Goal: Information Seeking & Learning: Learn about a topic

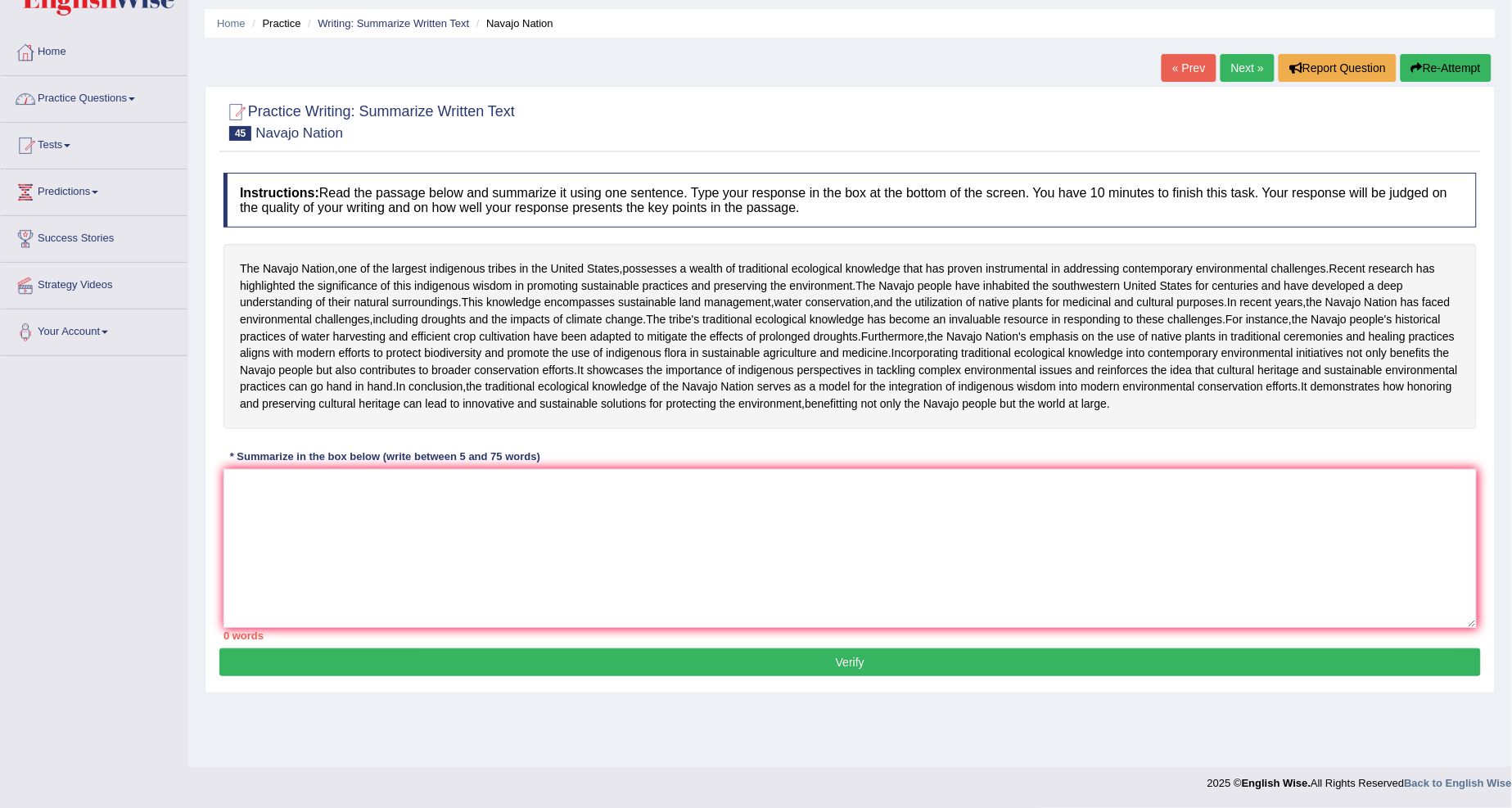
scroll to position [124, 0]
click at [96, 77] on link "Practice Questions" at bounding box center [94, 97] width 187 height 41
click at [137, 77] on link "Practice Questions" at bounding box center [94, 97] width 187 height 41
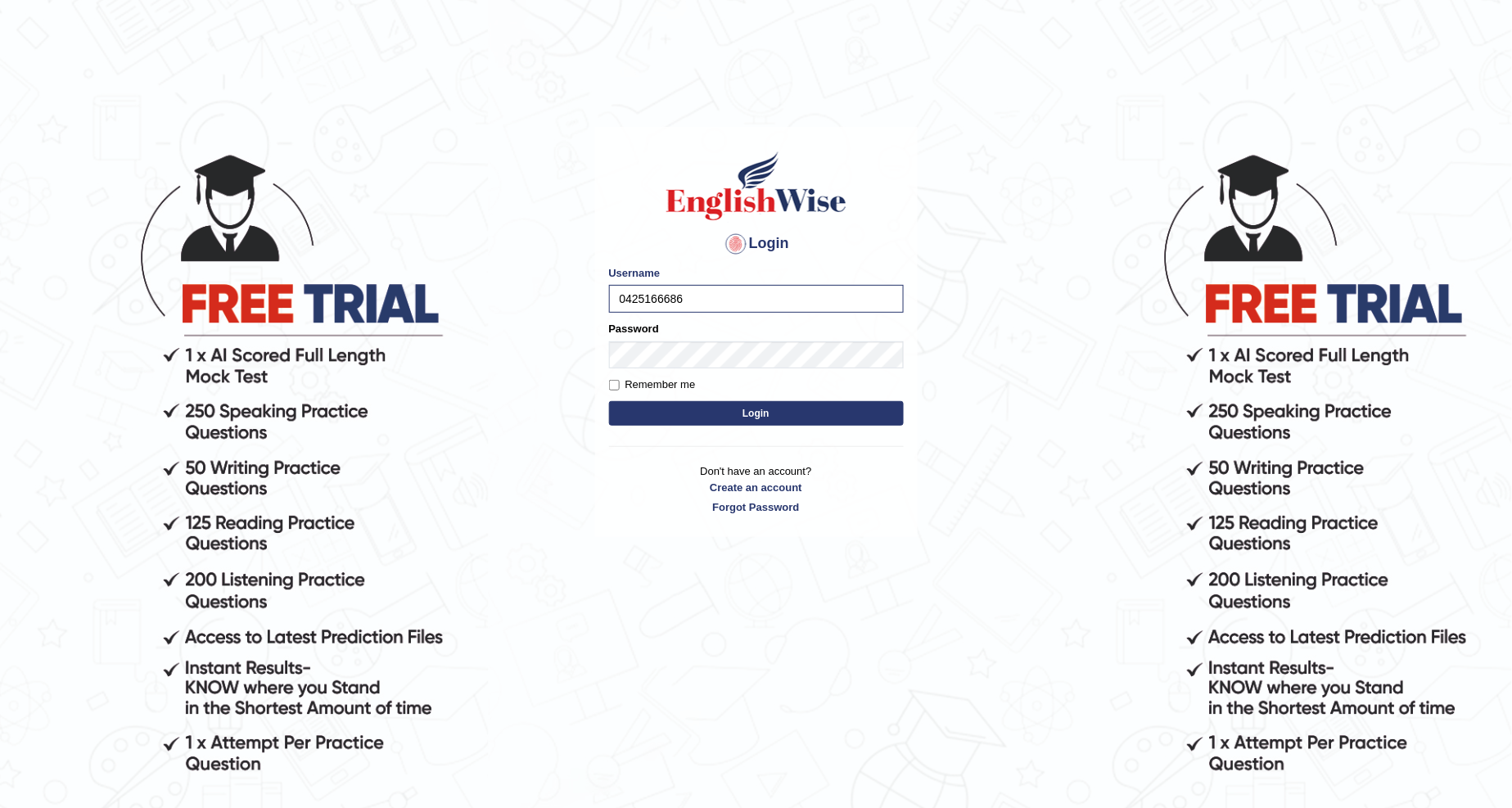
click at [641, 411] on button "Login" at bounding box center [756, 413] width 295 height 24
click at [642, 408] on button "Login" at bounding box center [756, 413] width 295 height 24
click at [647, 415] on button "Login" at bounding box center [756, 413] width 295 height 24
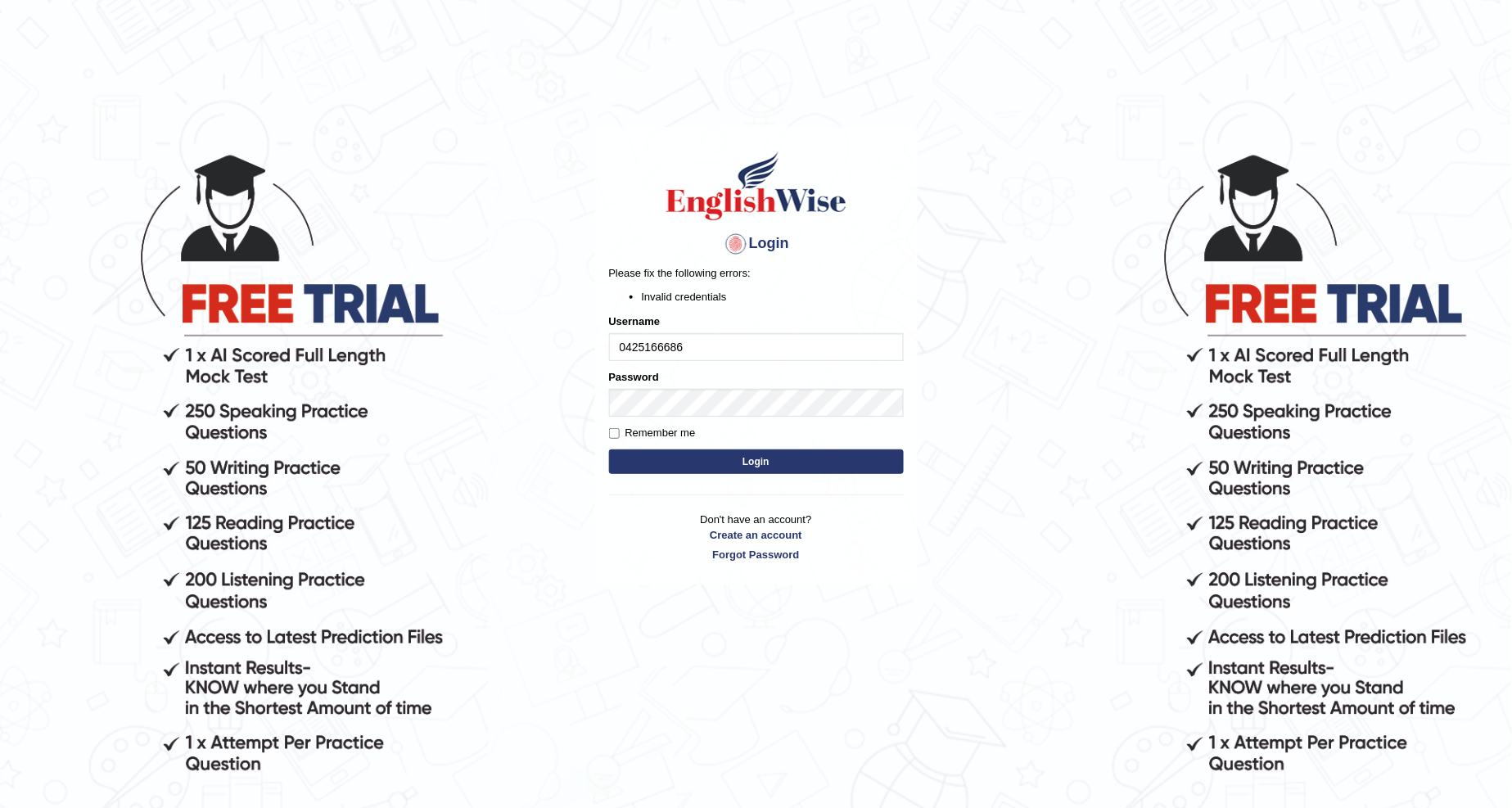
click at [682, 350] on input "0425166686" at bounding box center [756, 347] width 295 height 28
type input "046101735"
click at [681, 465] on button "Login" at bounding box center [756, 462] width 295 height 24
click at [673, 460] on button "Login" at bounding box center [756, 462] width 295 height 24
click at [617, 432] on input "Remember me" at bounding box center [614, 433] width 10 height 10
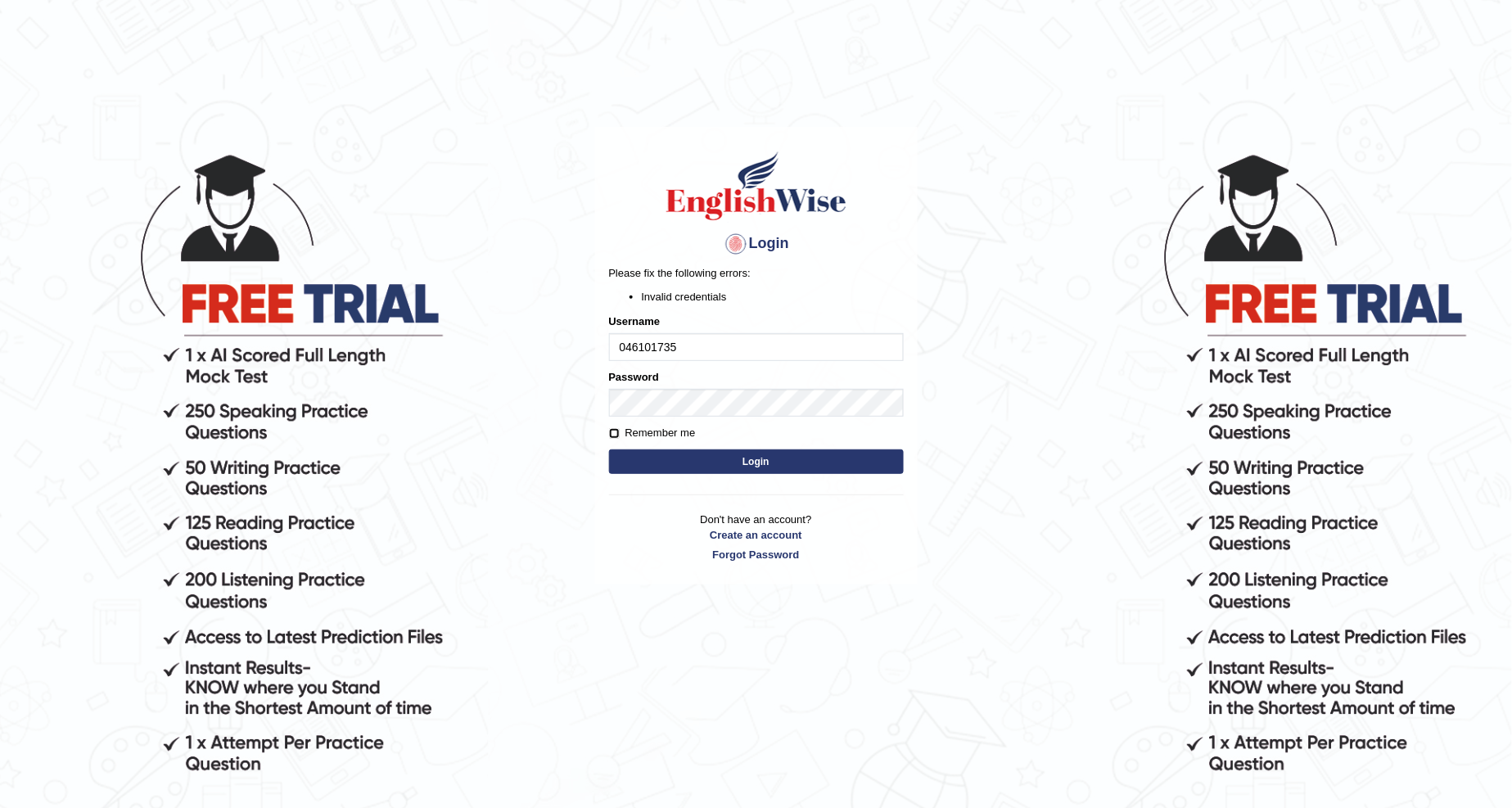
checkbox input "true"
click at [682, 459] on button "Login" at bounding box center [756, 462] width 295 height 24
click at [647, 346] on input "046101735" at bounding box center [756, 347] width 295 height 28
type input "0426101735"
click at [651, 461] on button "Login" at bounding box center [756, 462] width 295 height 24
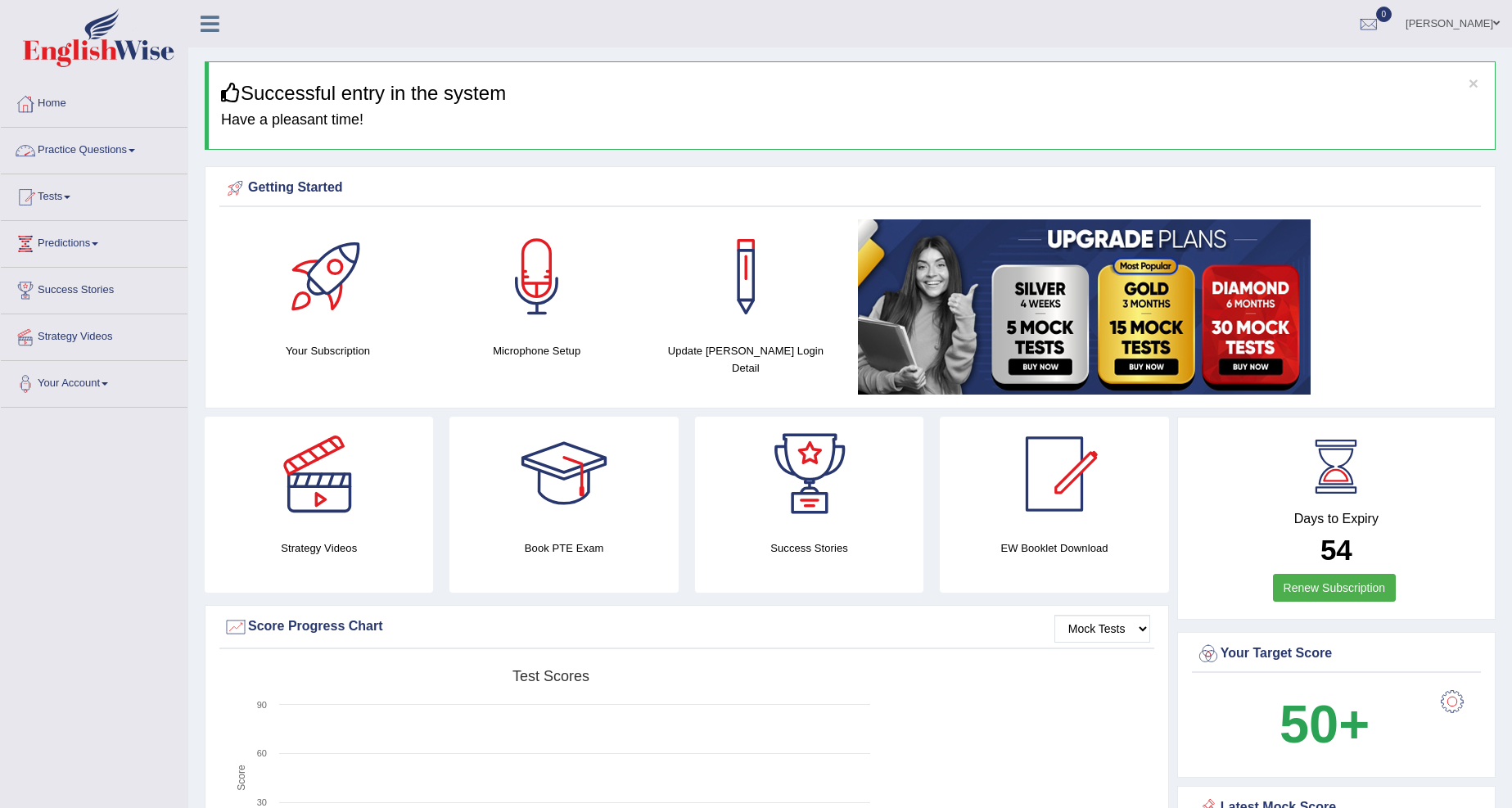
click at [128, 156] on link "Practice Questions" at bounding box center [94, 148] width 187 height 41
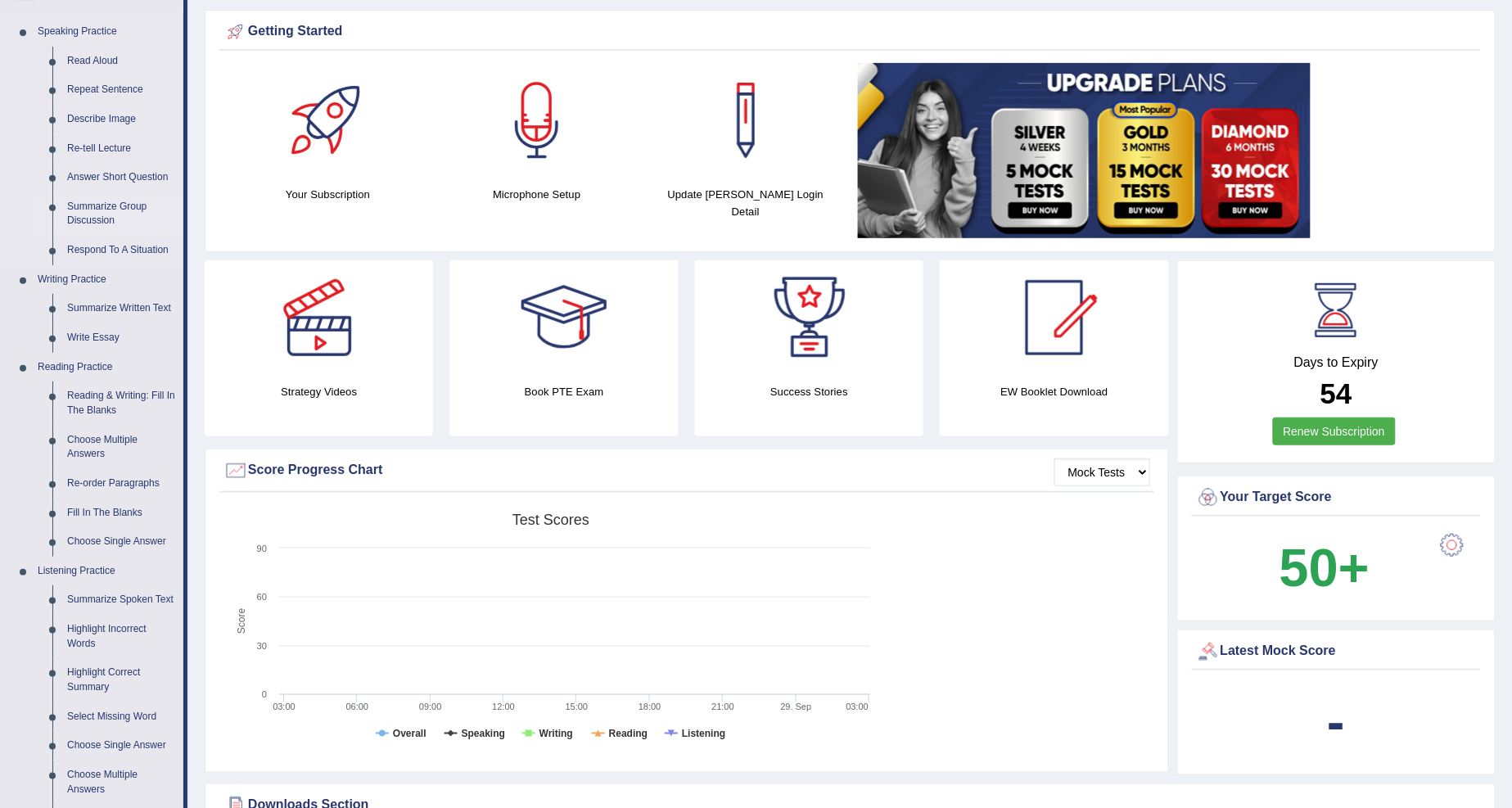
scroll to position [182, 0]
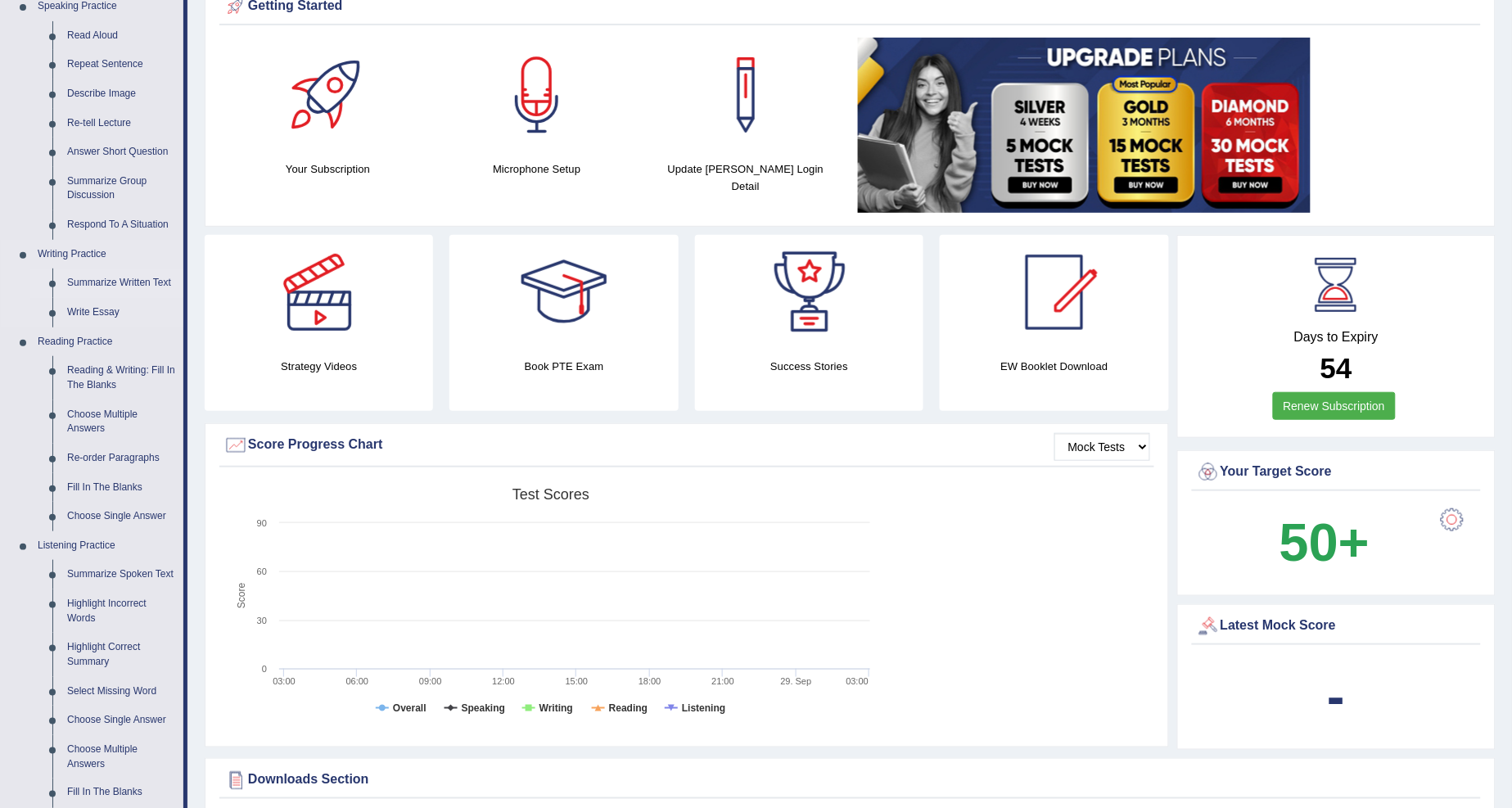
click at [99, 275] on link "Summarize Written Text" at bounding box center [121, 284] width 123 height 30
click at [99, 275] on ul "Home Practice Questions Speaking Practice Read Aloud Repeat Sentence Describe I…" at bounding box center [94, 497] width 187 height 1196
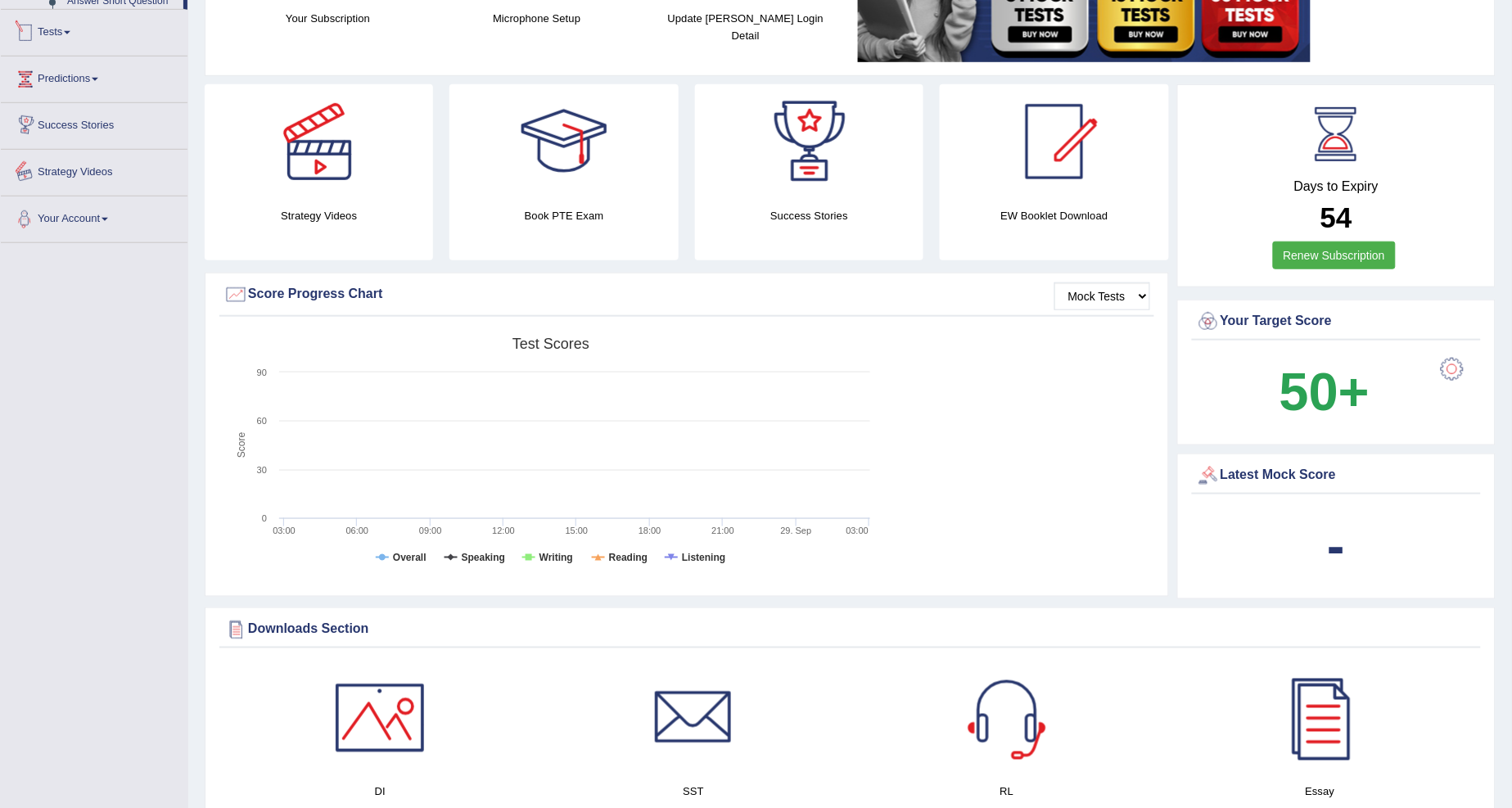
scroll to position [1056, 0]
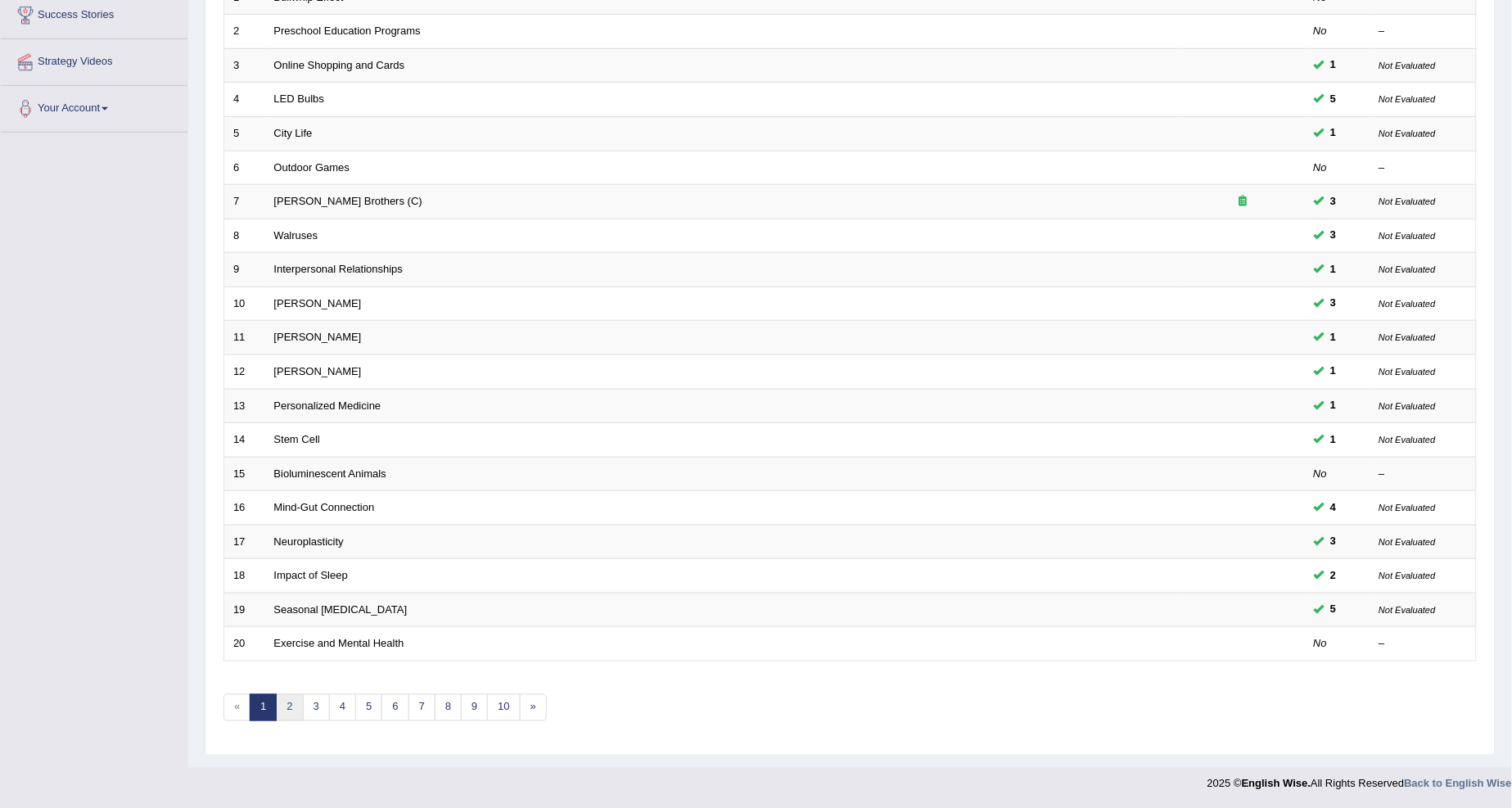
click at [283, 704] on link "2" at bounding box center [289, 707] width 27 height 27
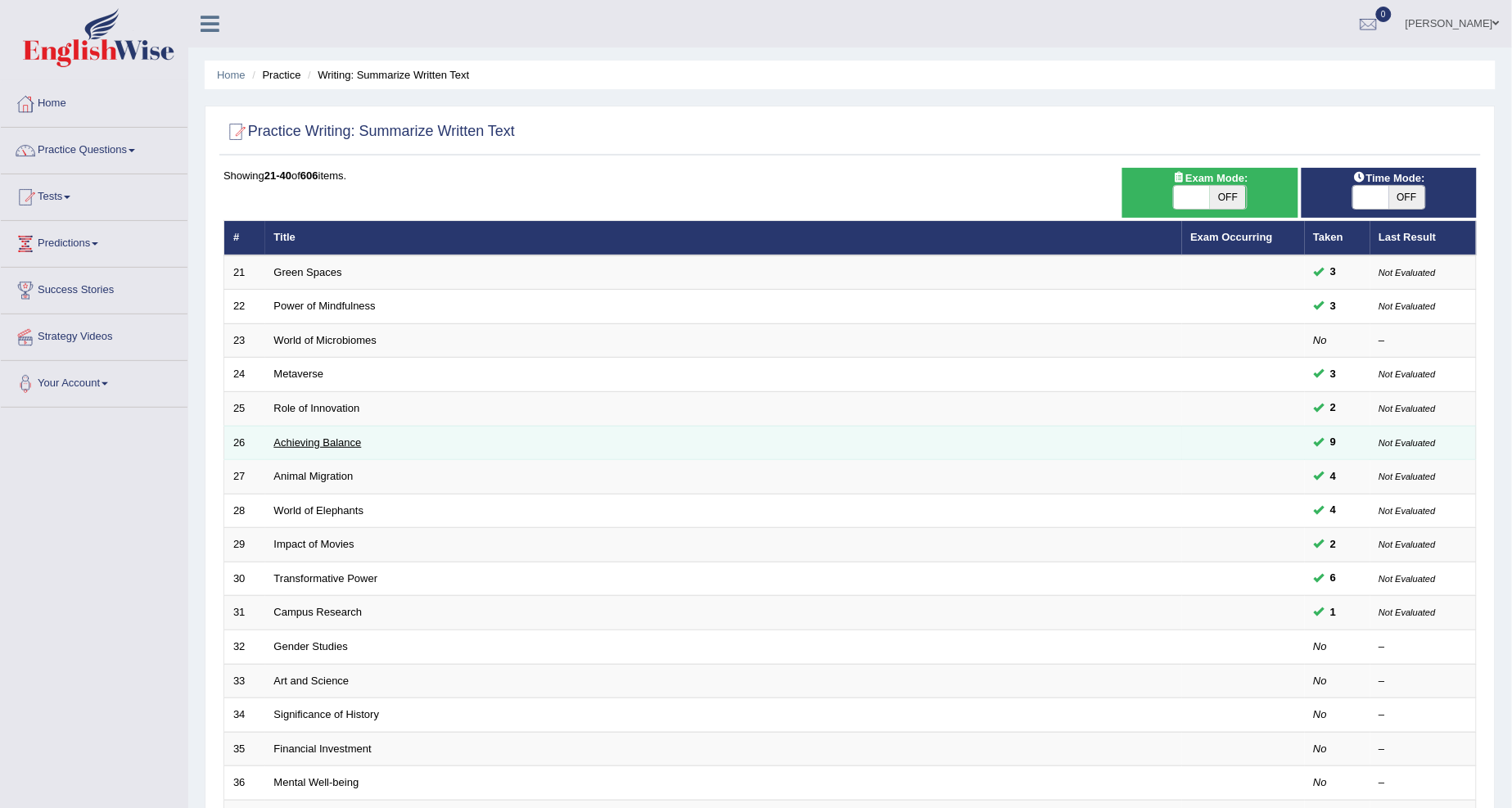
click at [333, 443] on link "Achieving Balance" at bounding box center [318, 442] width 88 height 12
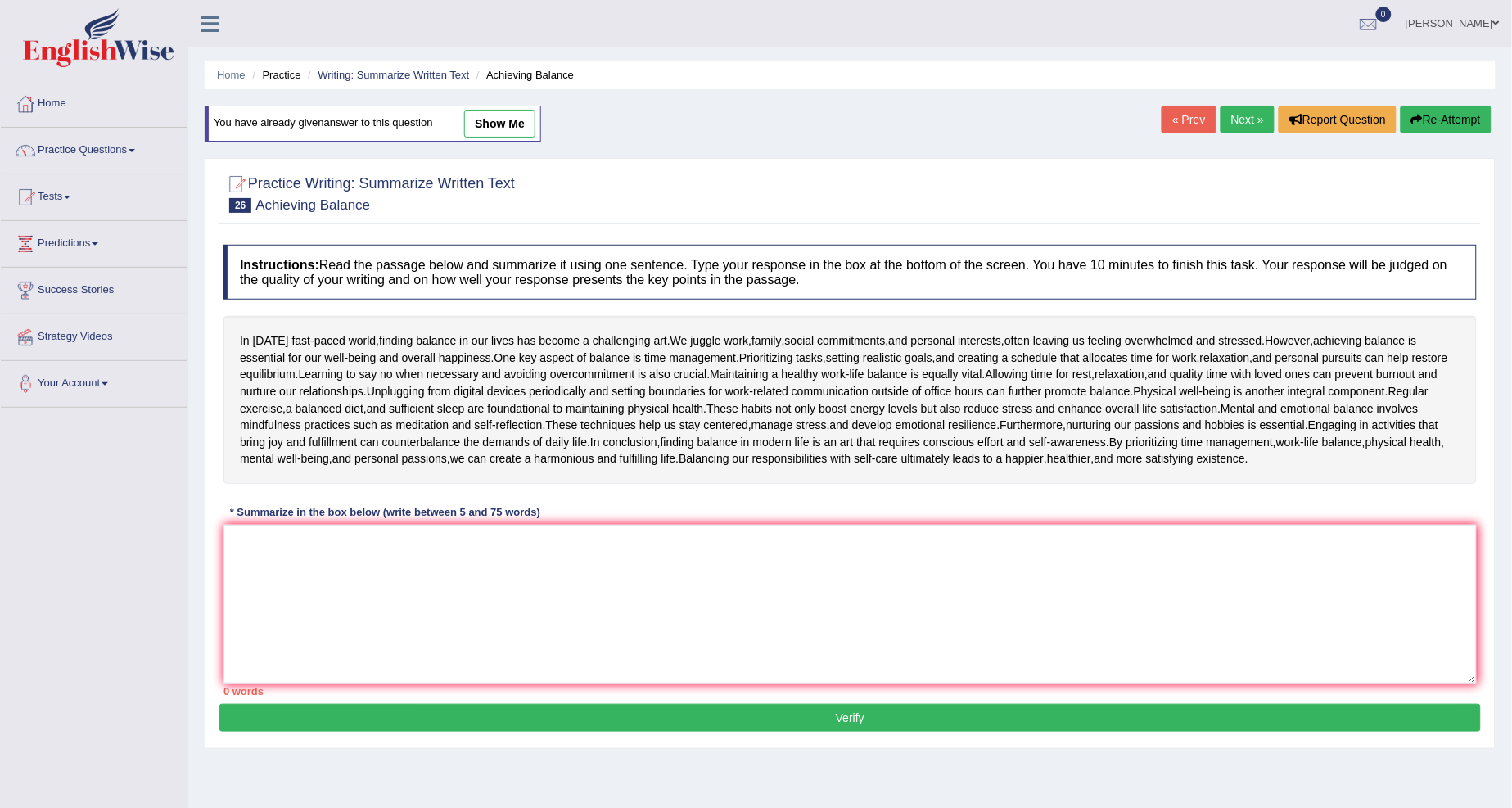
click at [490, 110] on link "show me" at bounding box center [500, 124] width 71 height 28
type textarea "Finding balance in our lives is a challenging art, but achieving balance is ess…"
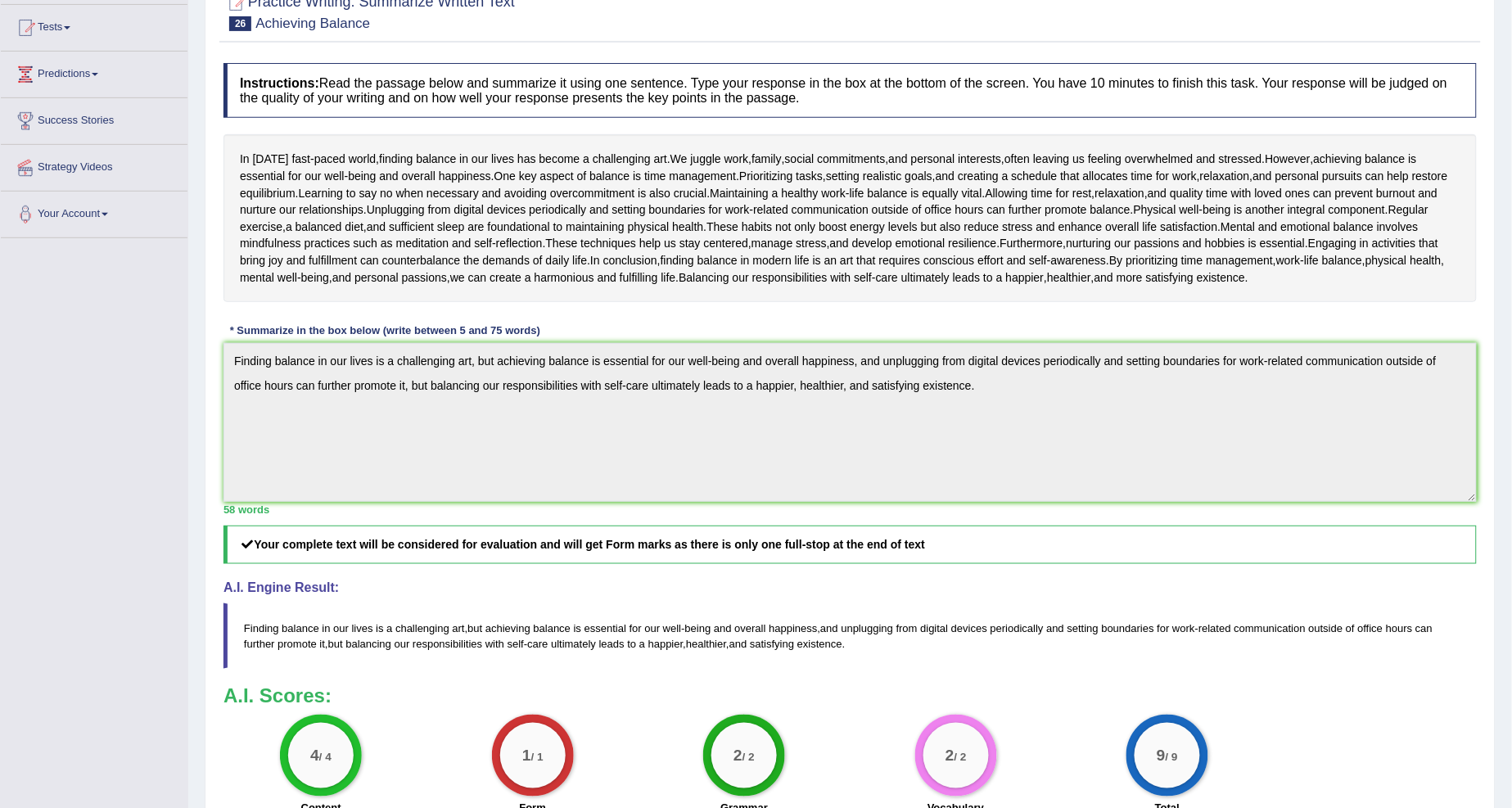
scroll to position [158, 0]
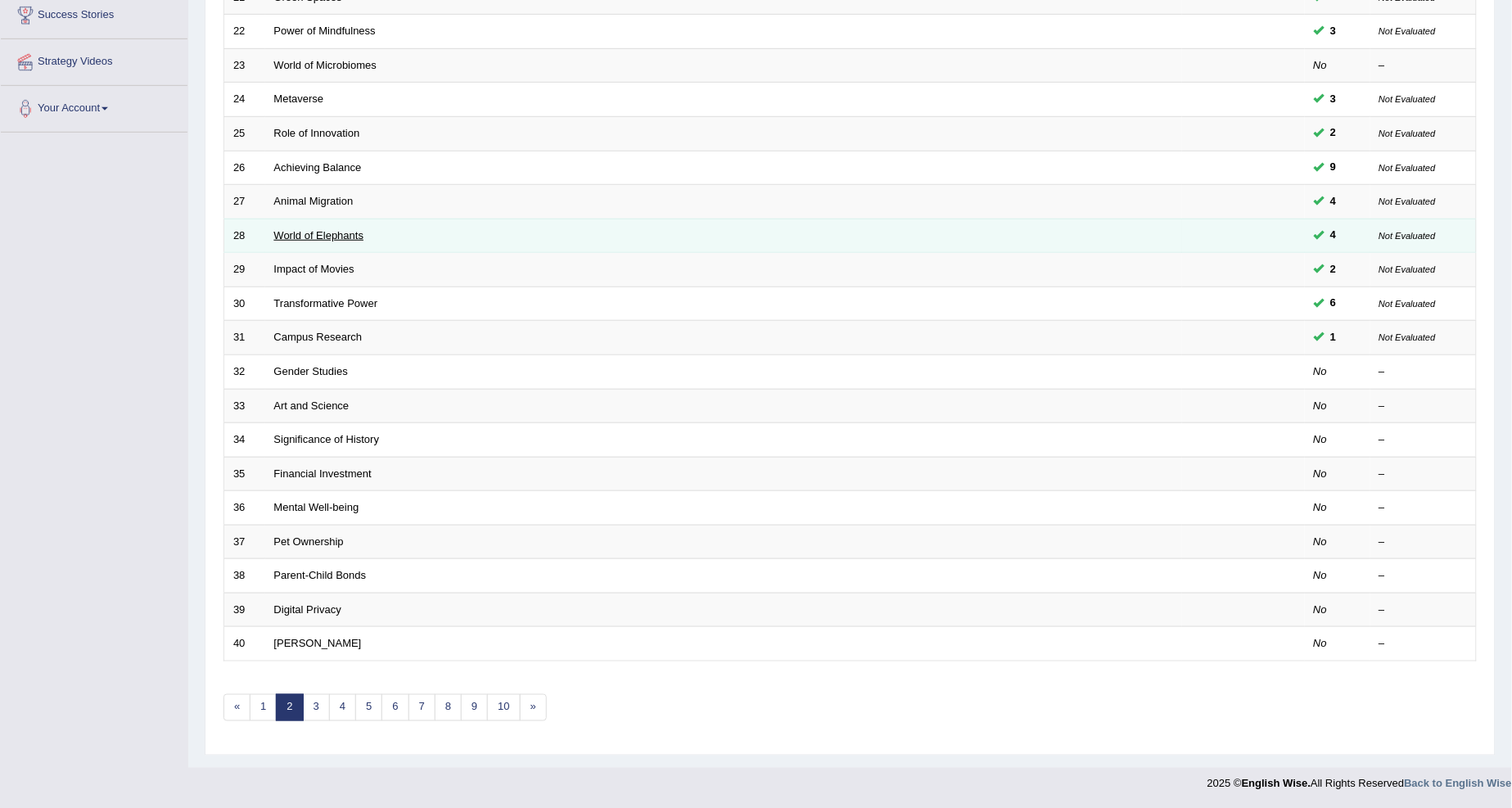
click at [333, 232] on link "World of Elephants" at bounding box center [319, 235] width 90 height 12
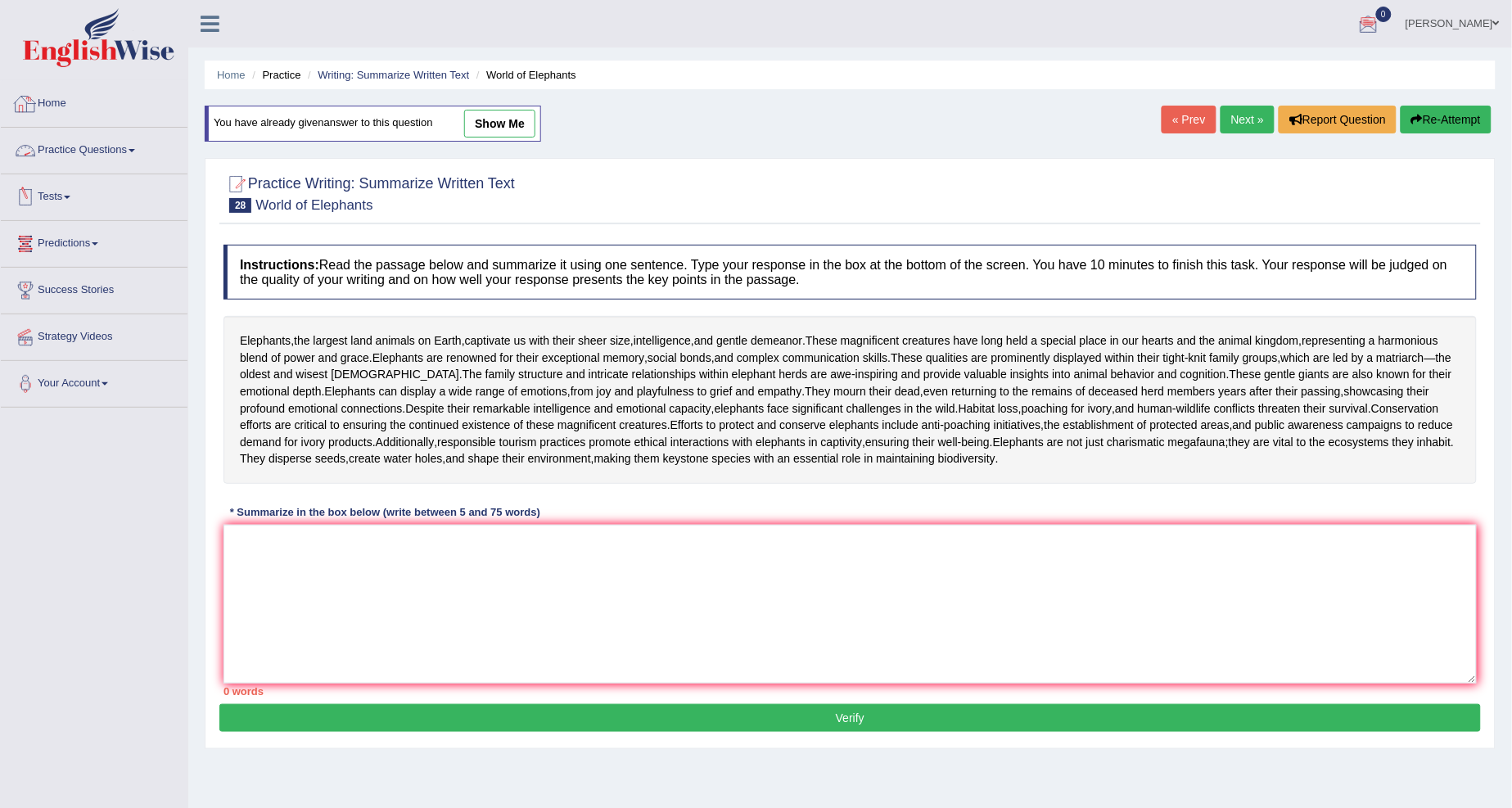
click at [133, 147] on link "Practice Questions" at bounding box center [94, 148] width 187 height 41
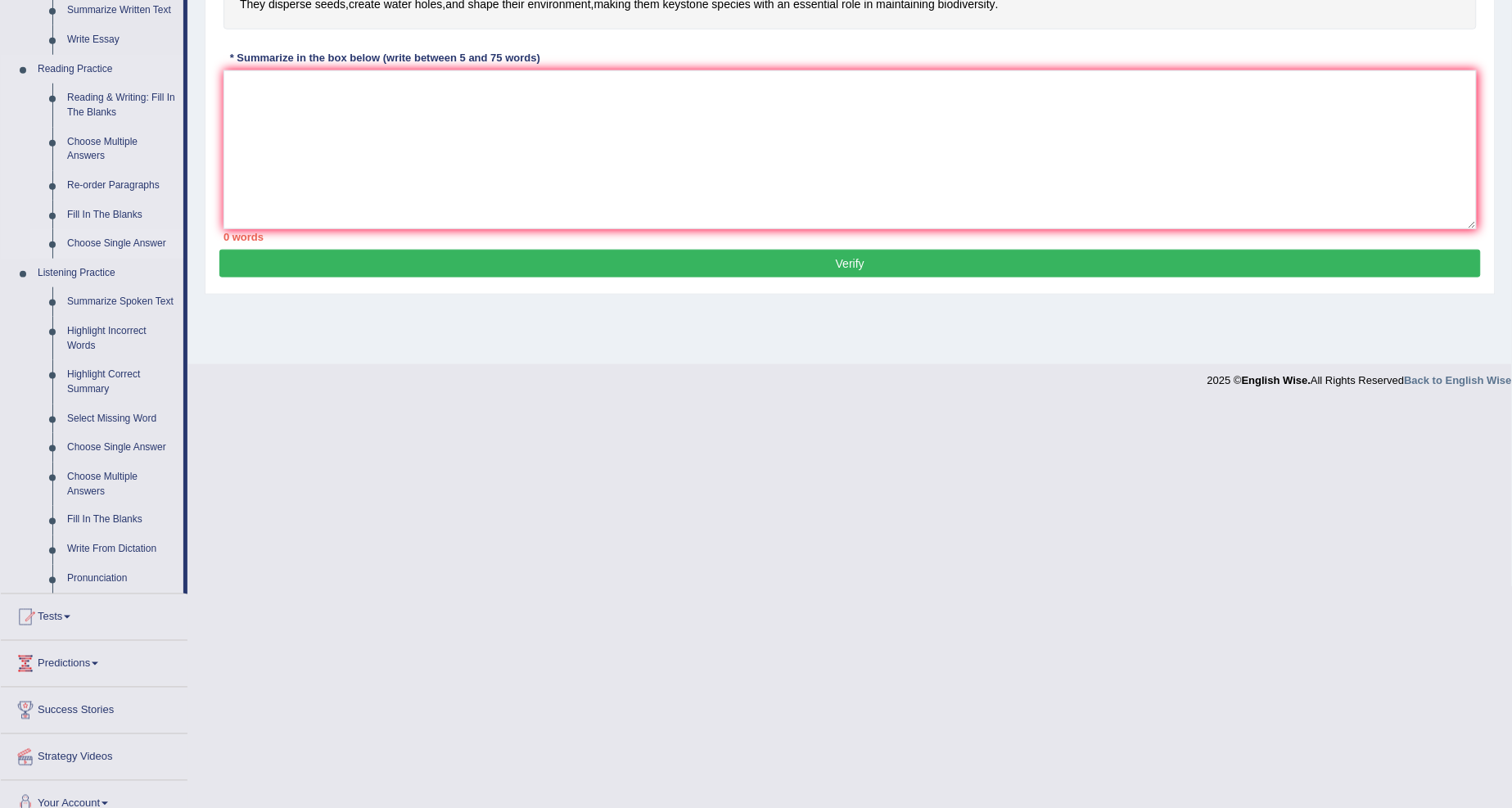
scroll to position [475, 0]
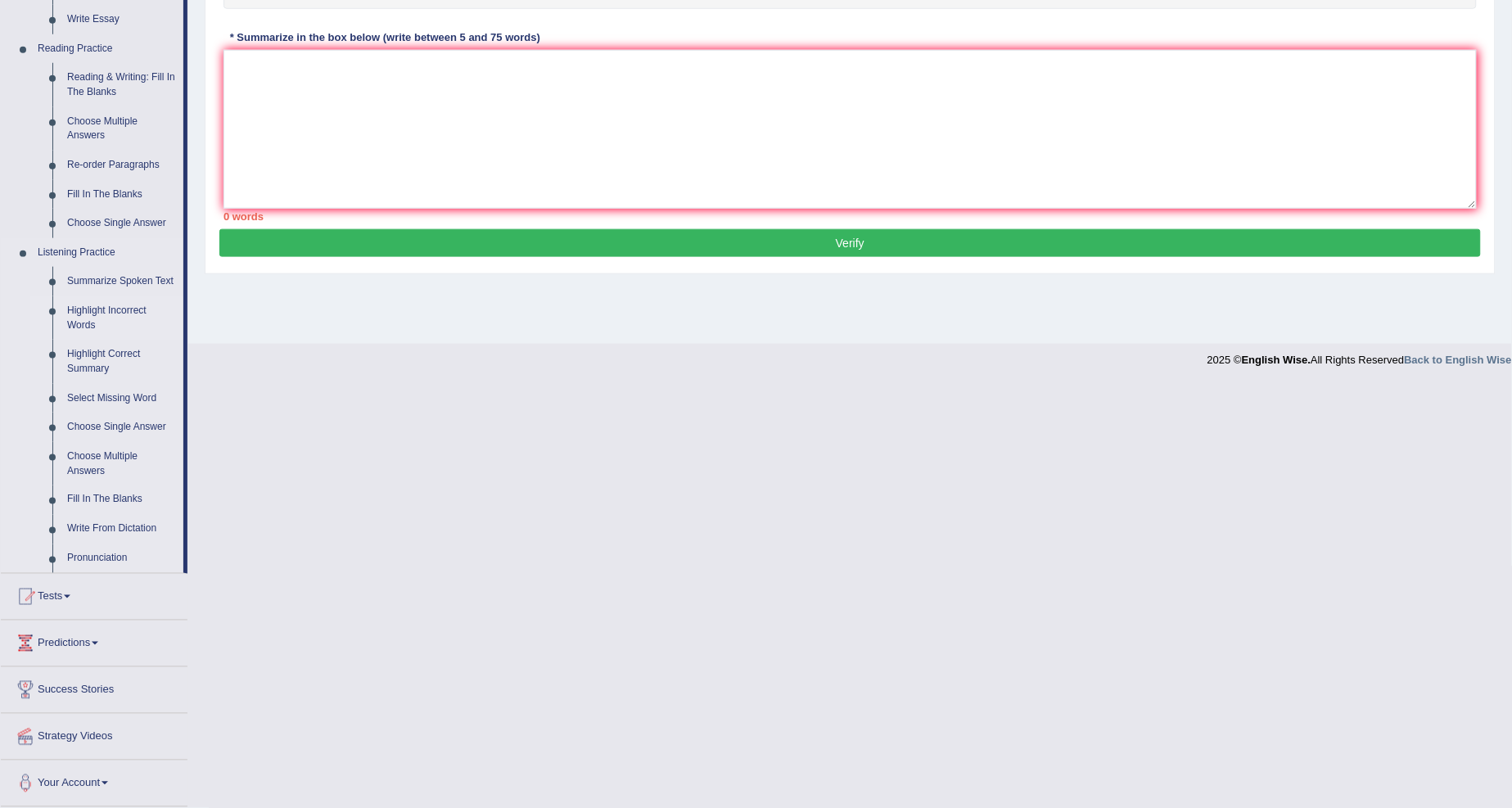
click at [131, 305] on link "Highlight Incorrect Words" at bounding box center [121, 318] width 123 height 44
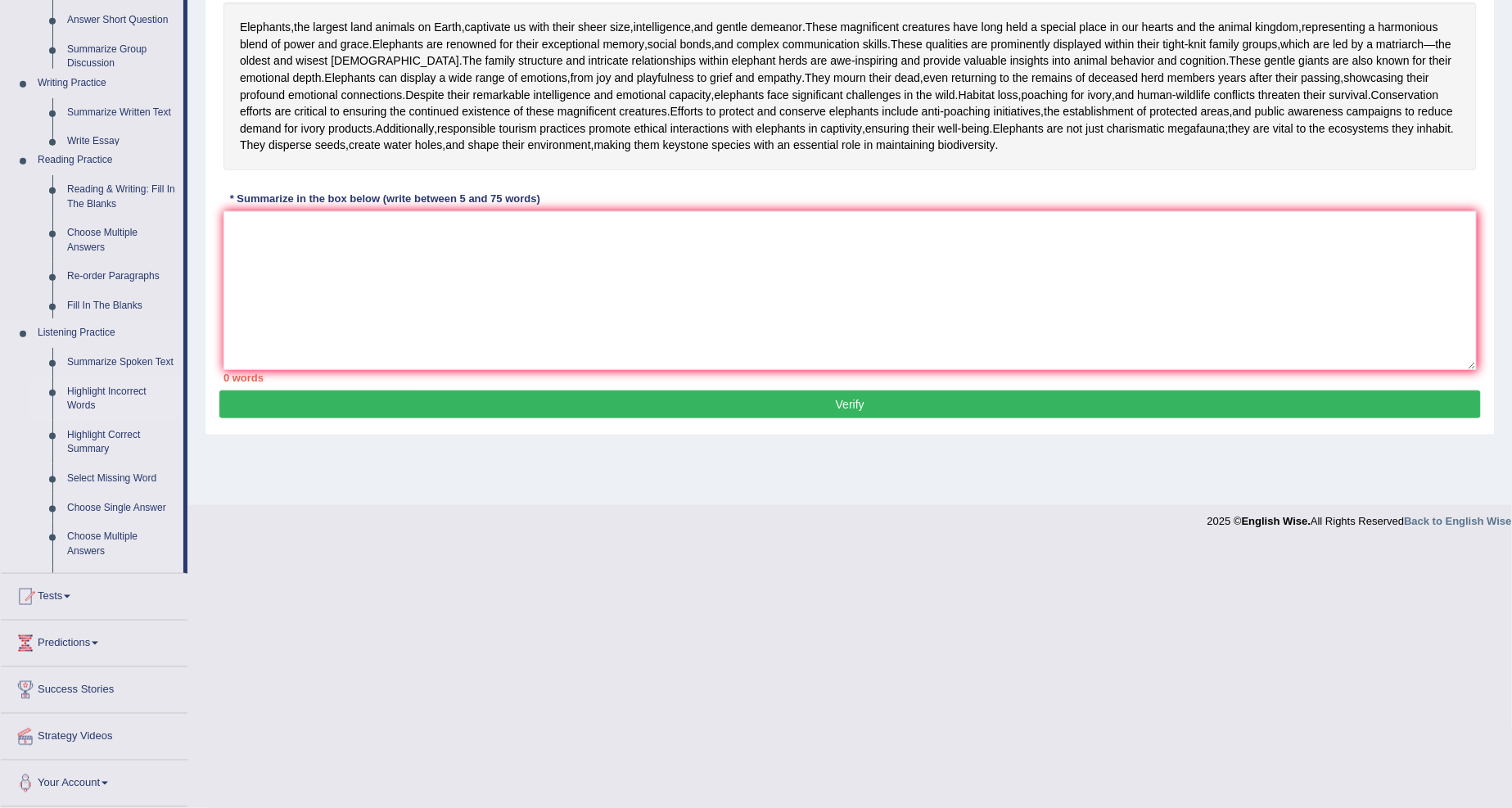
scroll to position [50, 0]
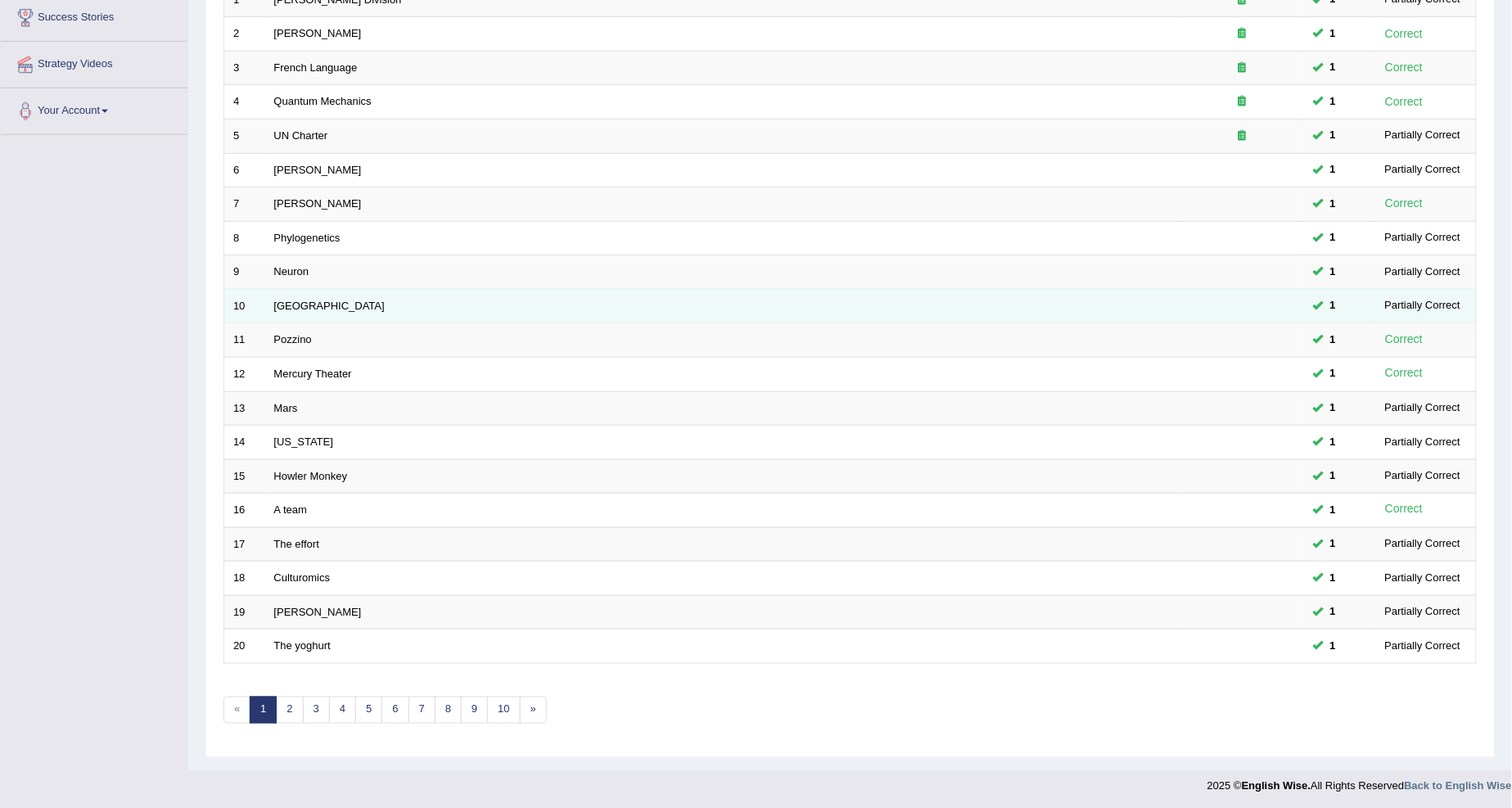
scroll to position [275, 0]
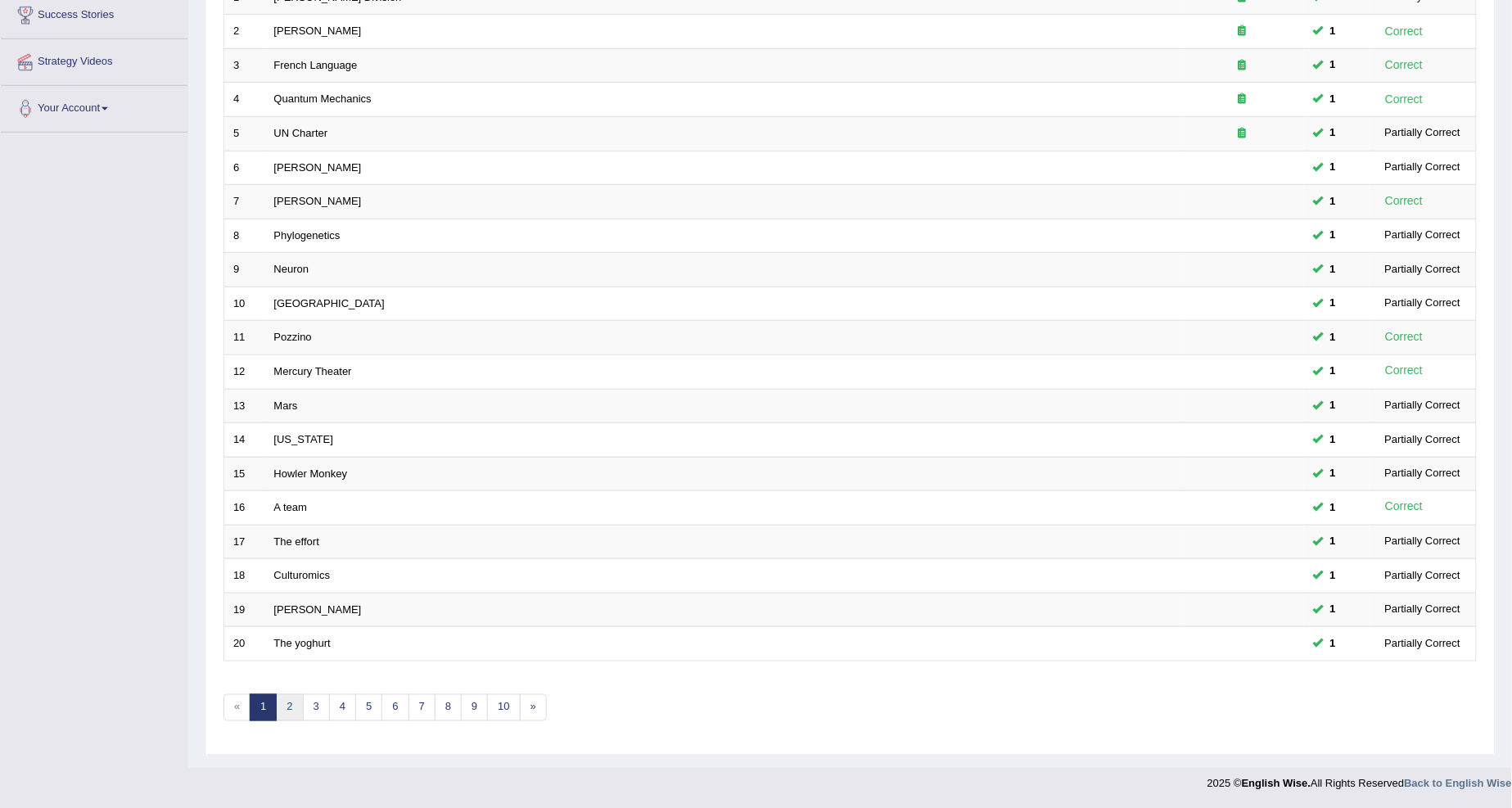
click at [283, 703] on link "2" at bounding box center [289, 707] width 27 height 27
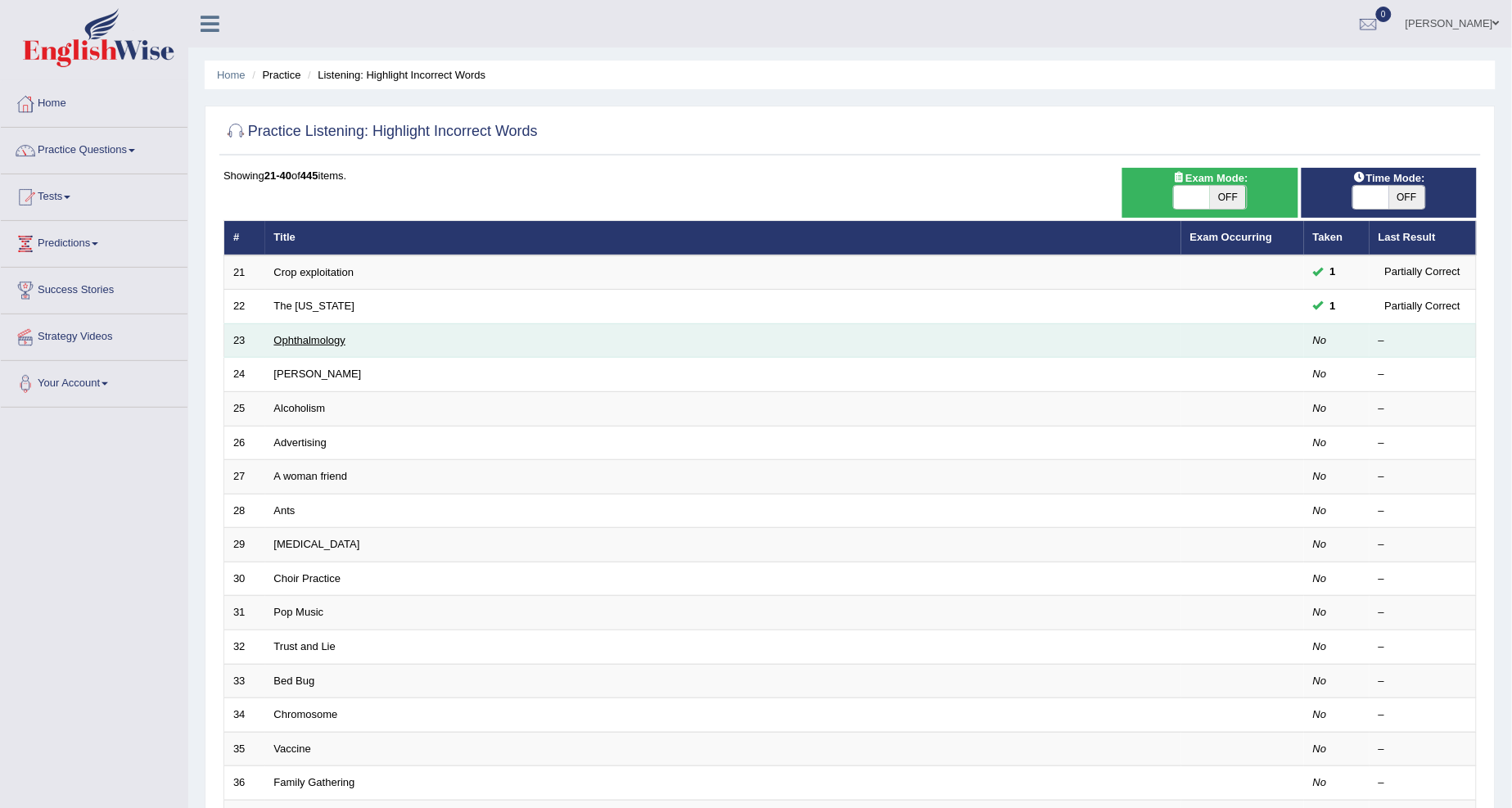
click at [296, 338] on link "Ophthalmology" at bounding box center [310, 340] width 71 height 12
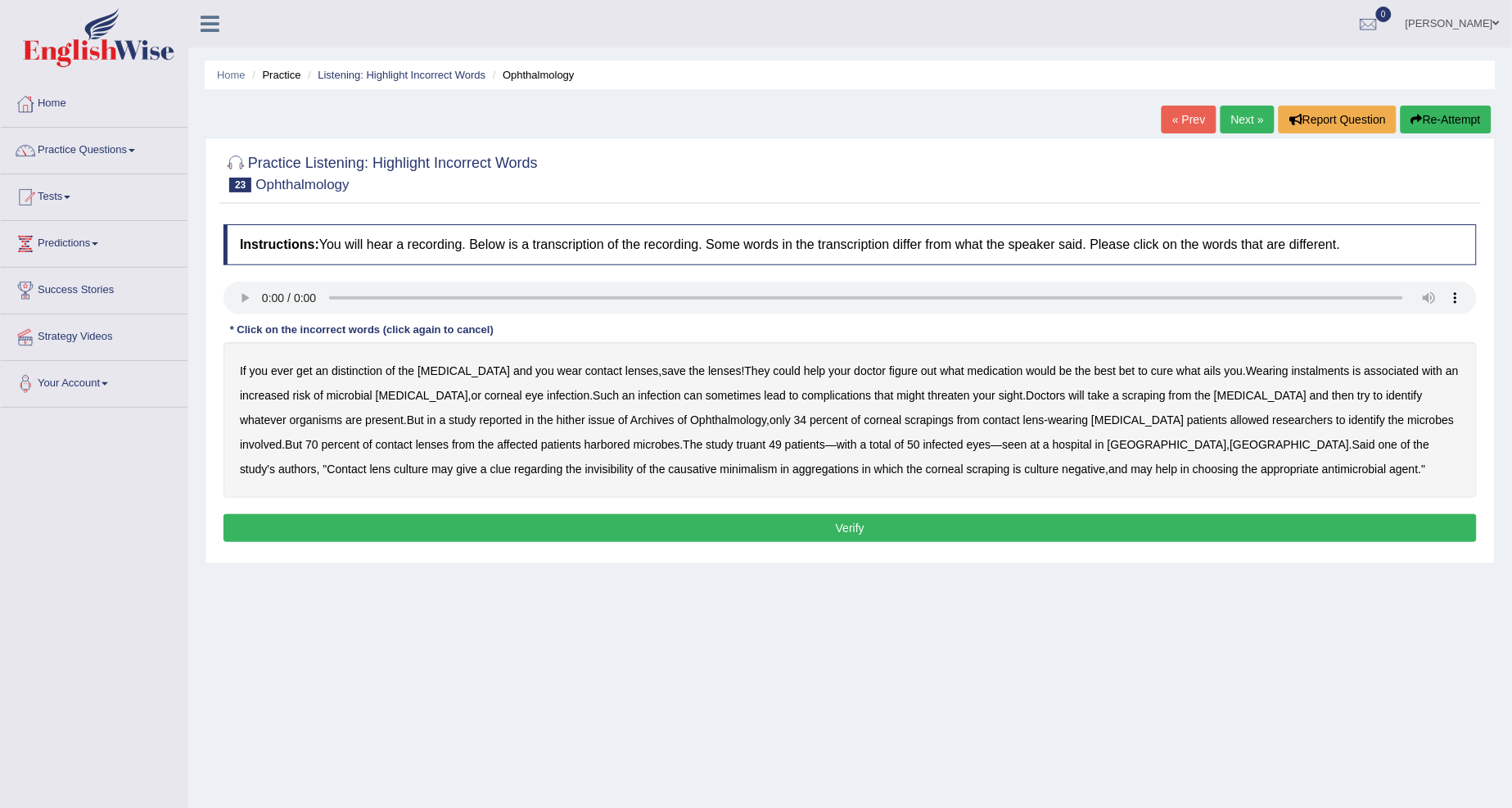
click at [356, 369] on b "distinction" at bounding box center [356, 370] width 50 height 13
click at [1292, 370] on b "instalments" at bounding box center [1321, 370] width 58 height 13
click at [557, 418] on b "hither" at bounding box center [571, 420] width 29 height 13
click at [494, 444] on div "If you ever get an distinction of the cornea and you wear contact lenses , save…" at bounding box center [850, 420] width 1253 height 156
click at [737, 443] on b "truant" at bounding box center [752, 444] width 30 height 13
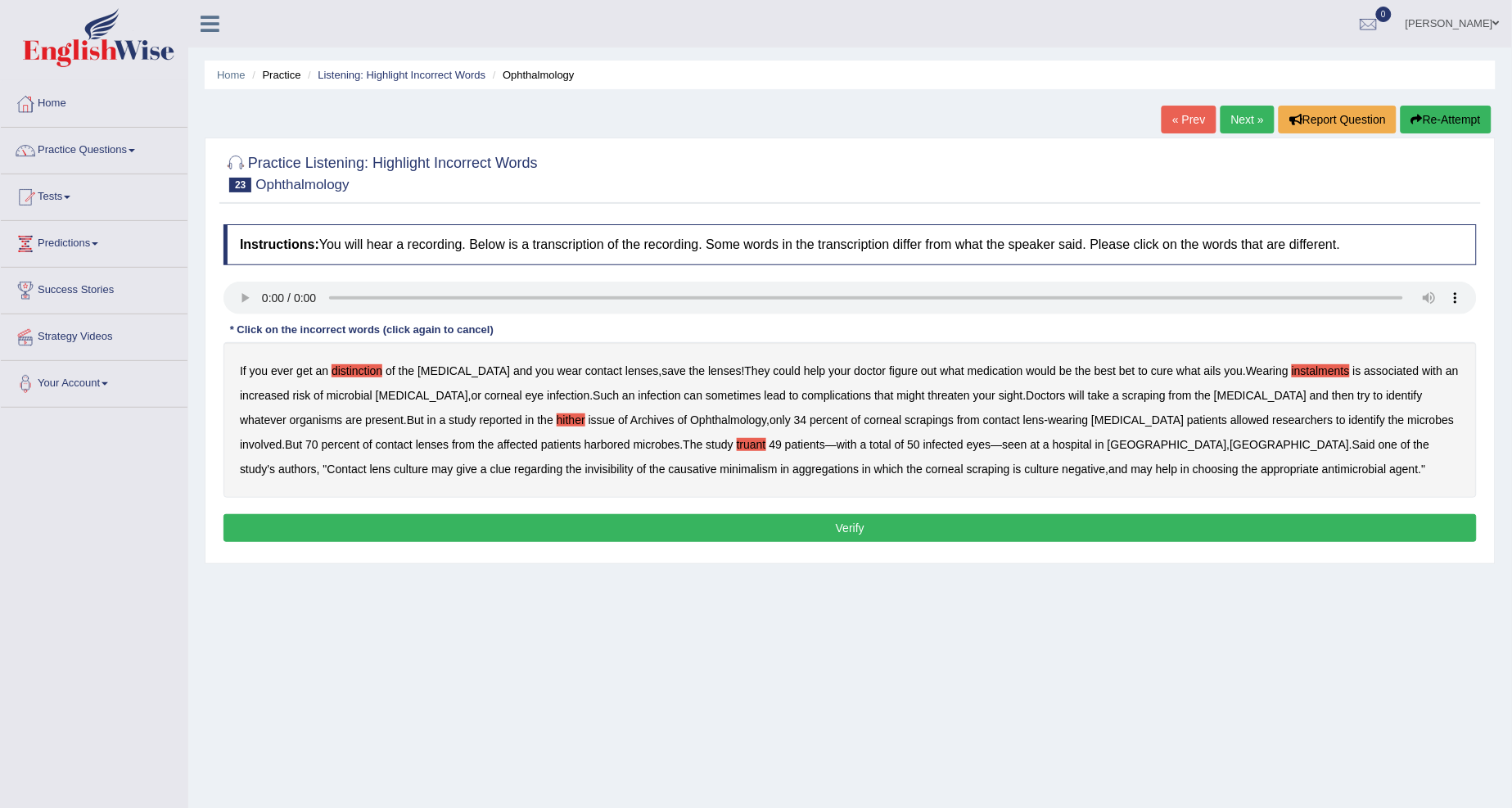
click at [360, 467] on div "If you ever get an distinction of the cornea and you wear contact lenses , save…" at bounding box center [850, 420] width 1253 height 156
click at [585, 468] on b "invisibility" at bounding box center [609, 469] width 49 height 13
click at [977, 525] on button "Verify" at bounding box center [850, 528] width 1253 height 28
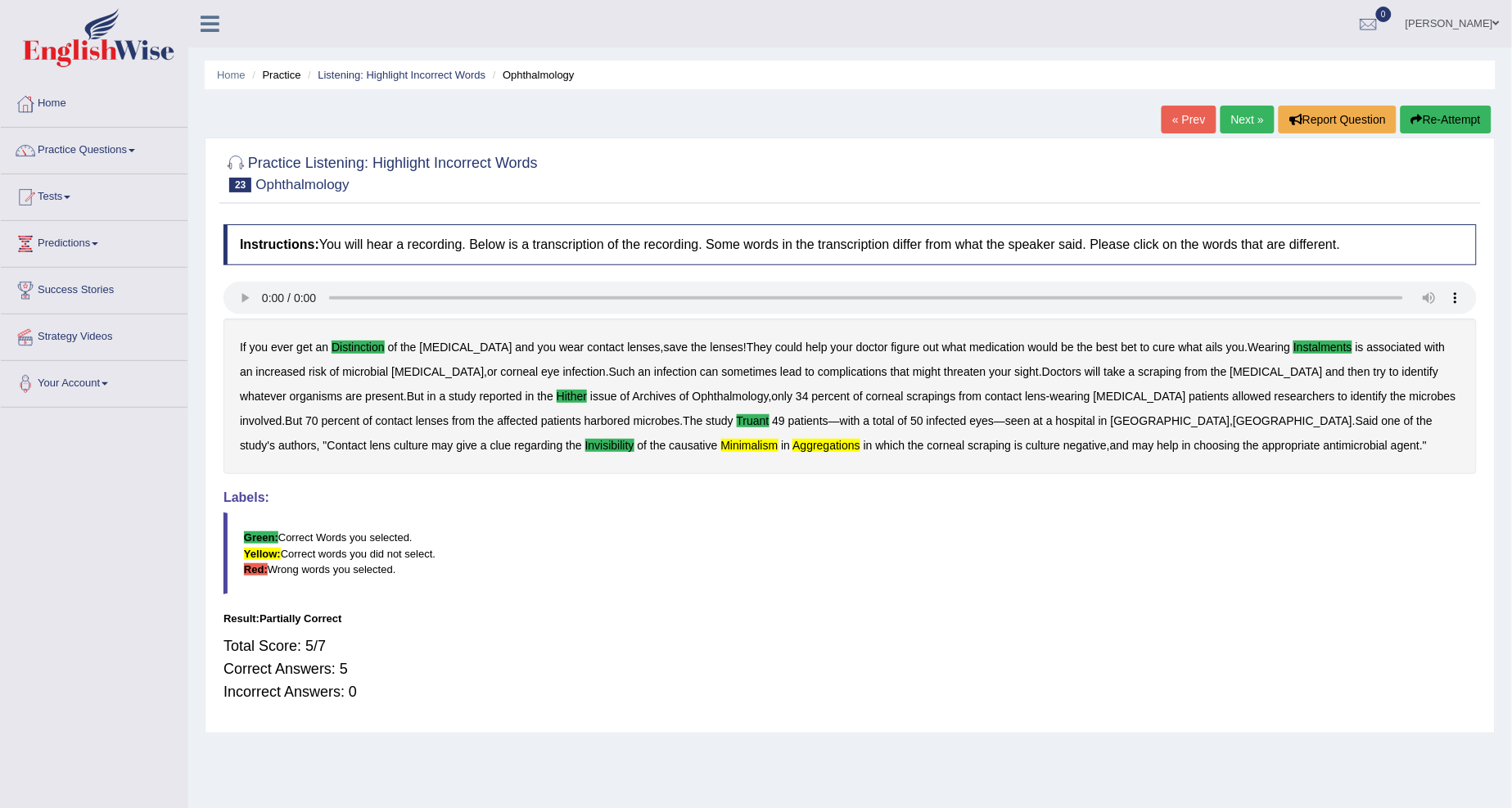
click at [1230, 117] on link "Next »" at bounding box center [1247, 119] width 54 height 28
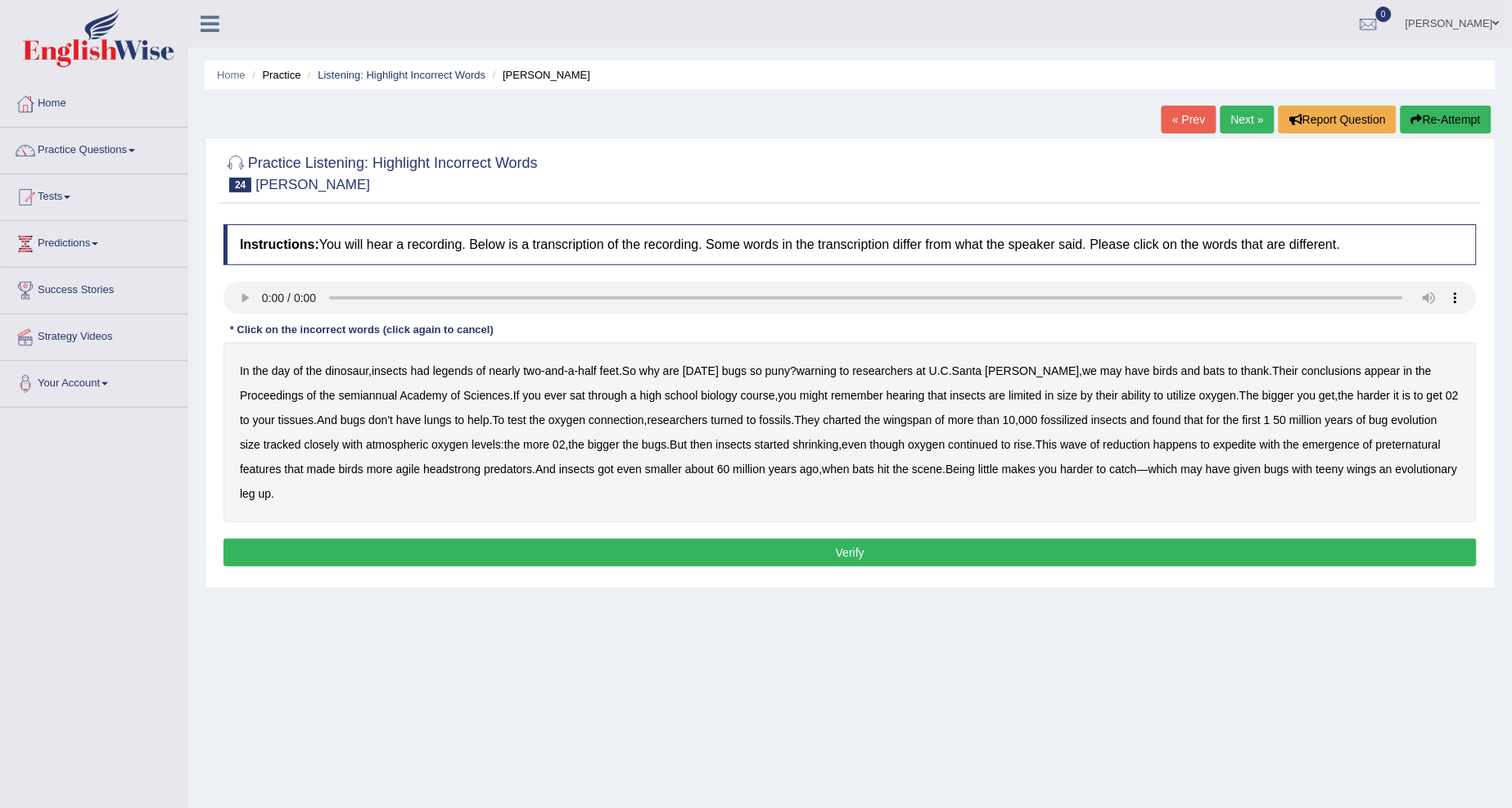
click at [455, 364] on b "legends" at bounding box center [452, 370] width 40 height 13
click at [826, 370] on b "warning" at bounding box center [816, 370] width 40 height 13
click at [339, 389] on b "semiannual" at bounding box center [368, 396] width 59 height 13
click at [1229, 438] on b "expedite" at bounding box center [1234, 444] width 44 height 13
click at [1378, 435] on div "In the day of the dinosaur , insects had legends of nearly two - and - a - half…" at bounding box center [850, 432] width 1253 height 180
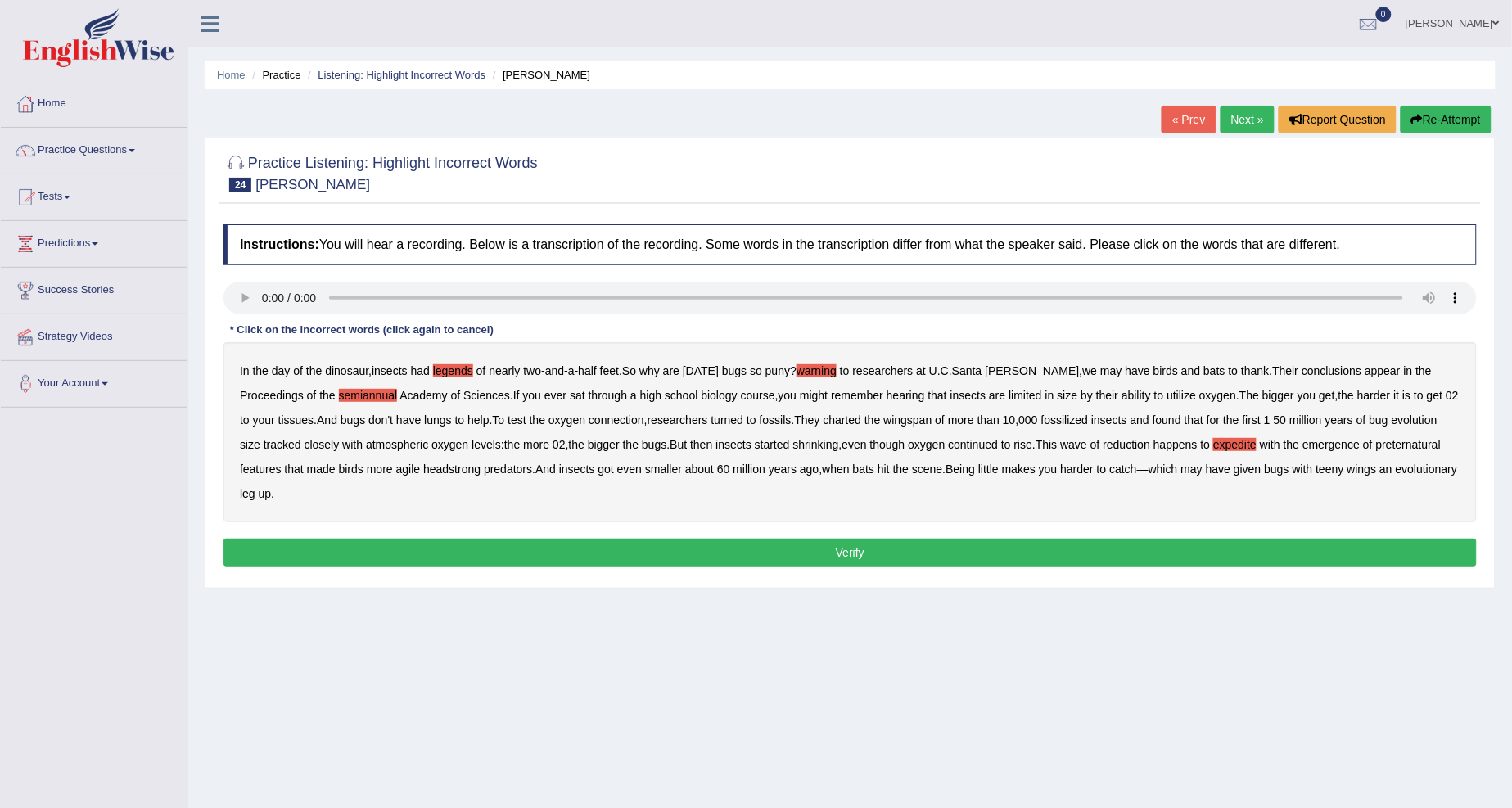
drag, startPoint x: 1386, startPoint y: 452, endPoint x: 1387, endPoint y: 439, distance: 13.0
click at [1387, 444] on div "In the day of the dinosaur , insects had legends of nearly two - and - a - half…" at bounding box center [850, 432] width 1253 height 180
click at [1387, 439] on b "preternatural" at bounding box center [1408, 444] width 64 height 13
click at [624, 540] on button "Verify" at bounding box center [850, 552] width 1253 height 28
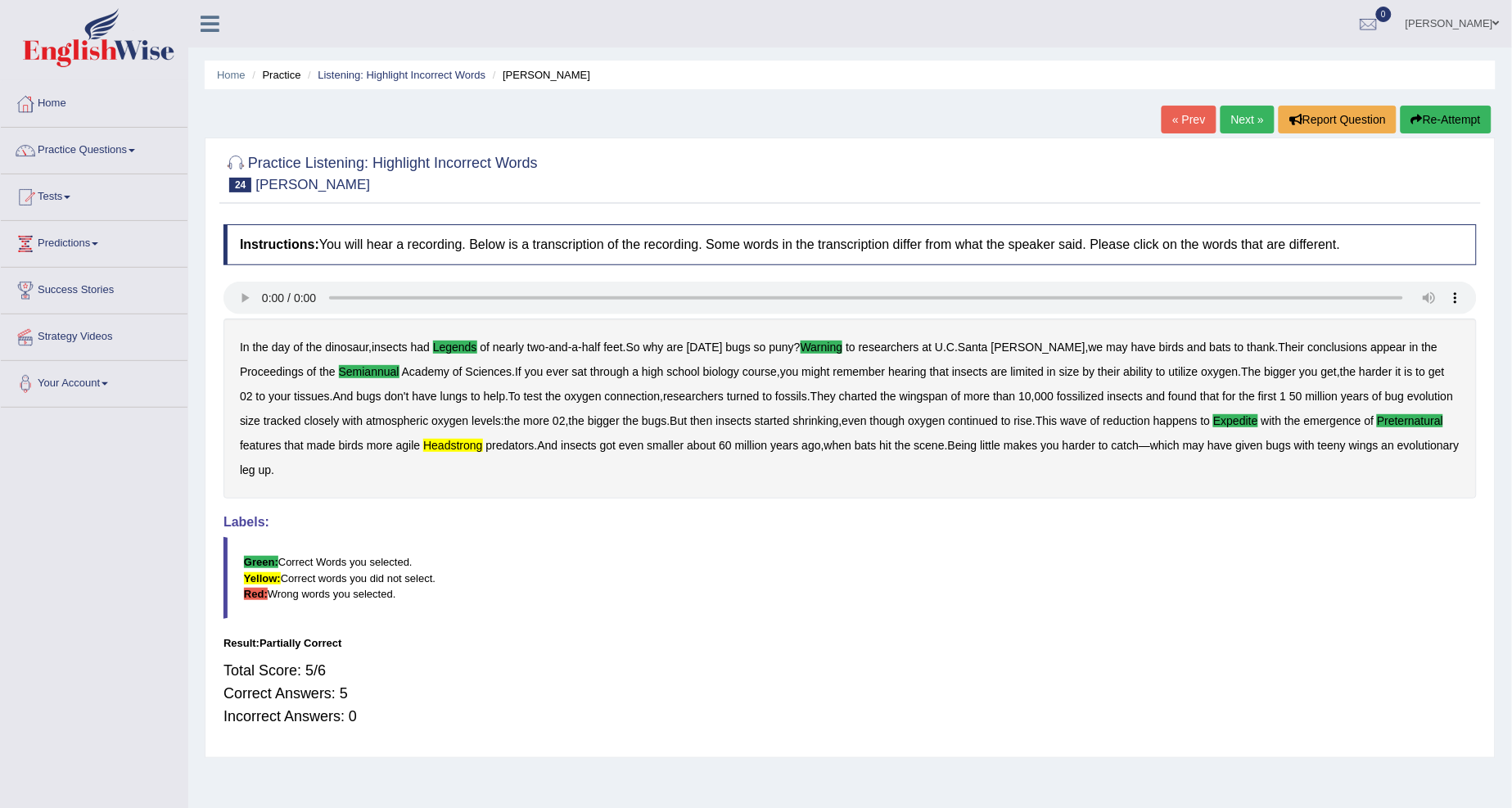
click at [1237, 115] on link "Next »" at bounding box center [1247, 119] width 54 height 28
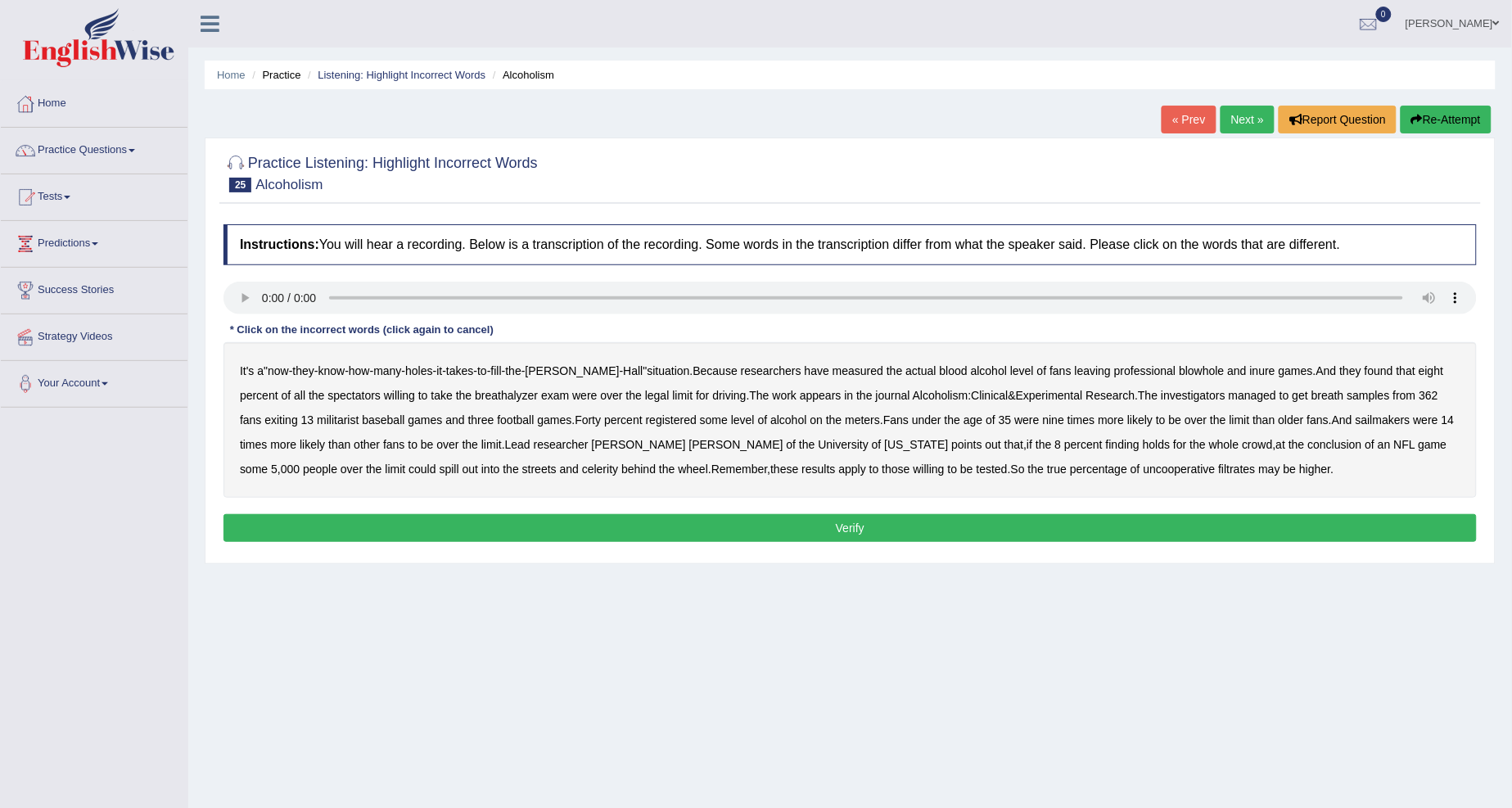
click at [317, 416] on b "militarist" at bounding box center [338, 420] width 42 height 13
click at [1355, 424] on b "sailmakers" at bounding box center [1382, 420] width 55 height 13
click at [582, 470] on b "celerity" at bounding box center [600, 469] width 36 height 13
click at [1179, 365] on b "blowhole" at bounding box center [1201, 370] width 45 height 13
click at [1250, 369] on b "inure" at bounding box center [1262, 370] width 25 height 13
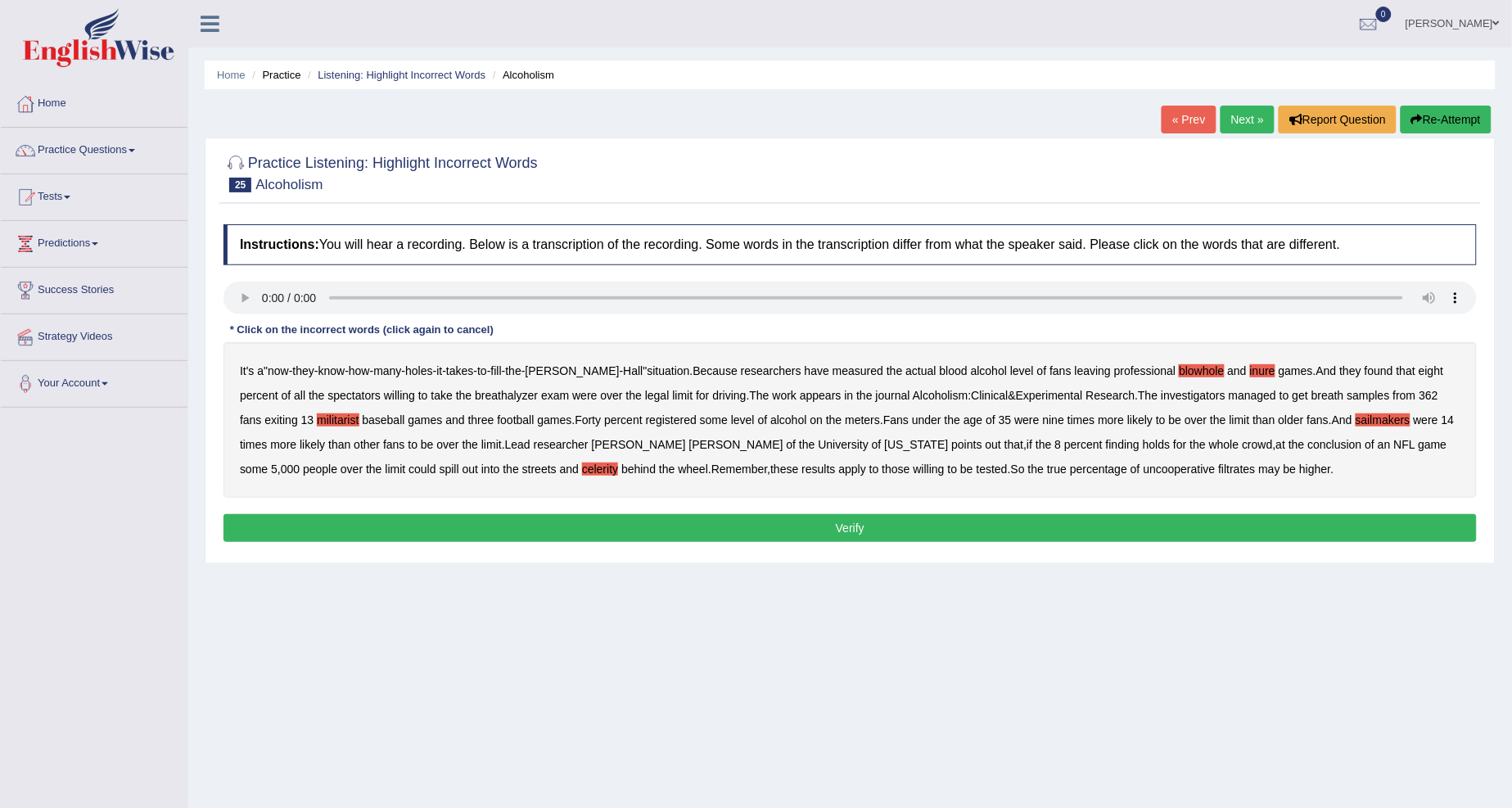
click at [1179, 369] on b "blowhole" at bounding box center [1201, 370] width 45 height 13
click at [717, 528] on button "Verify" at bounding box center [850, 528] width 1253 height 28
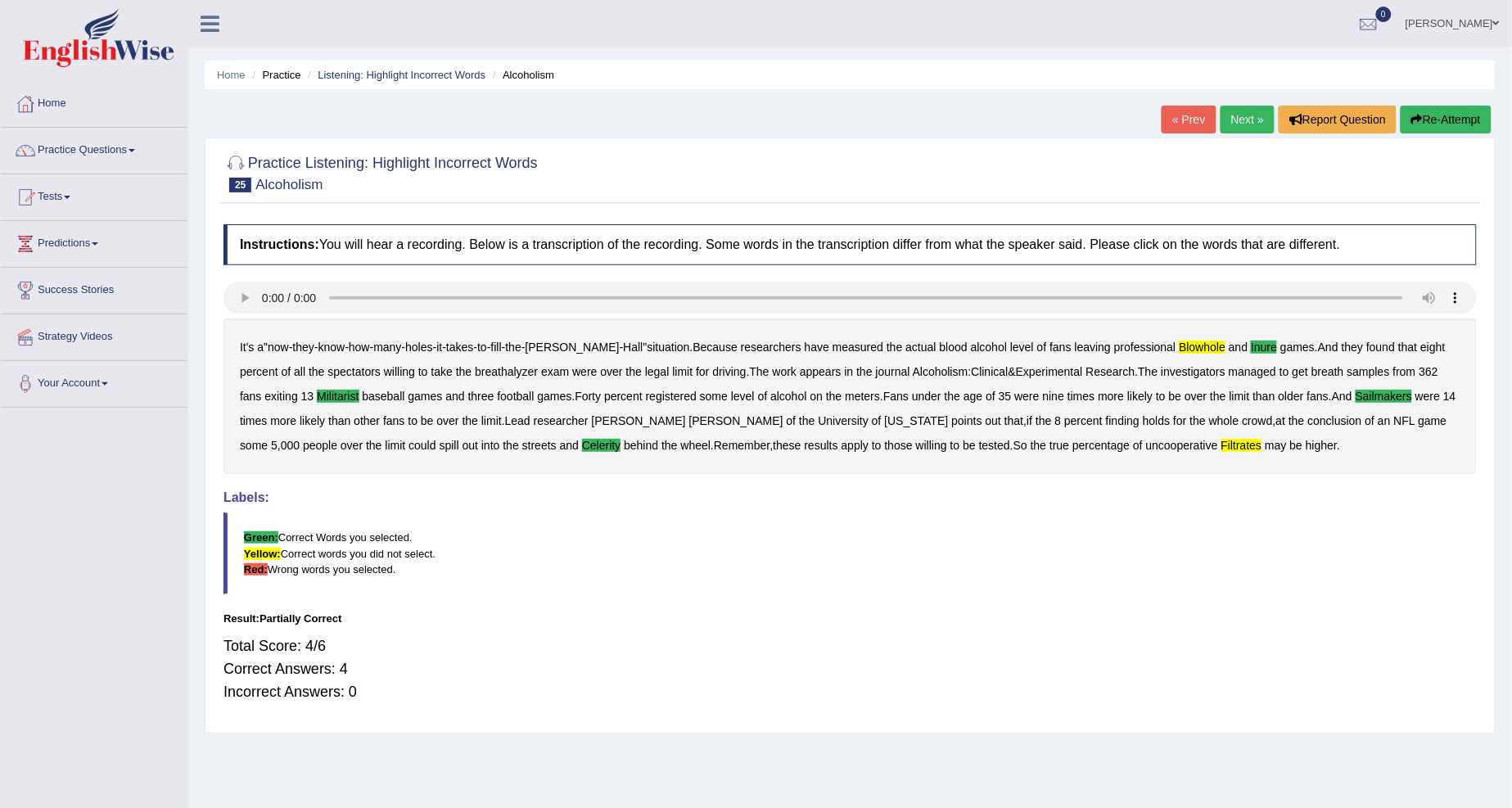
click at [1245, 115] on link "Next »" at bounding box center [1247, 119] width 54 height 28
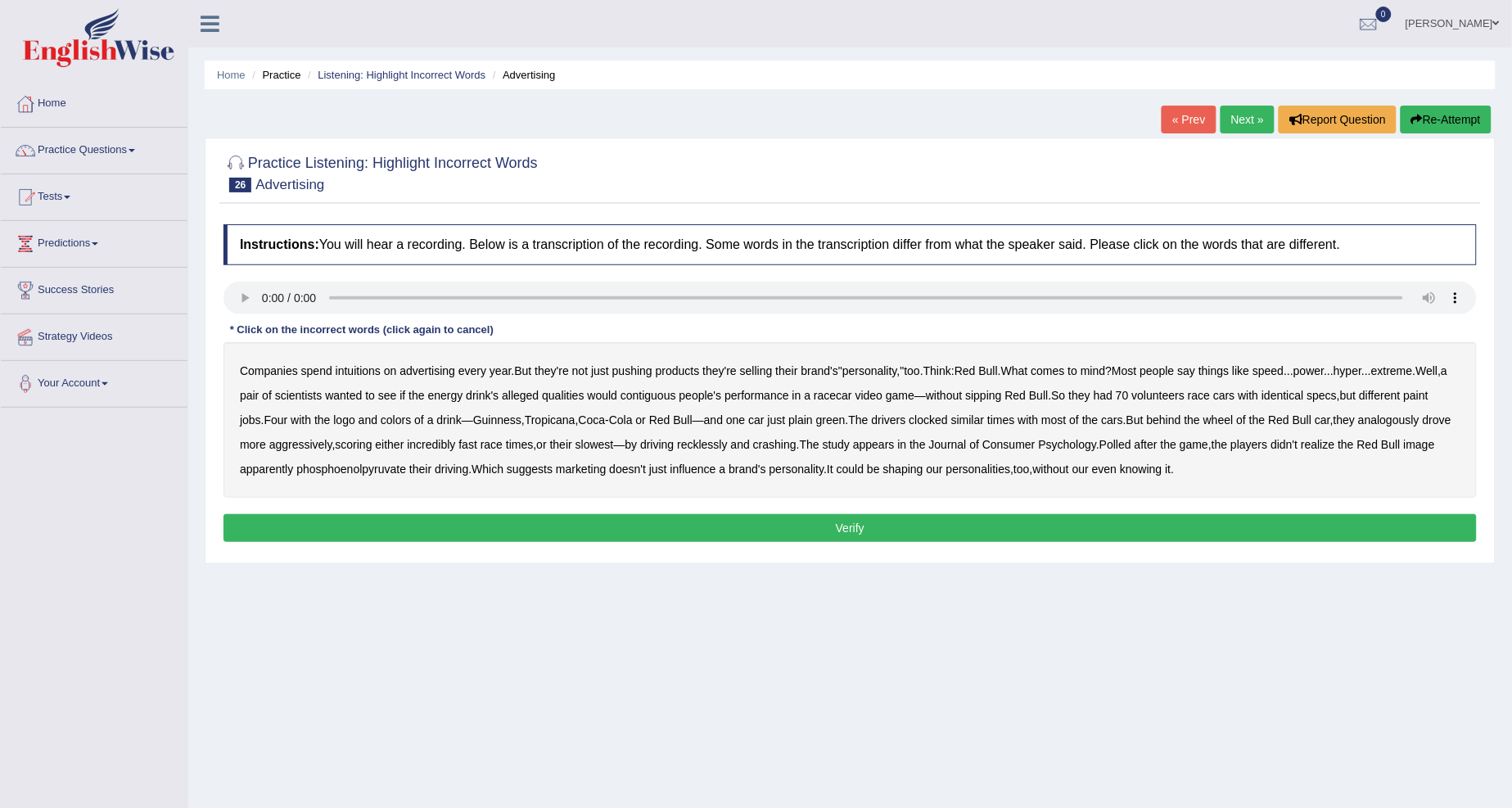
click at [369, 371] on b "intuitions" at bounding box center [358, 370] width 45 height 13
click at [676, 394] on b "contiguous" at bounding box center [648, 396] width 56 height 13
click at [1358, 426] on b "analogously" at bounding box center [1389, 420] width 62 height 13
click at [951, 531] on button "Verify" at bounding box center [850, 528] width 1253 height 28
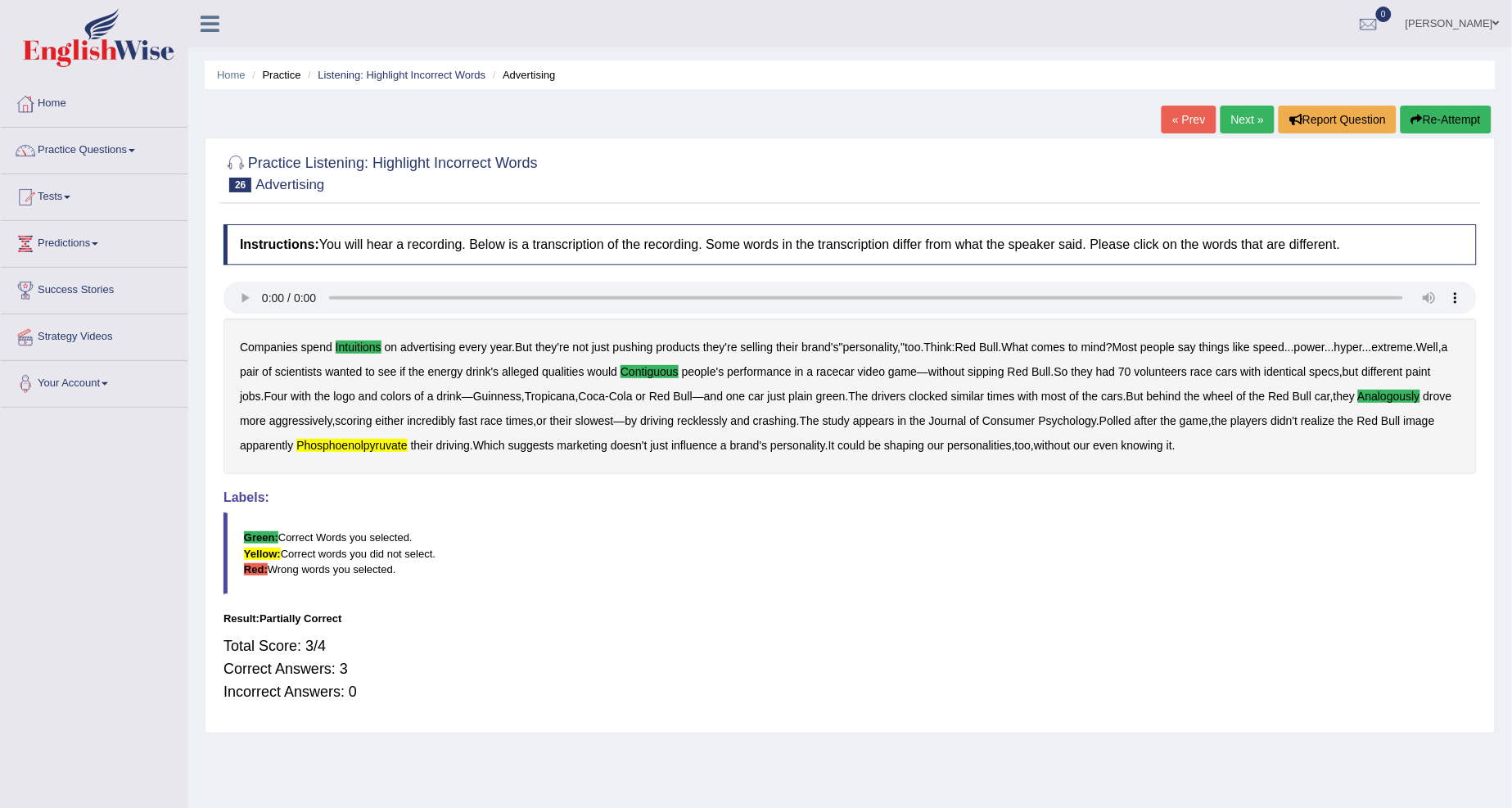
click at [1233, 127] on link "Next »" at bounding box center [1247, 119] width 54 height 28
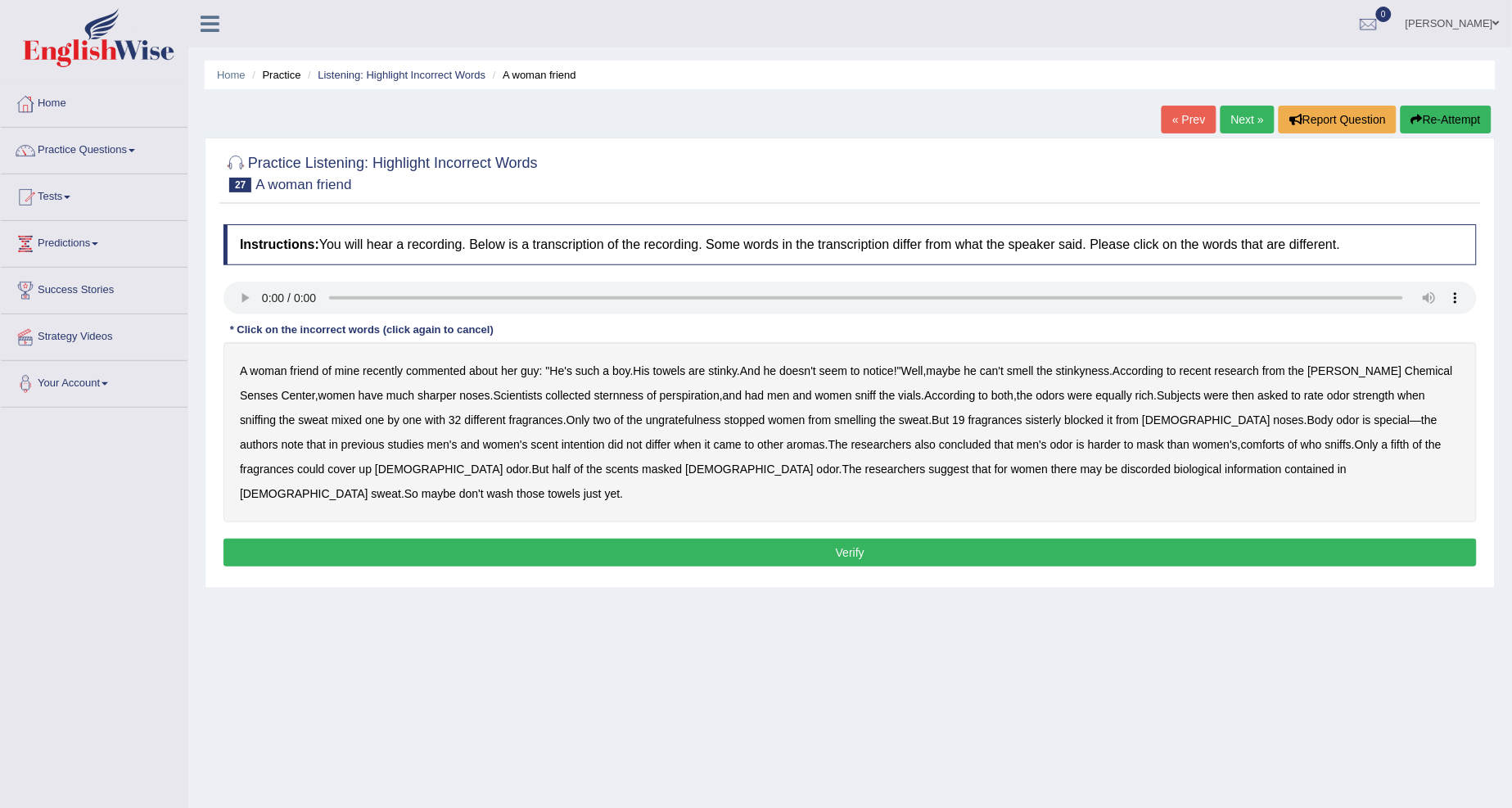
click at [598, 391] on b "sternness" at bounding box center [619, 396] width 50 height 13
click at [672, 425] on b "ungratefulness" at bounding box center [683, 420] width 76 height 13
click at [1025, 419] on b "sisterly" at bounding box center [1043, 420] width 36 height 13
click at [1241, 445] on b "comforts" at bounding box center [1262, 444] width 44 height 13
click at [1121, 471] on b "discorded" at bounding box center [1146, 469] width 50 height 13
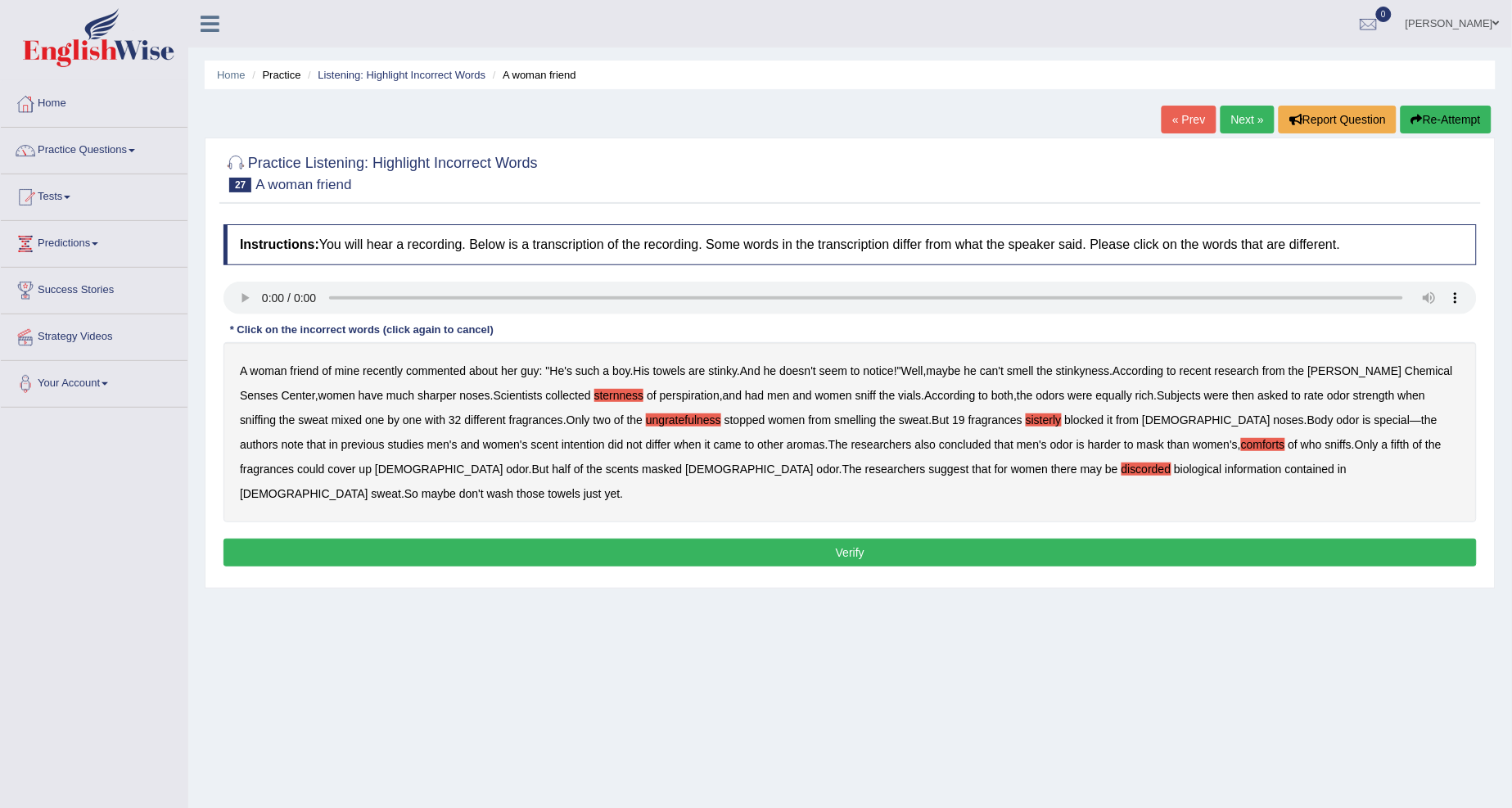
click at [964, 538] on button "Verify" at bounding box center [850, 552] width 1253 height 28
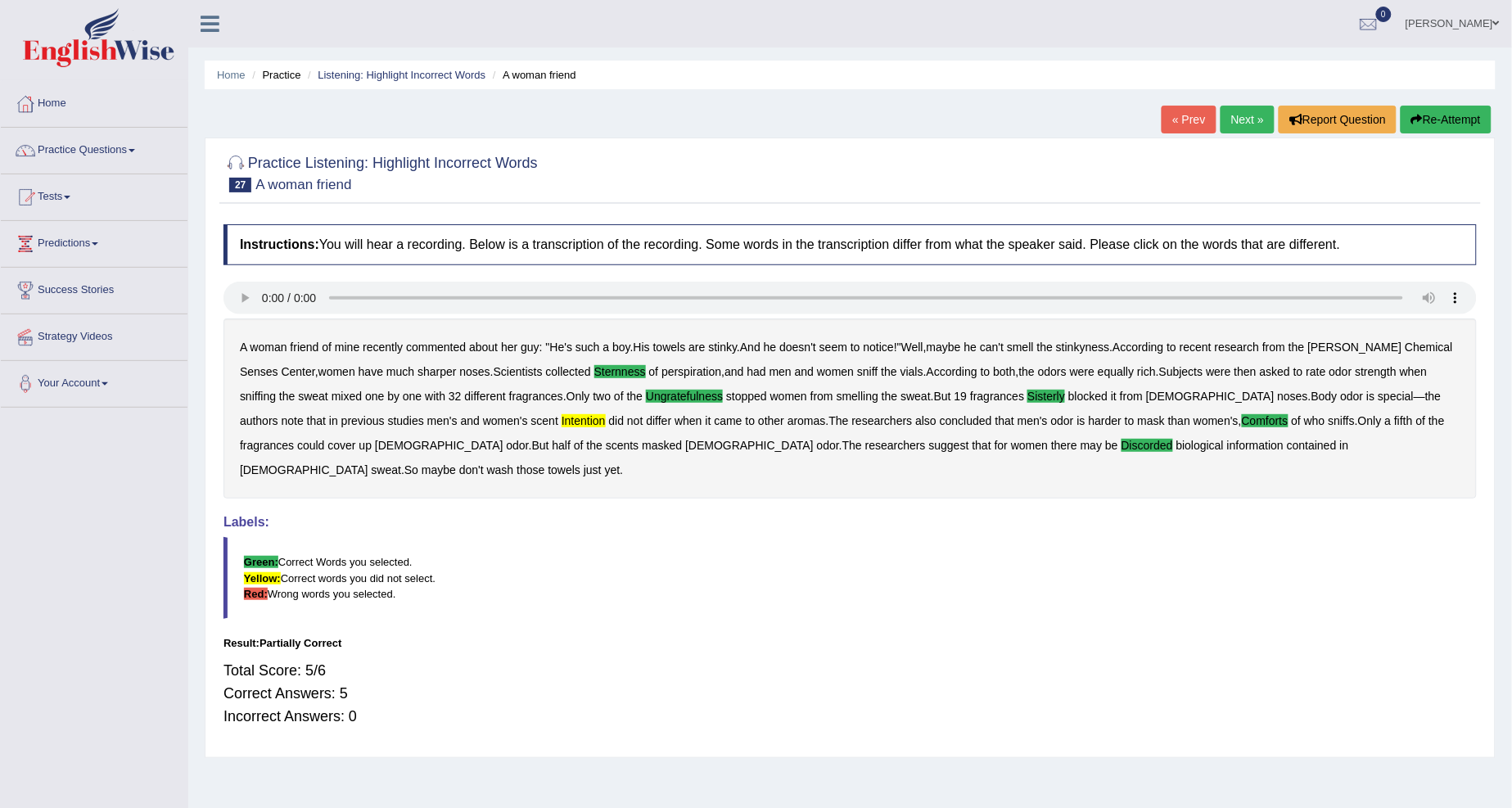
click at [1224, 118] on link "Next »" at bounding box center [1247, 119] width 54 height 28
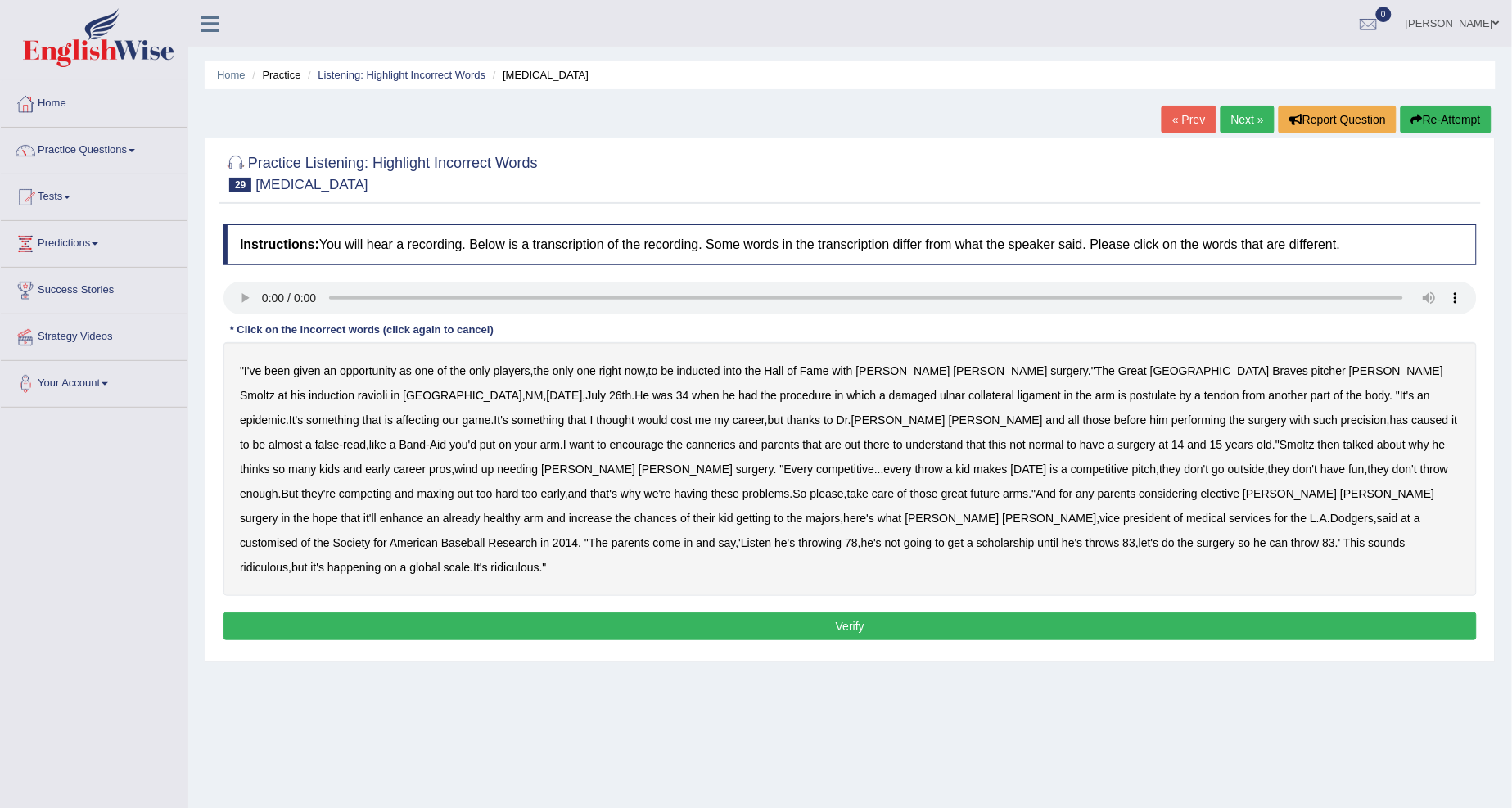
click at [388, 389] on b "ravioli" at bounding box center [372, 396] width 30 height 13
click at [1130, 391] on b "postulate" at bounding box center [1153, 396] width 47 height 13
click at [686, 446] on b "canneries" at bounding box center [711, 444] width 50 height 13
click at [298, 536] on b "customised" at bounding box center [269, 543] width 58 height 13
click at [901, 612] on button "Verify" at bounding box center [850, 626] width 1253 height 28
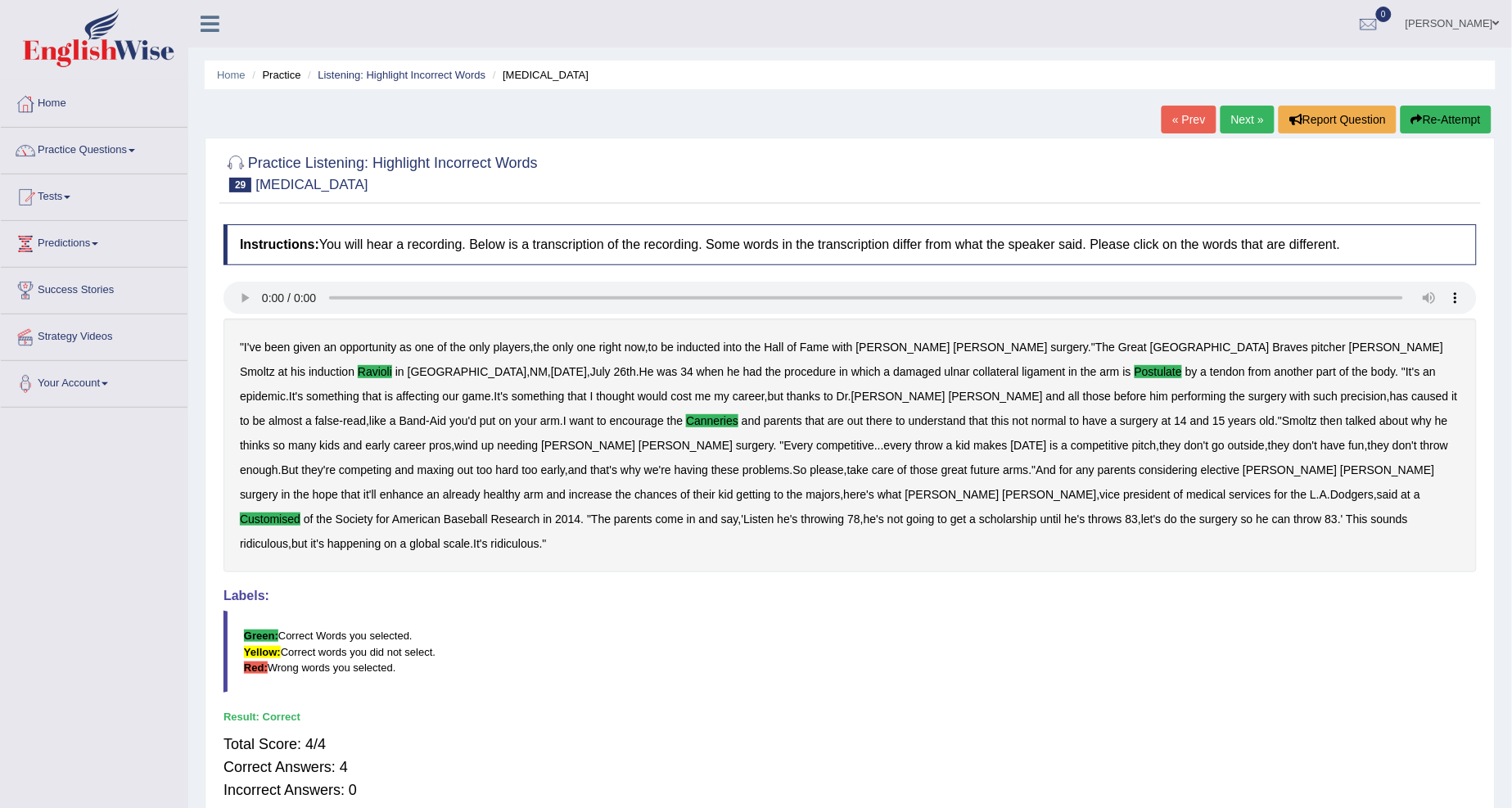
click at [1241, 117] on link "Next »" at bounding box center [1247, 119] width 54 height 28
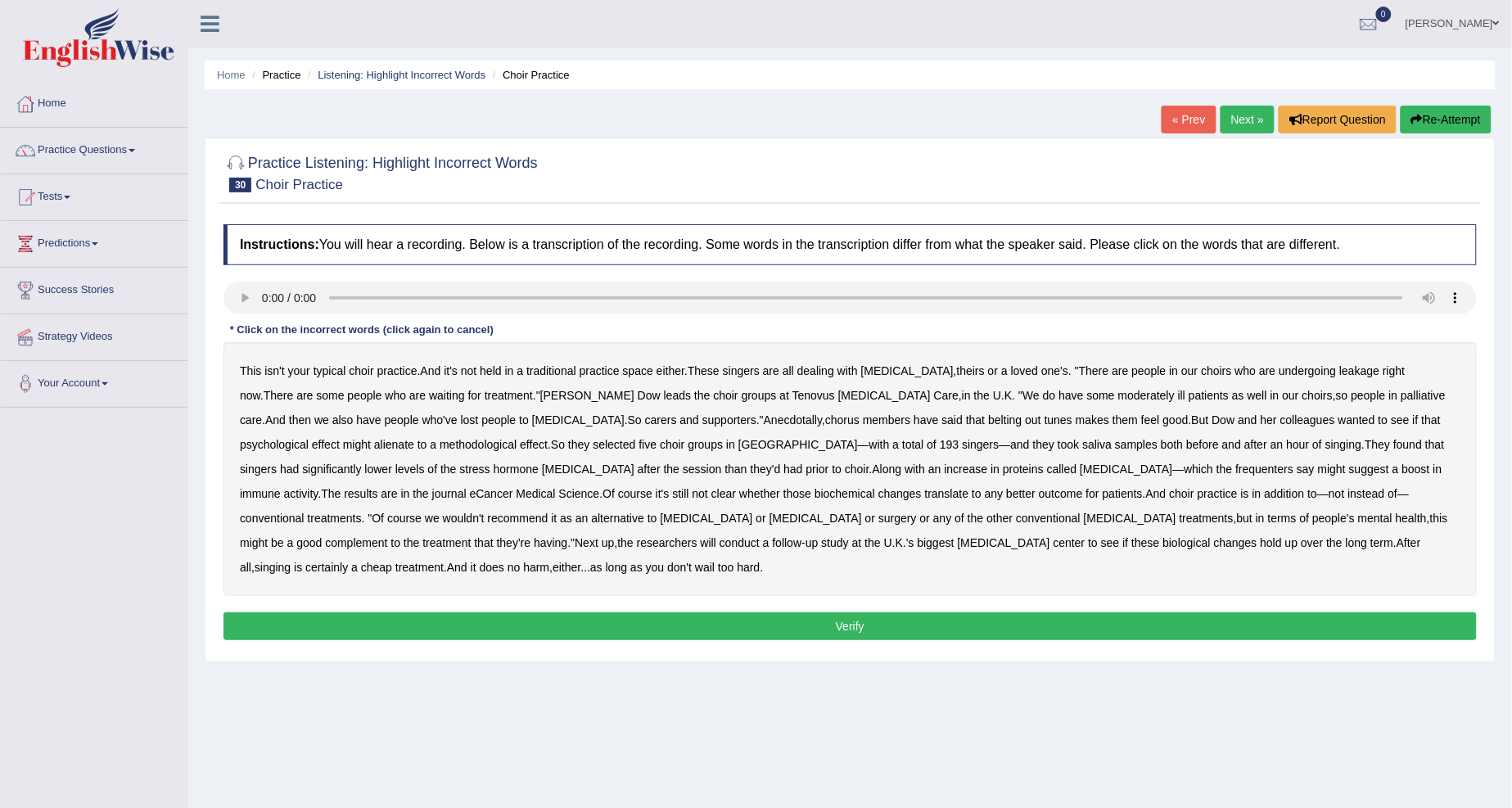
click at [1339, 372] on b "leakage" at bounding box center [1359, 370] width 40 height 13
click at [1118, 397] on b "moderately" at bounding box center [1146, 396] width 57 height 13
click at [414, 438] on b "alienate" at bounding box center [394, 444] width 40 height 13
click at [1236, 471] on b "frequenters" at bounding box center [1265, 469] width 58 height 13
click at [943, 612] on button "Verify" at bounding box center [850, 626] width 1253 height 28
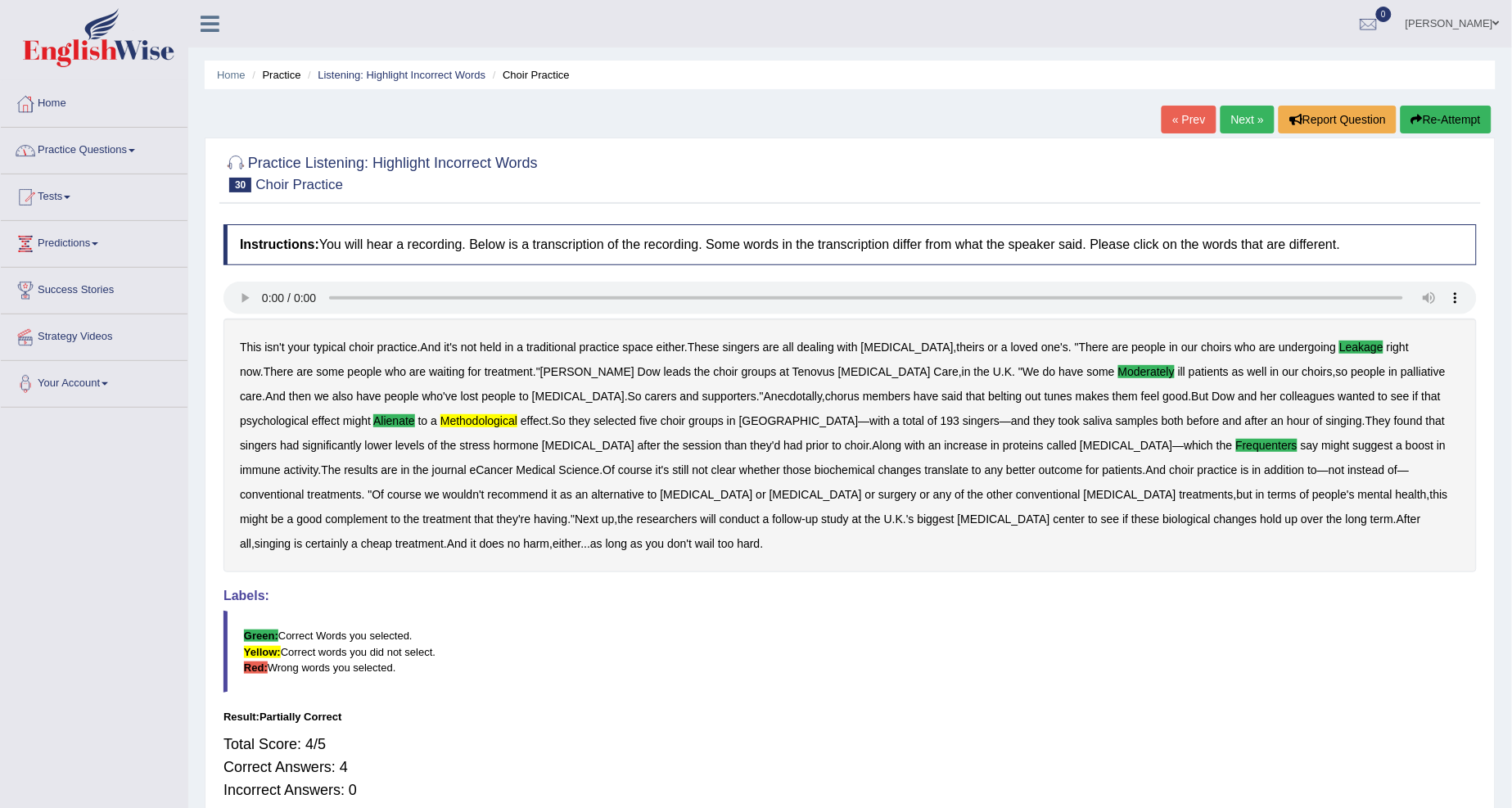
click at [132, 147] on link "Practice Questions" at bounding box center [94, 148] width 187 height 41
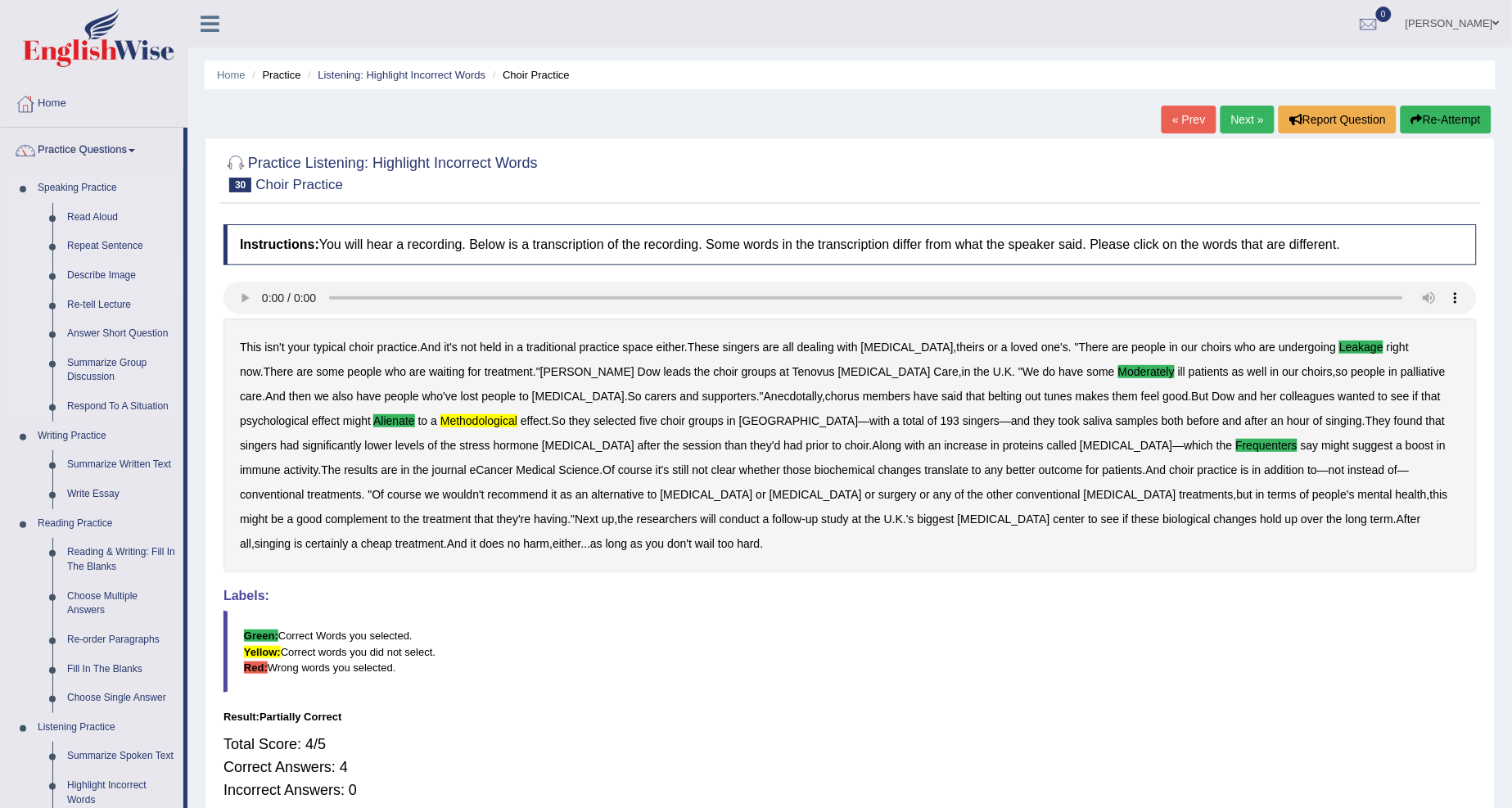
scroll to position [91, 0]
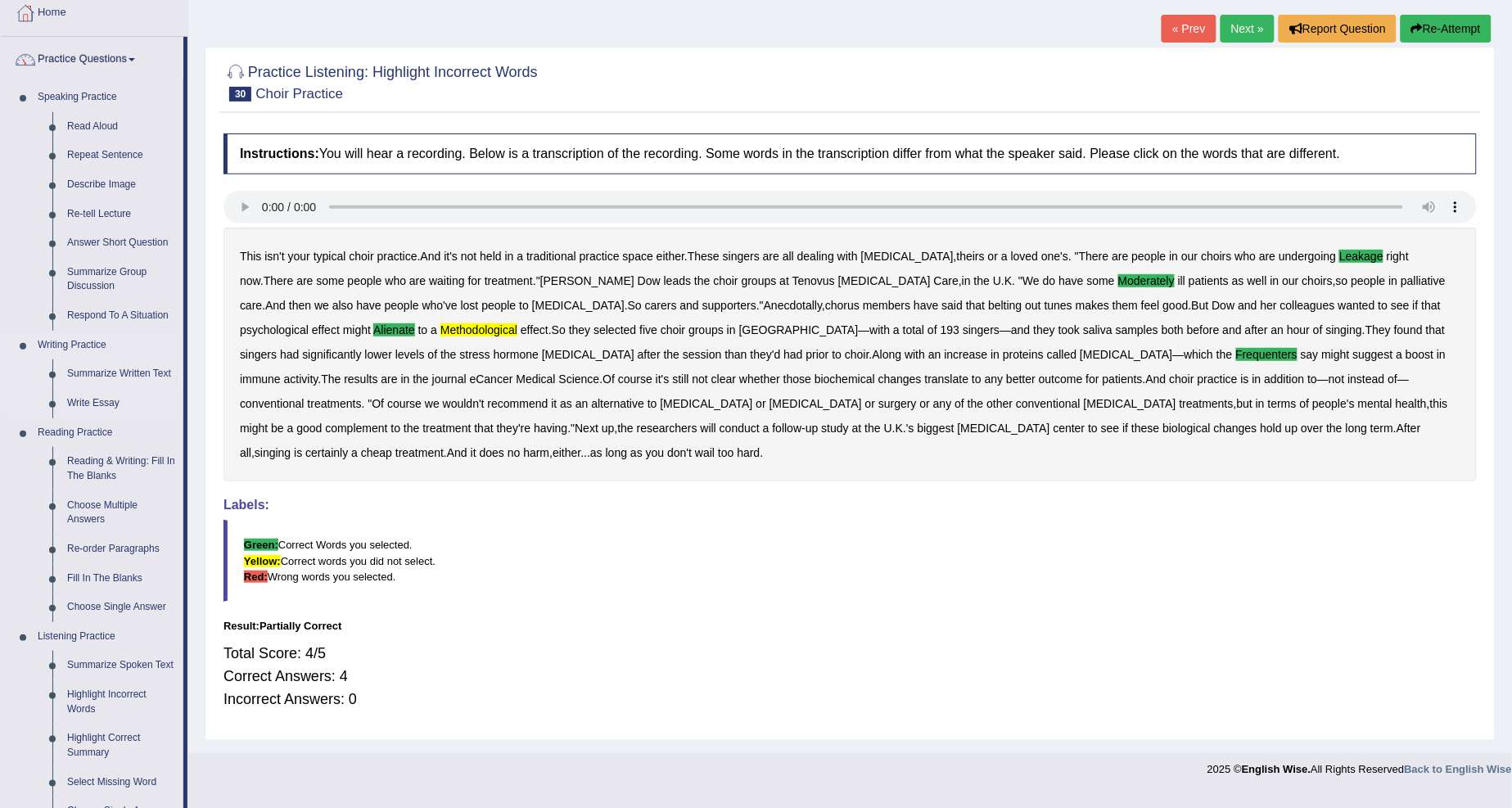
click at [118, 371] on link "Summarize Written Text" at bounding box center [121, 374] width 123 height 30
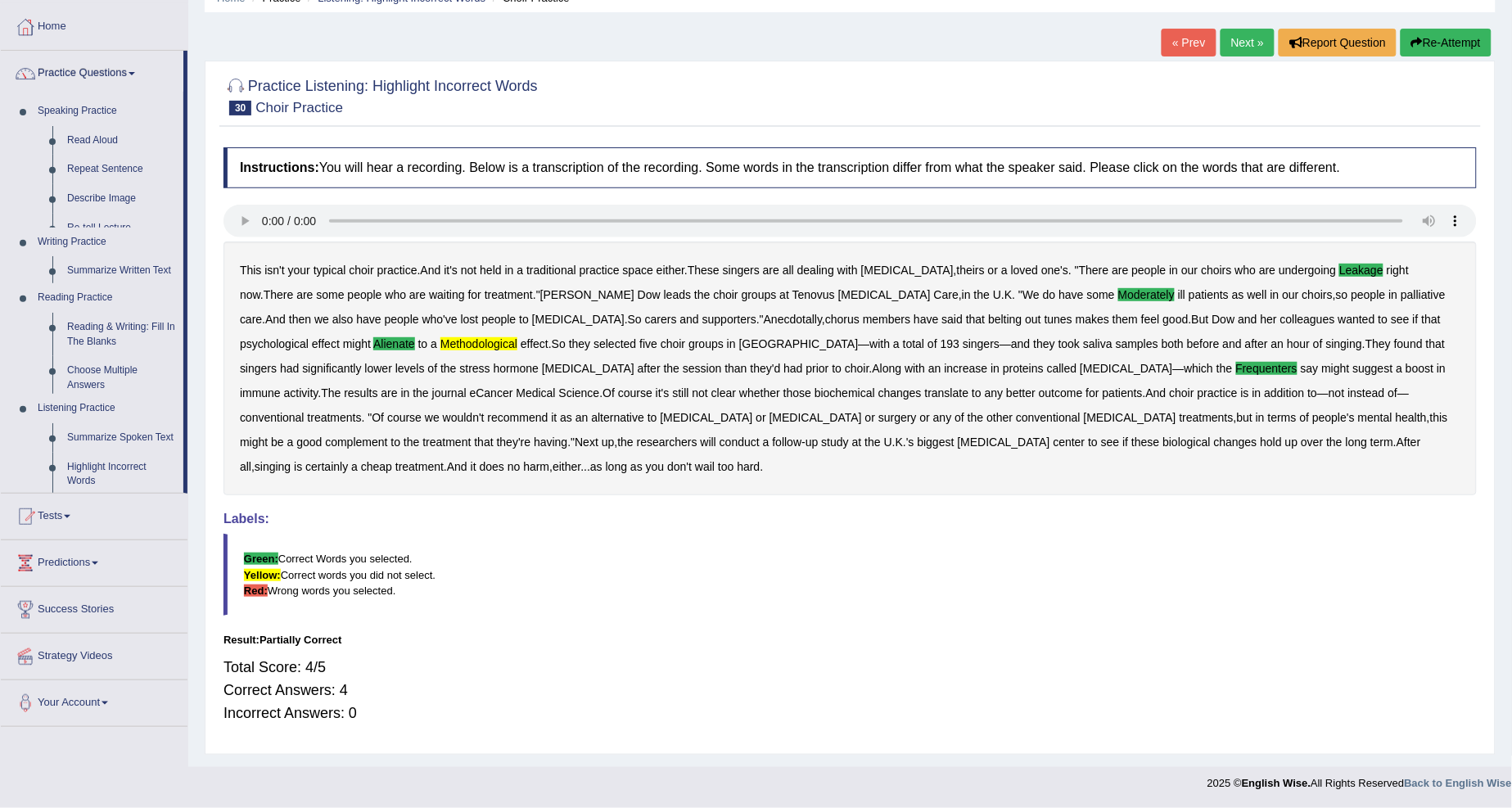
scroll to position [77, 0]
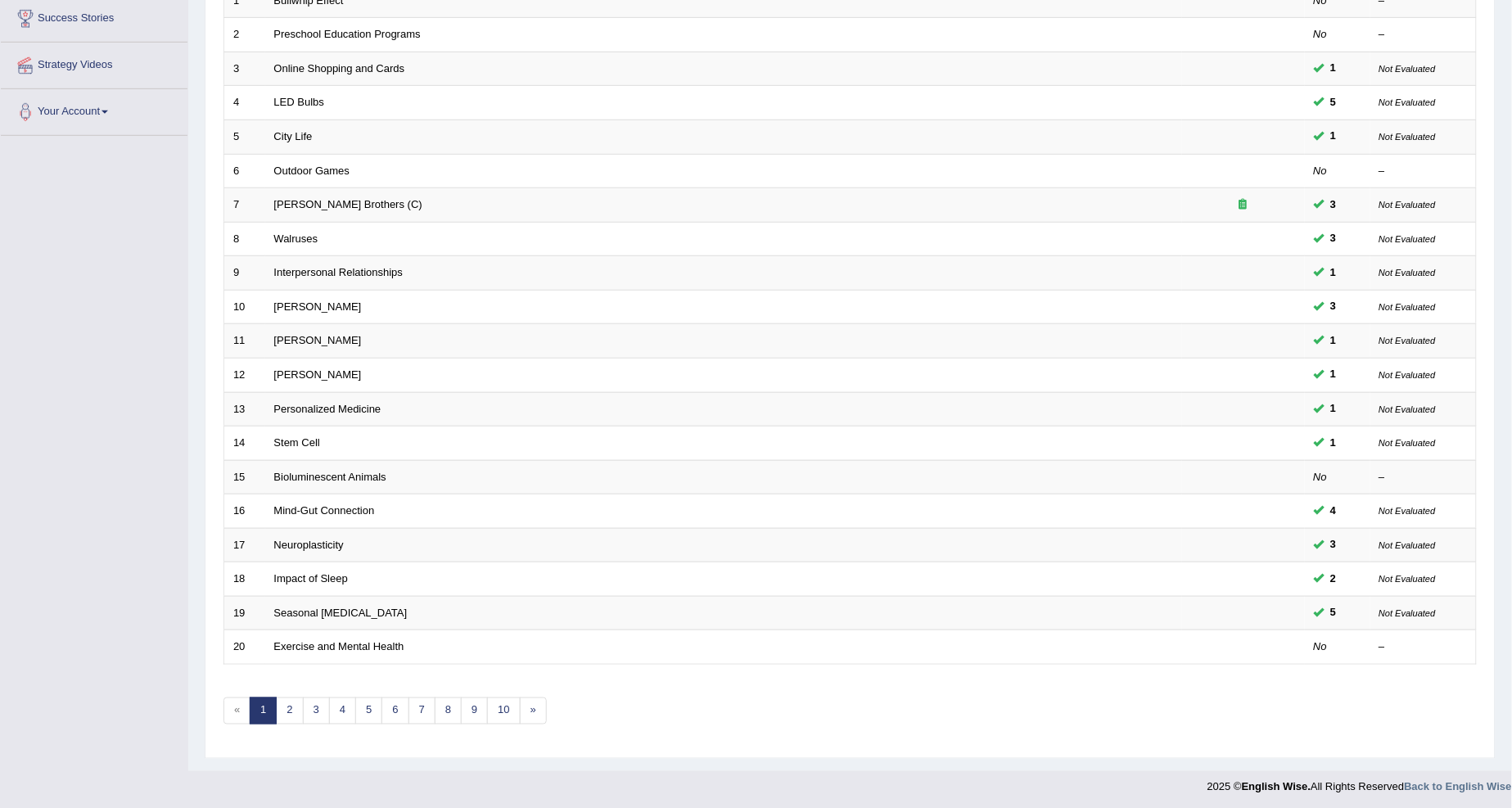
scroll to position [275, 0]
click at [288, 710] on link "2" at bounding box center [289, 707] width 27 height 27
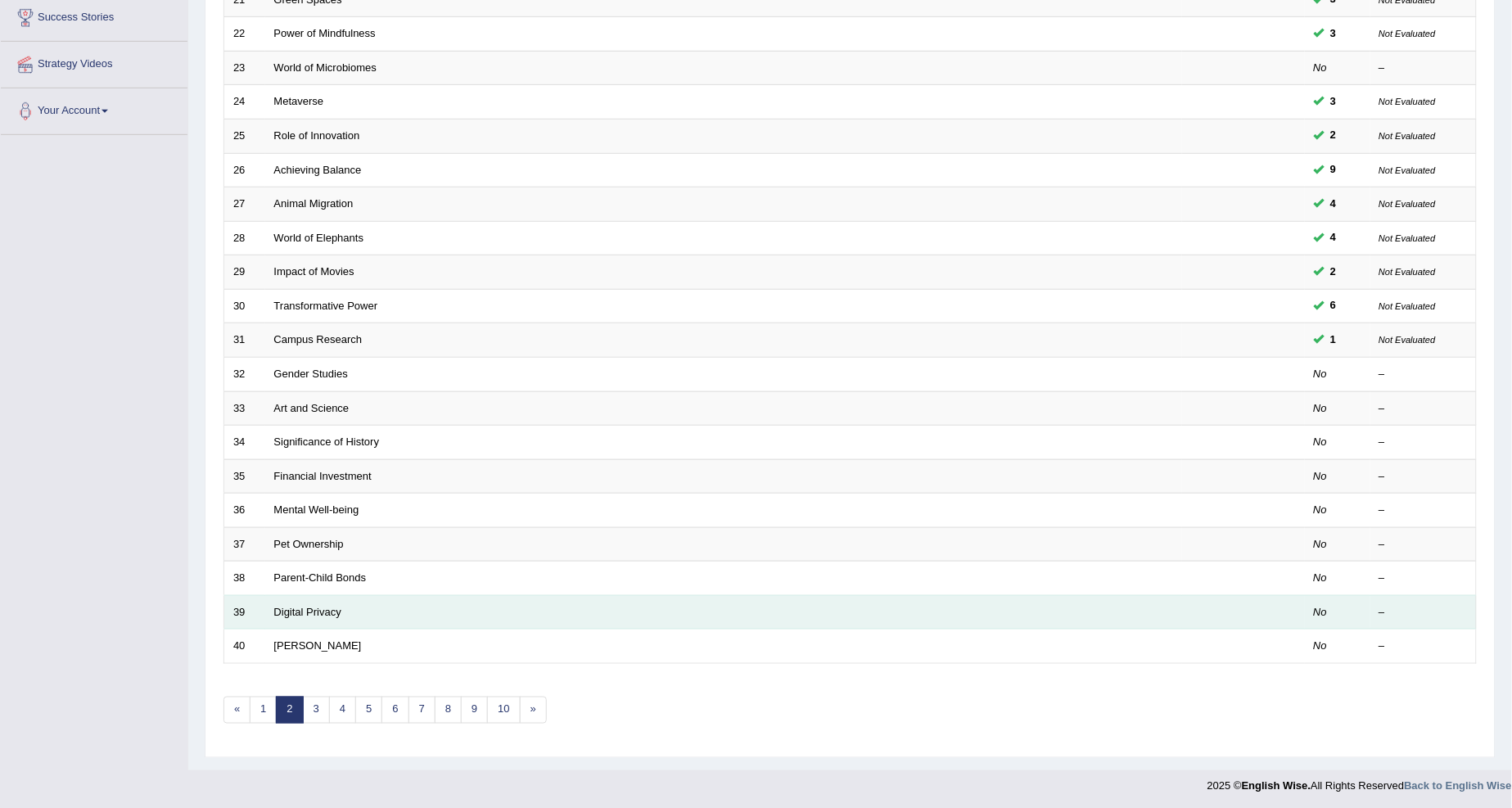
scroll to position [275, 0]
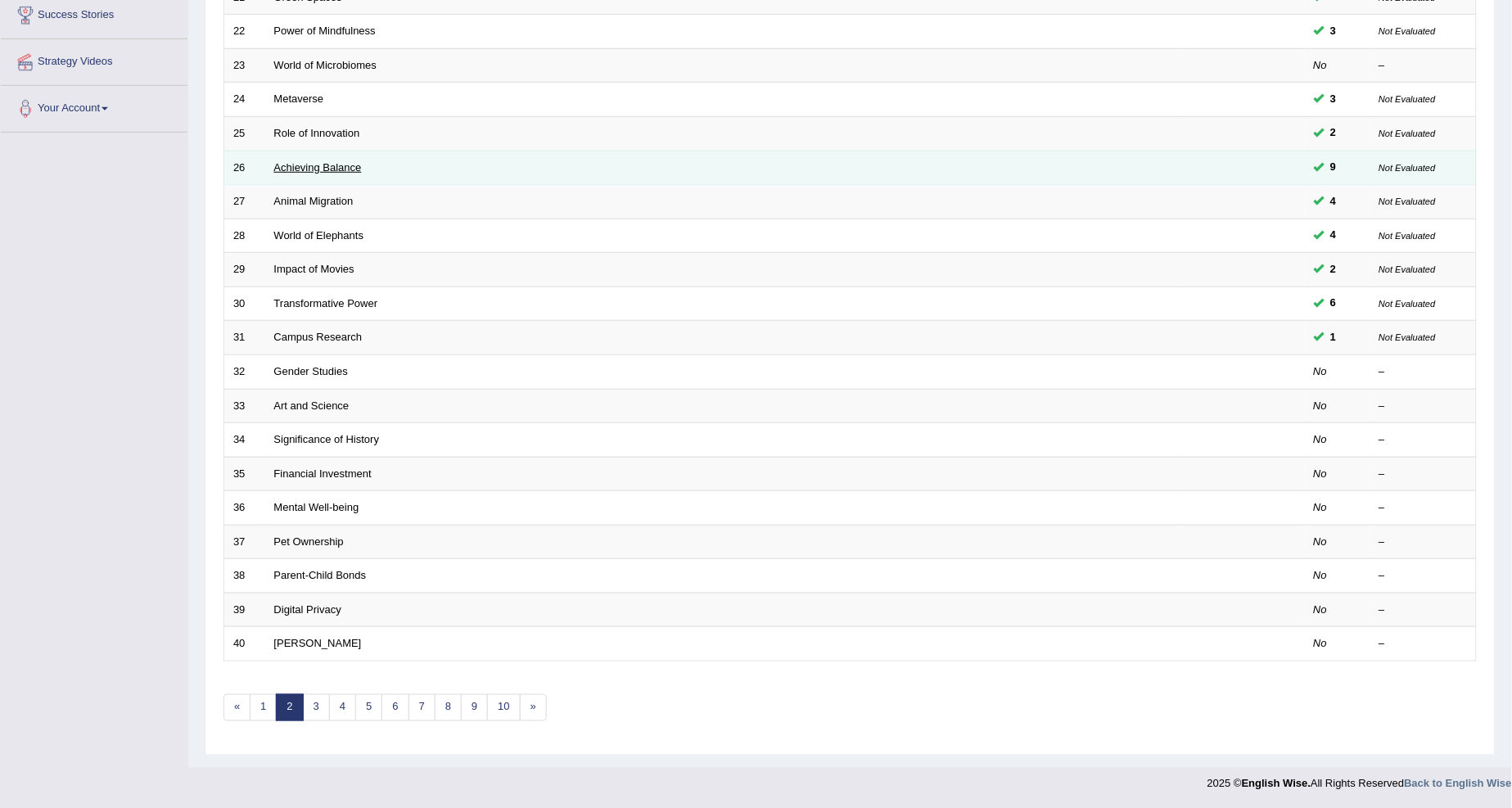
click at [278, 166] on link "Achieving Balance" at bounding box center [318, 167] width 88 height 12
click at [279, 167] on link "Achieving Balance" at bounding box center [318, 167] width 88 height 12
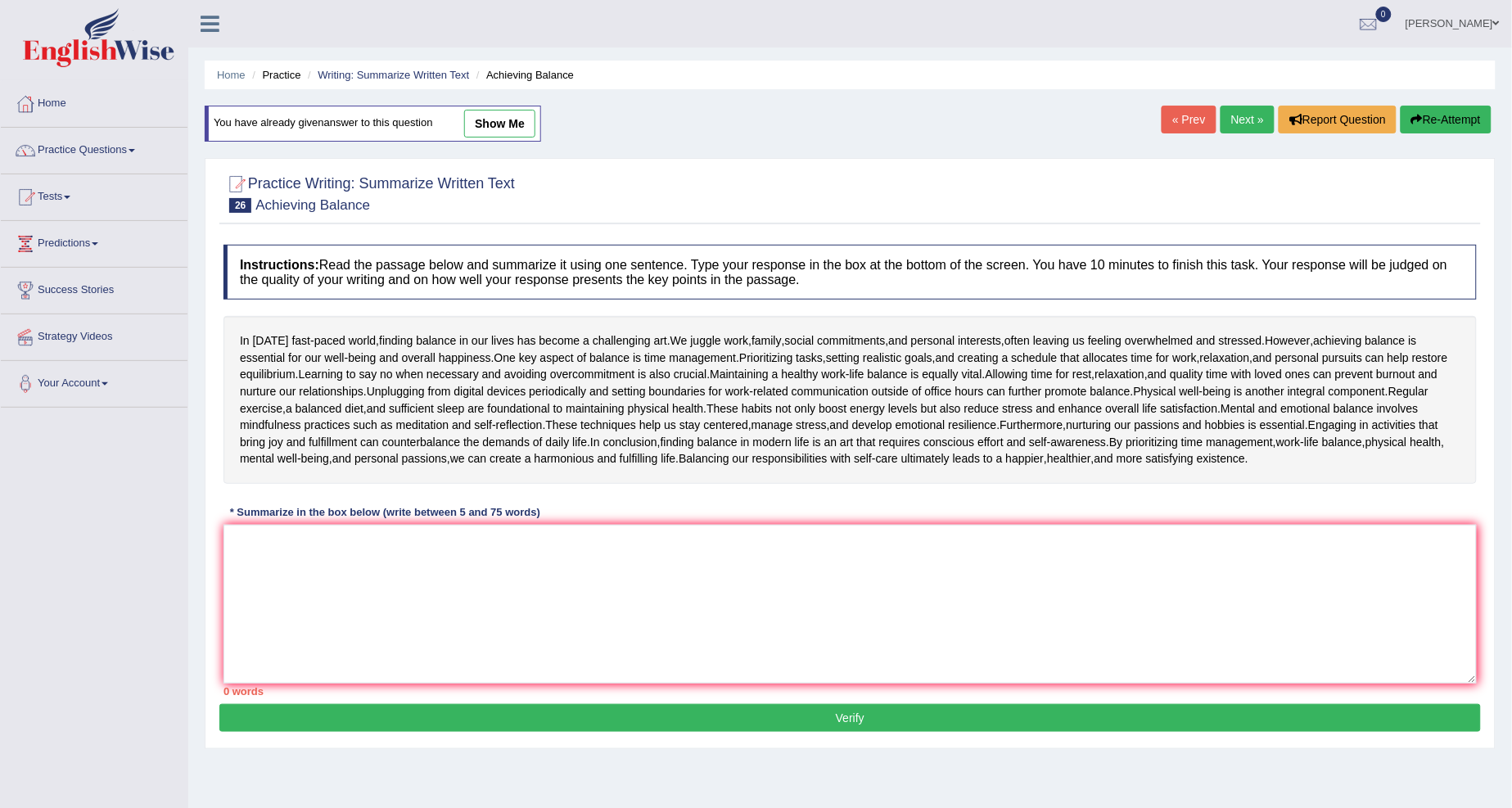
click at [509, 119] on link "show me" at bounding box center [500, 124] width 71 height 28
type textarea "Finding balance in our lives is a challenging art, but achieving balance is ess…"
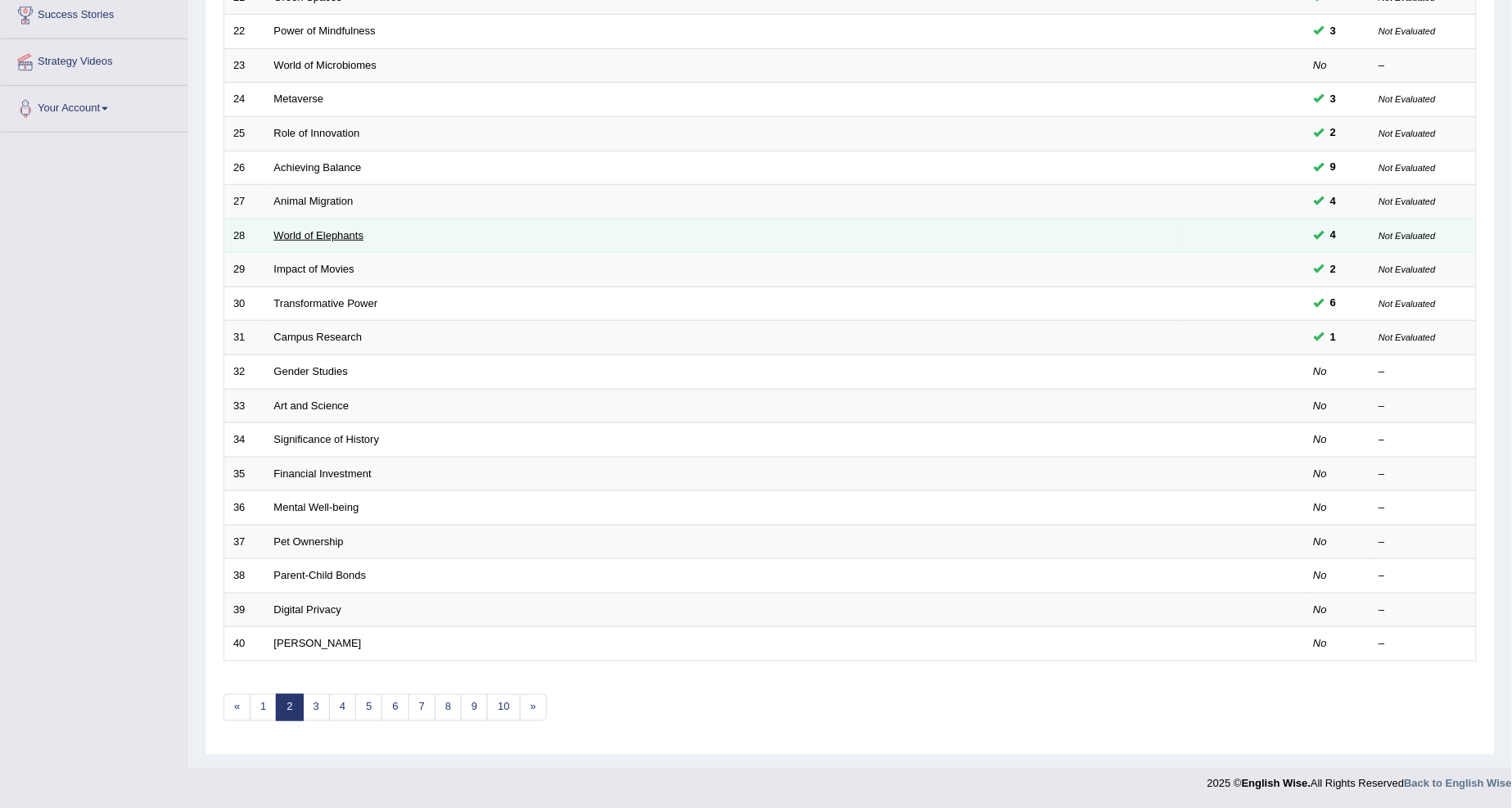
click at [293, 237] on link "World of Elephants" at bounding box center [319, 235] width 90 height 12
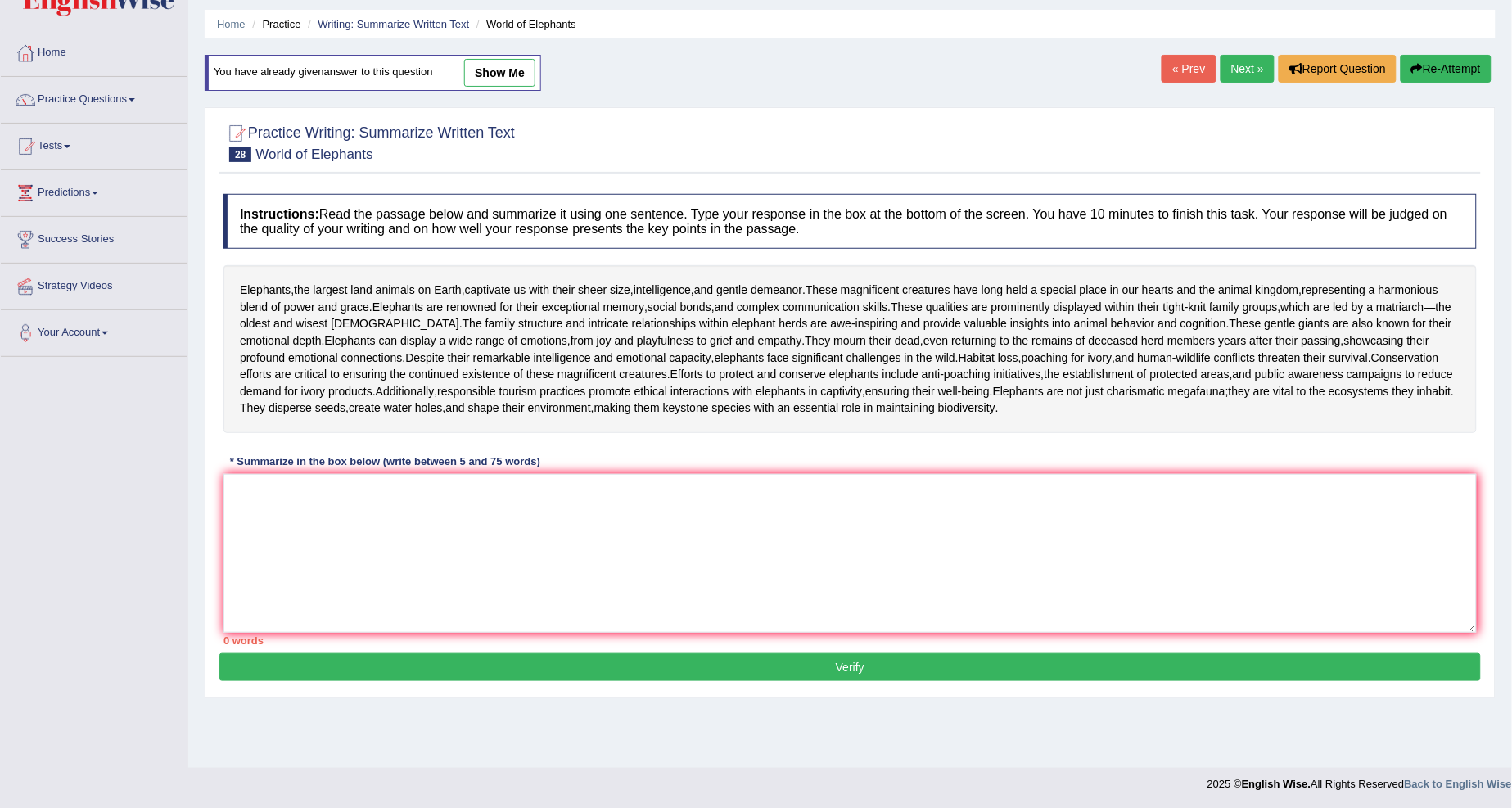
click at [491, 68] on link "show me" at bounding box center [500, 73] width 71 height 28
type textarea "Elephants are the largest animals on the Earth captivating us with their sheer …"
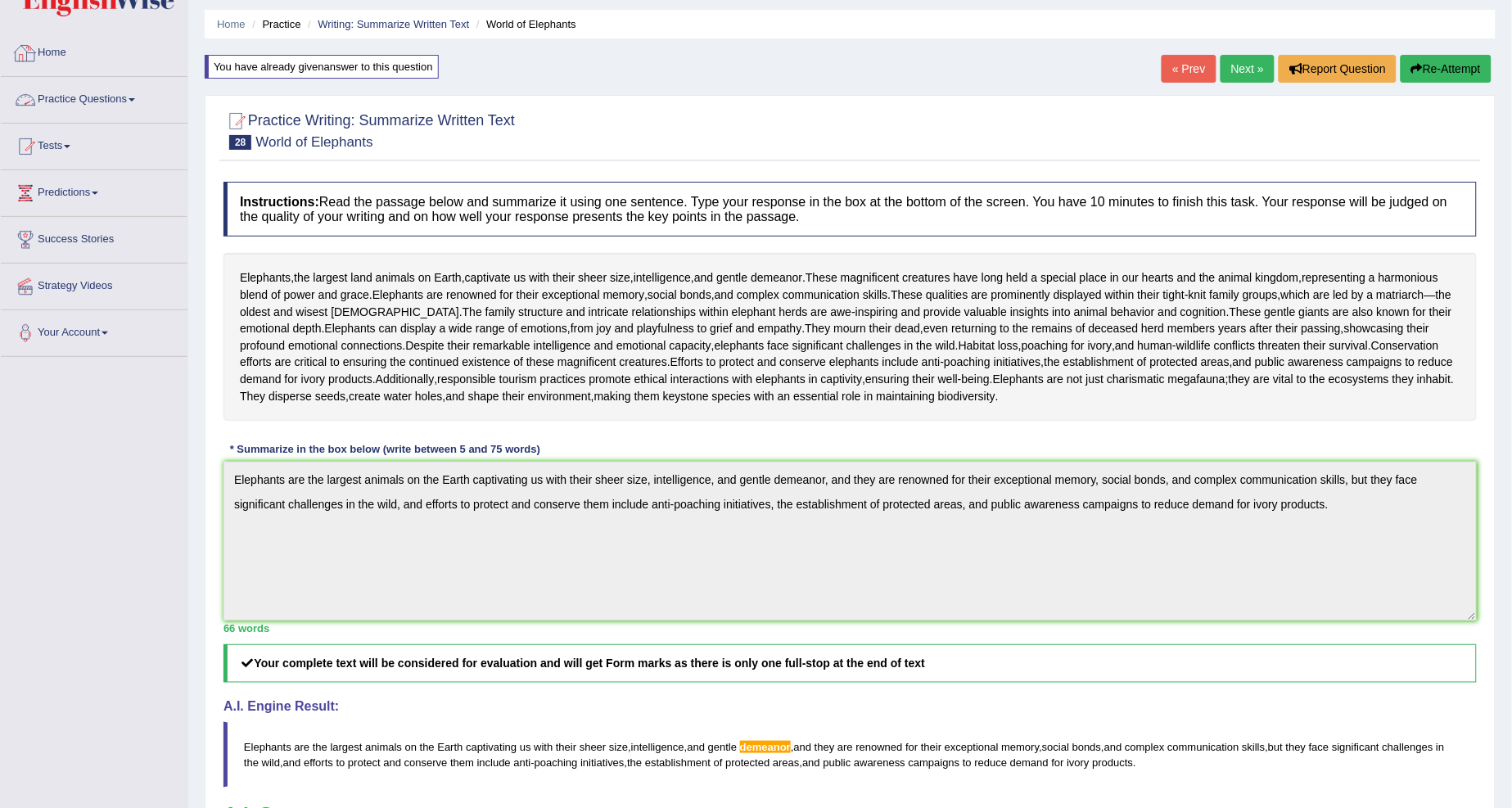
click at [132, 97] on link "Practice Questions" at bounding box center [94, 97] width 187 height 41
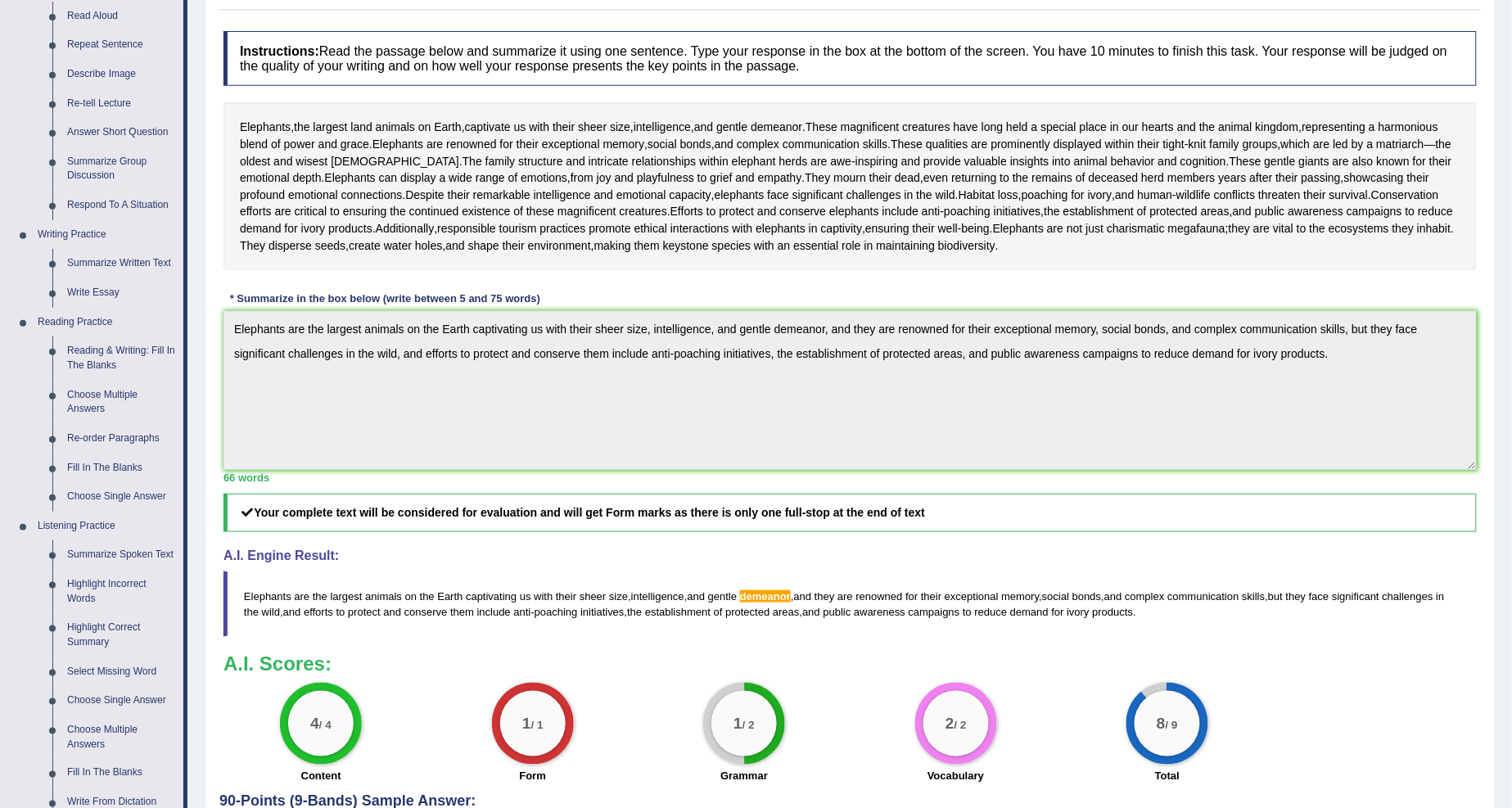
scroll to position [110, 0]
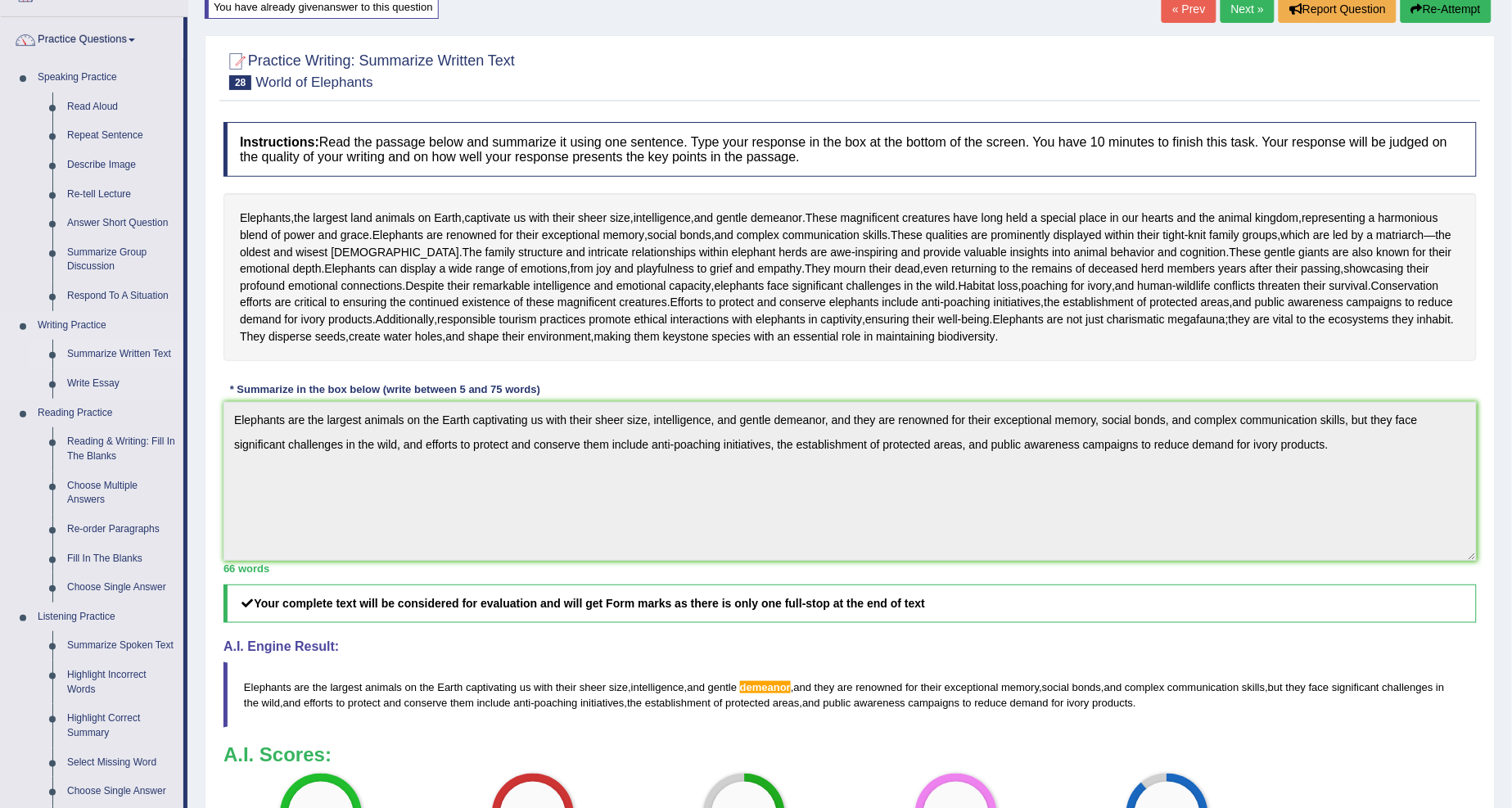
click at [104, 356] on link "Summarize Written Text" at bounding box center [121, 355] width 123 height 30
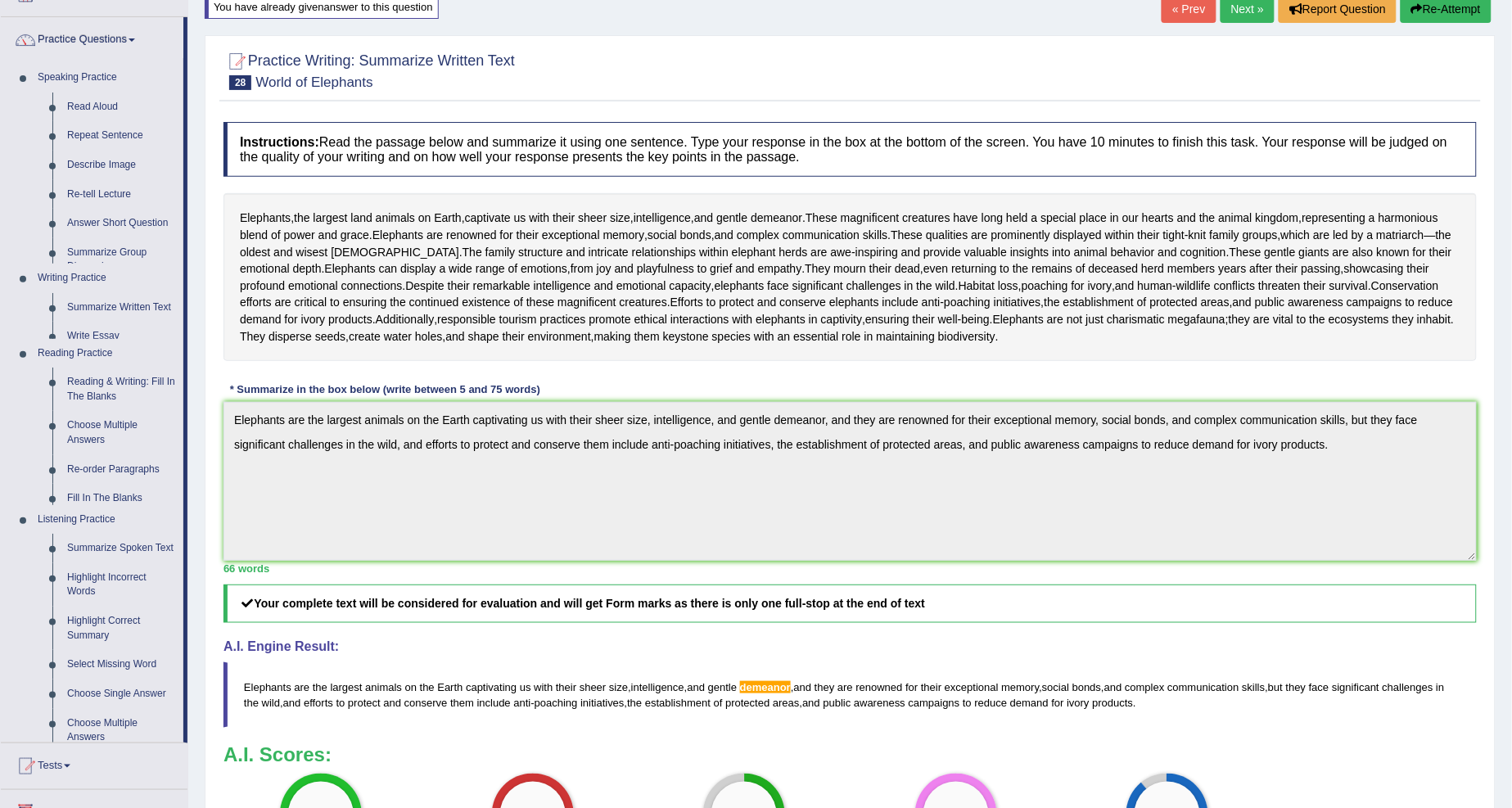
click at [113, 356] on ul "Speaking Practice Read Aloud Repeat Sentence Describe Image Re-tell Lecture Ans…" at bounding box center [92, 403] width 183 height 679
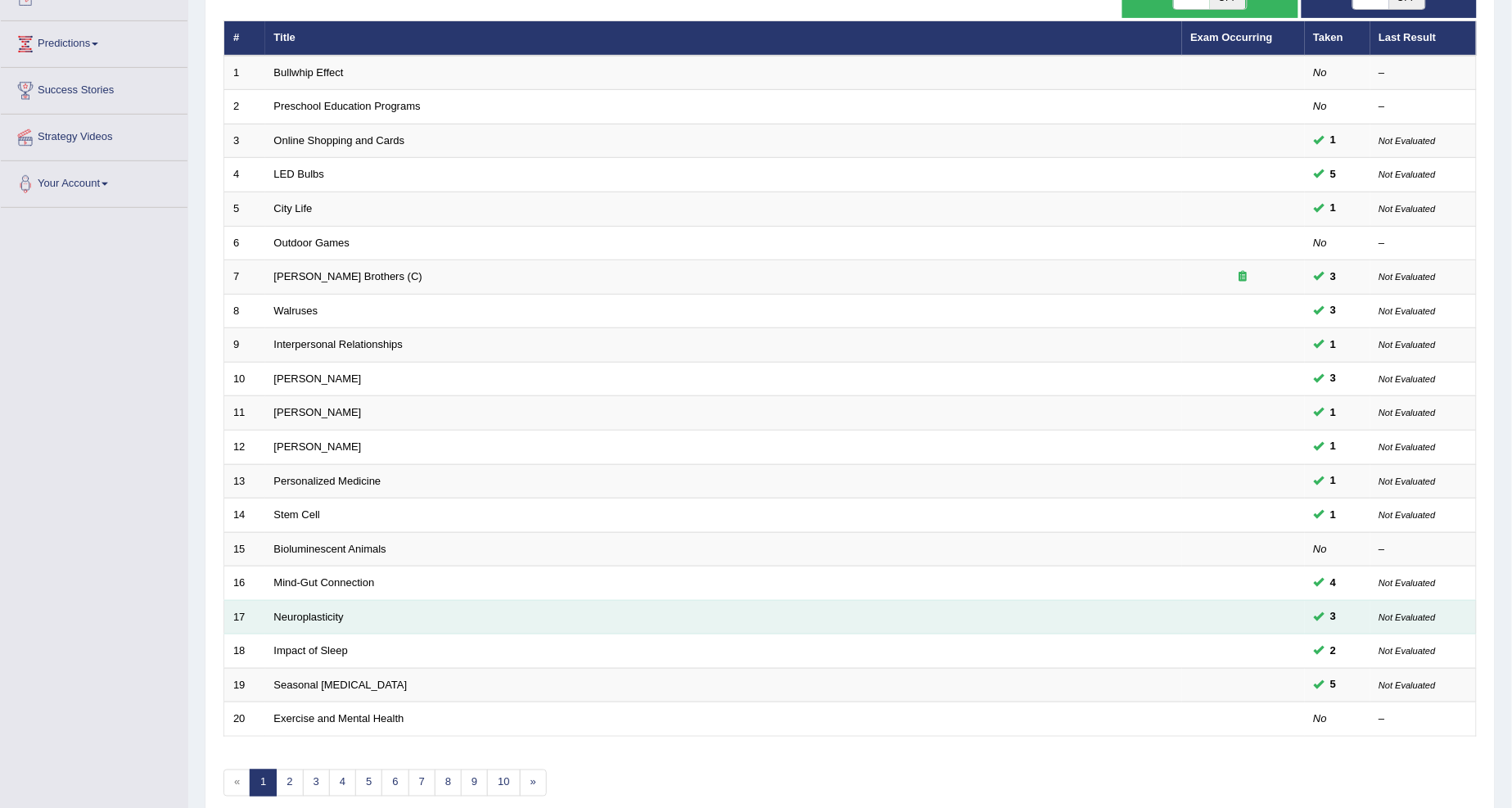
scroll to position [3, 0]
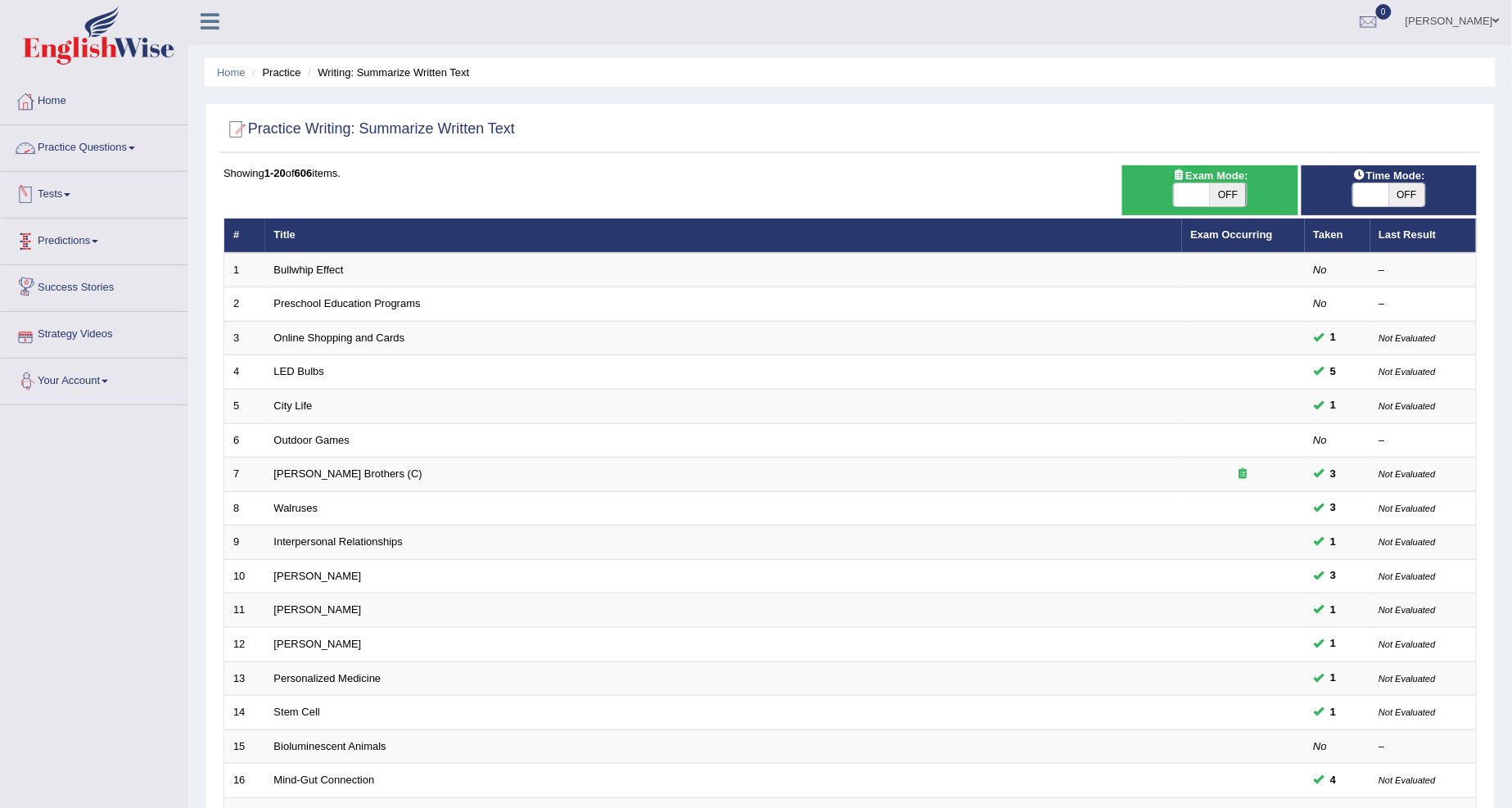
click at [131, 149] on link "Practice Questions" at bounding box center [94, 146] width 187 height 41
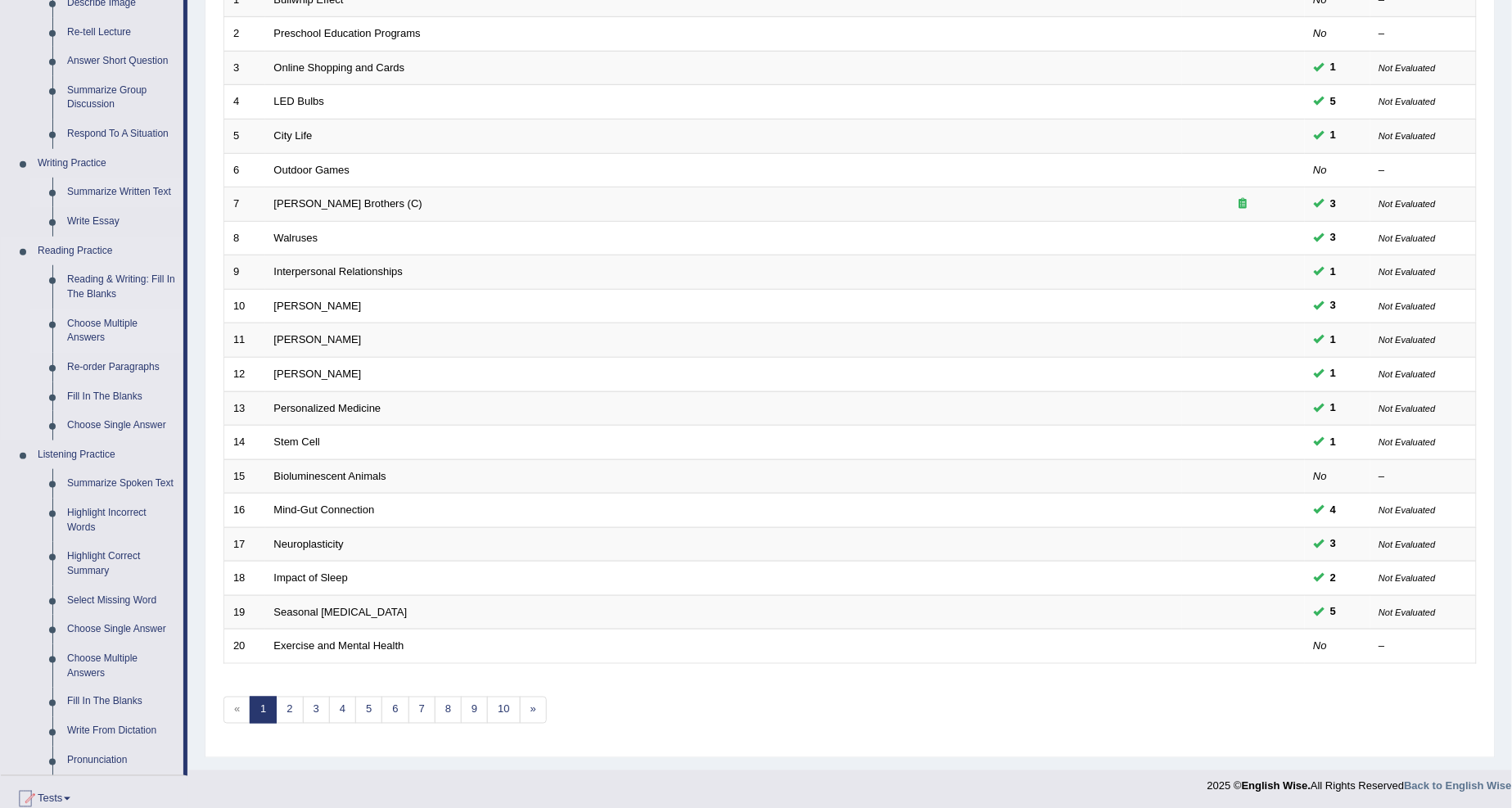
scroll to position [366, 0]
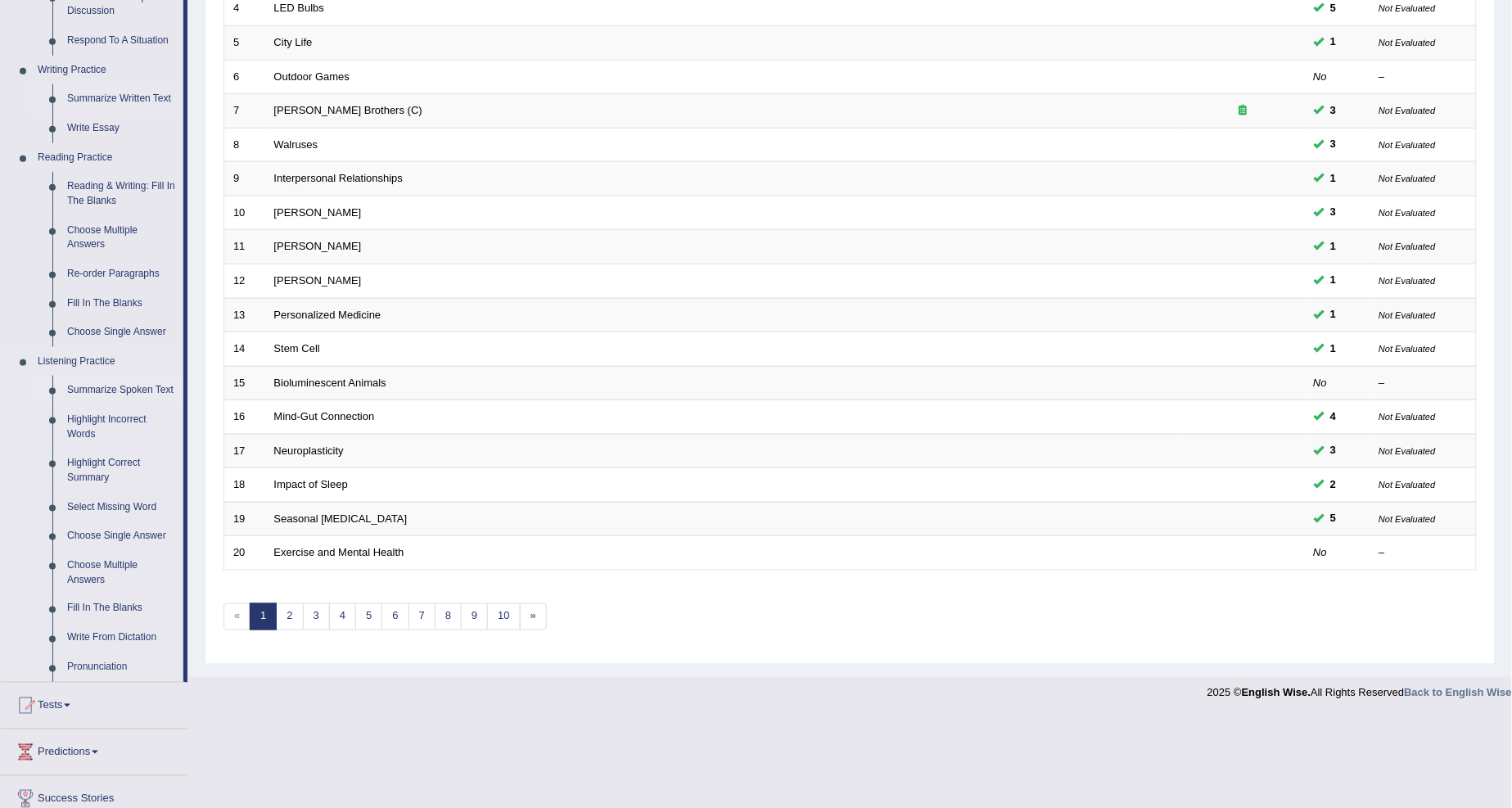
click at [101, 391] on link "Summarize Spoken Text" at bounding box center [121, 391] width 123 height 30
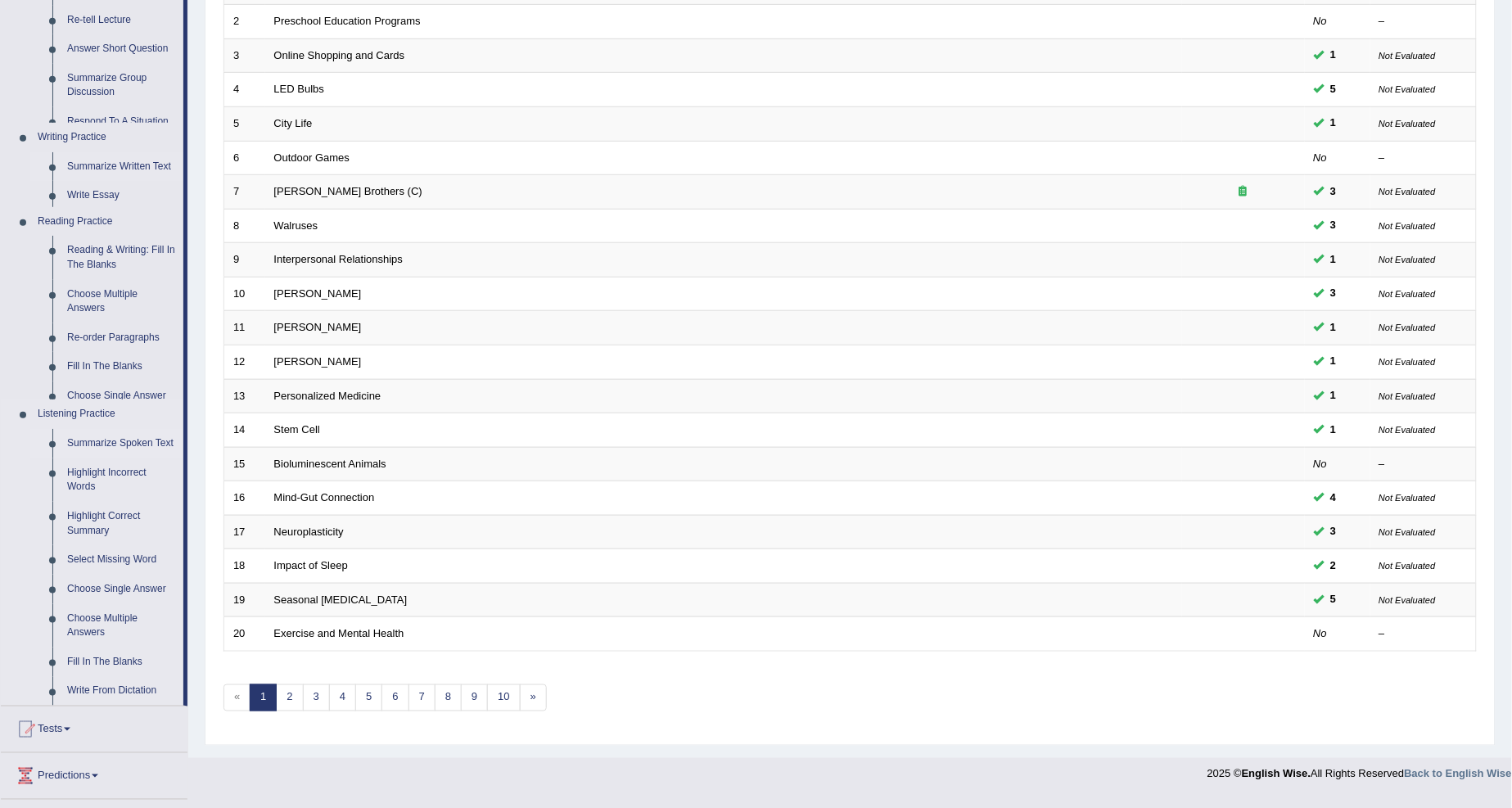
scroll to position [275, 0]
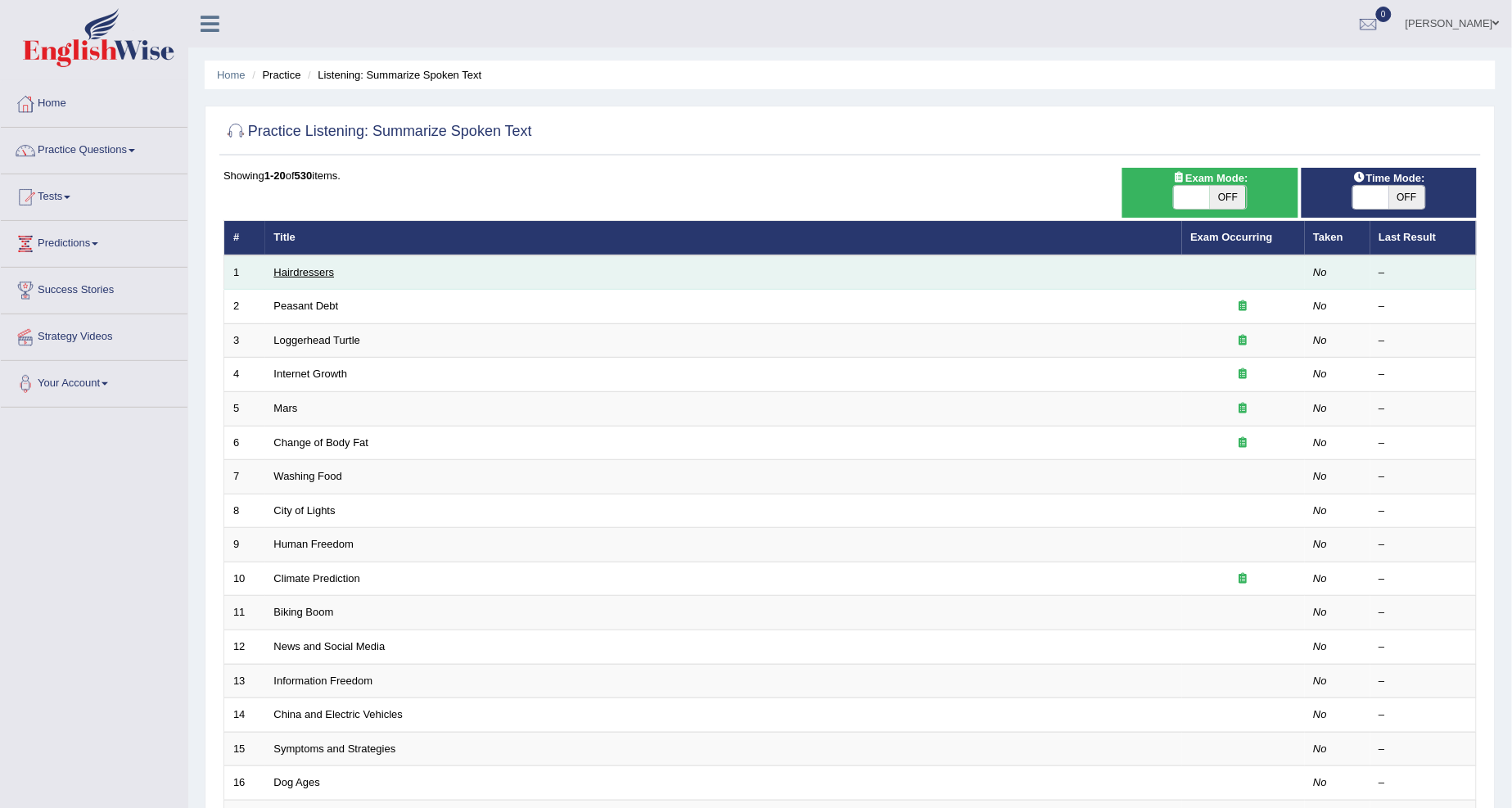
click at [301, 267] on link "Hairdressers" at bounding box center [304, 272] width 61 height 12
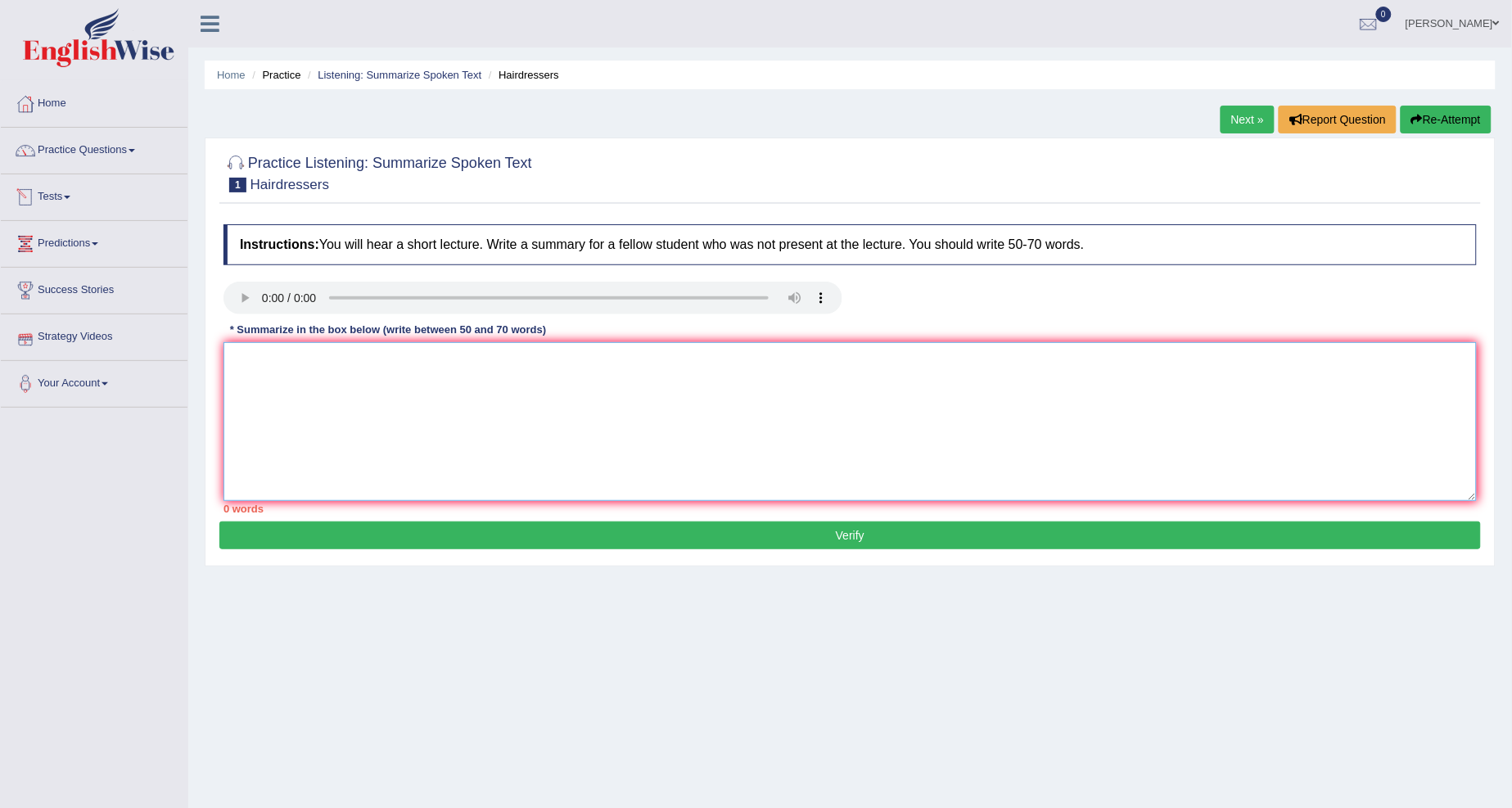
click at [257, 362] on textarea at bounding box center [850, 422] width 1253 height 159
click at [279, 380] on textarea at bounding box center [850, 422] width 1253 height 159
type textarea "a"
click at [648, 362] on textarea "A point revealed in the lecture was about hairdresser, providing grooming servi…" at bounding box center [850, 422] width 1253 height 159
click at [763, 360] on textarea "A point revealed in the lecture was about hairdresser, providing grooming servi…" at bounding box center [850, 422] width 1253 height 159
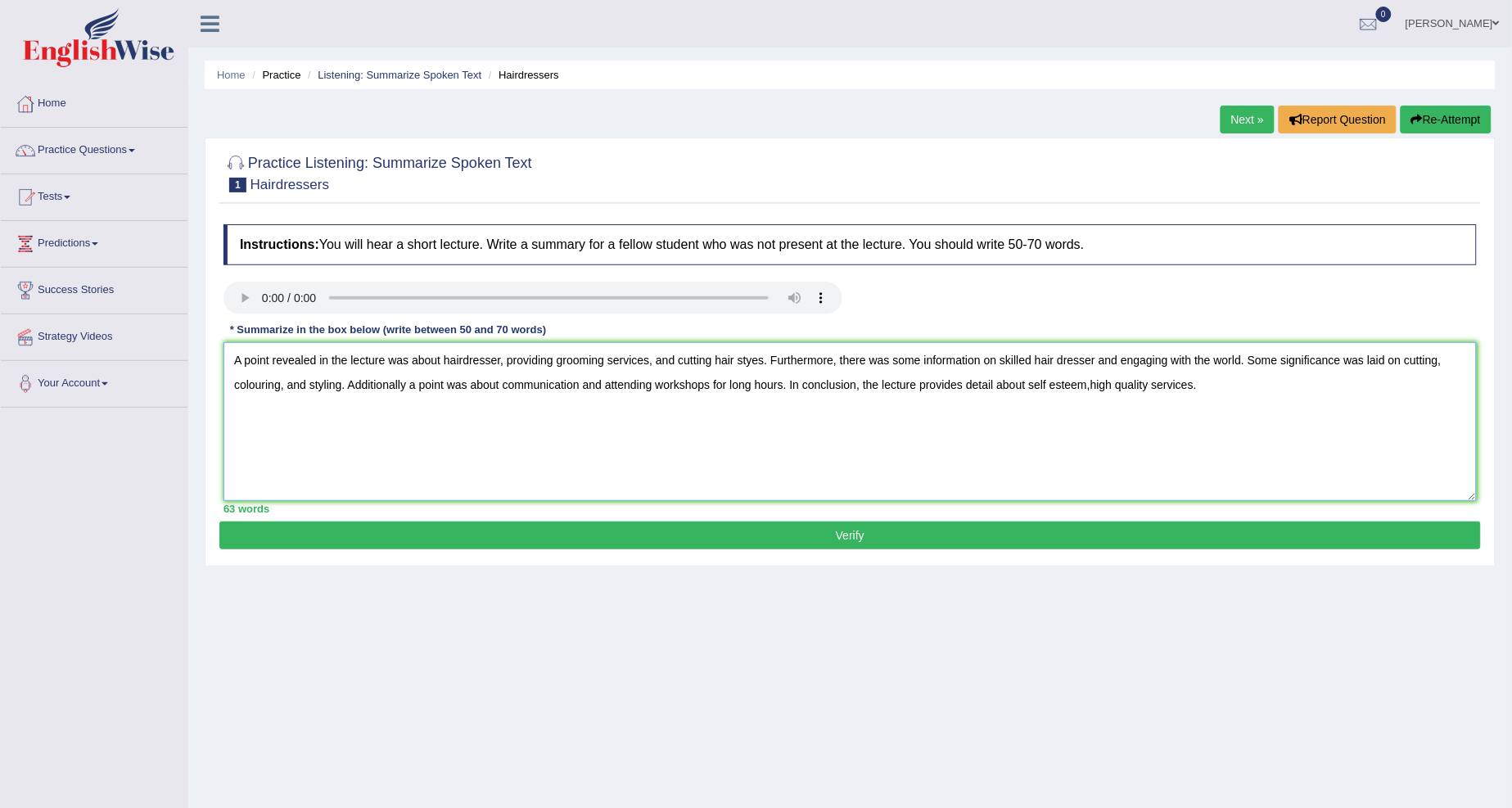
type textarea "A point revealed in the lecture was about hairdresser, providing grooming servi…"
click at [1015, 543] on button "Verify" at bounding box center [850, 536] width 1261 height 28
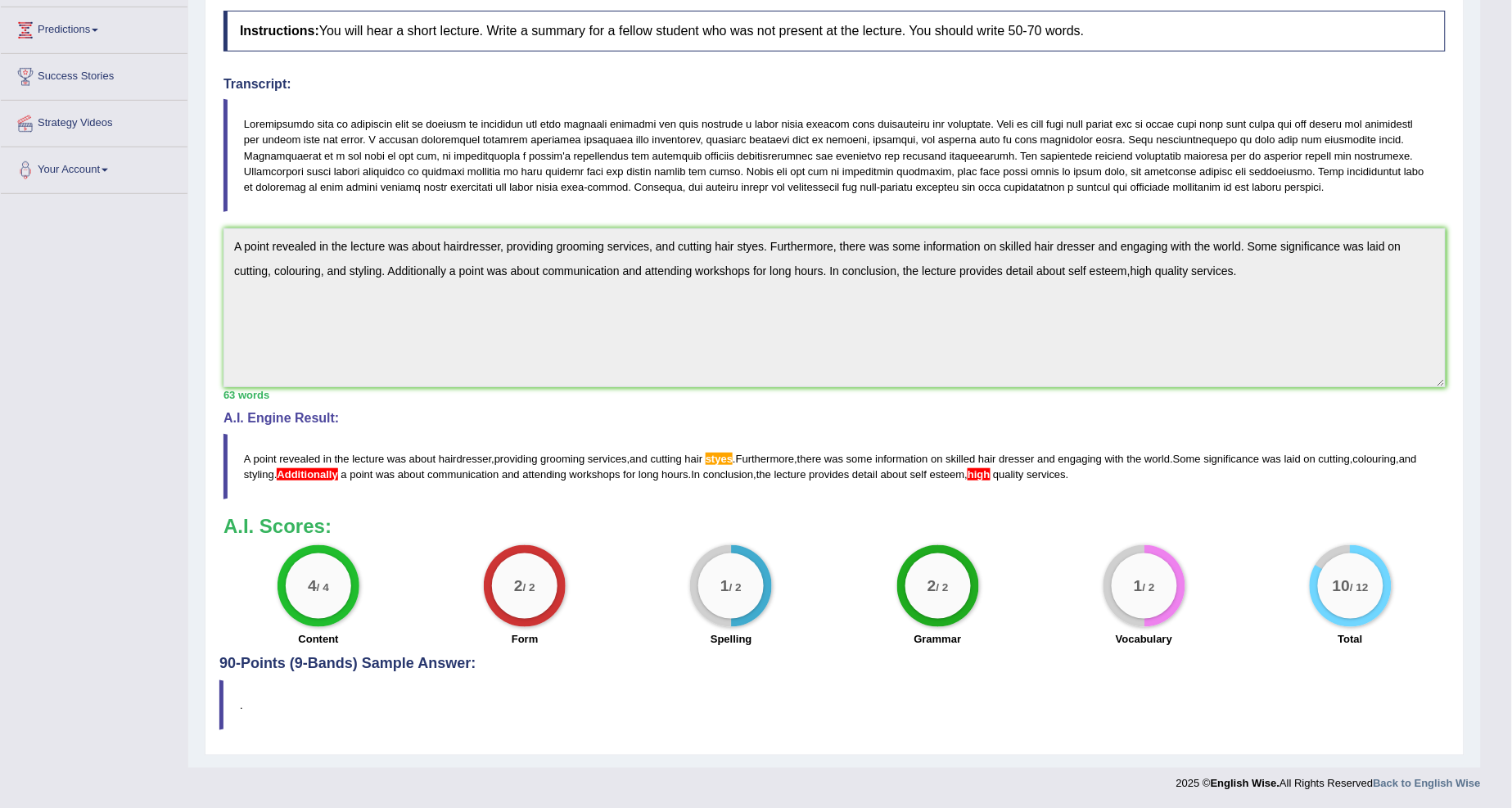
scroll to position [215, 0]
click at [1511, 389] on html "Toggle navigation Home Practice Questions Speaking Practice Read Aloud Repeat S…" at bounding box center [756, 189] width 1512 height 808
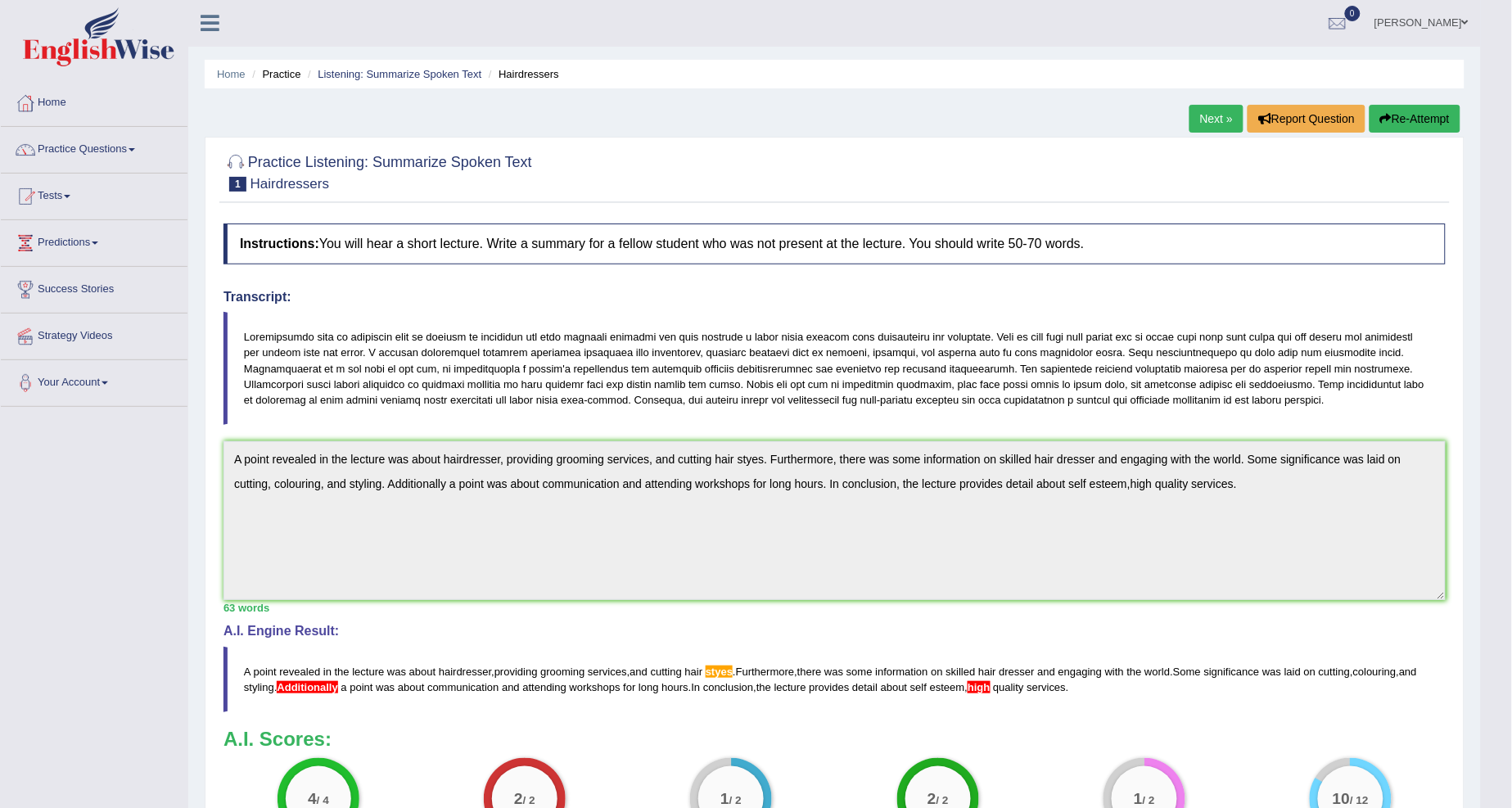
scroll to position [0, 0]
click at [1389, 120] on button "Re-Attempt" at bounding box center [1414, 119] width 90 height 28
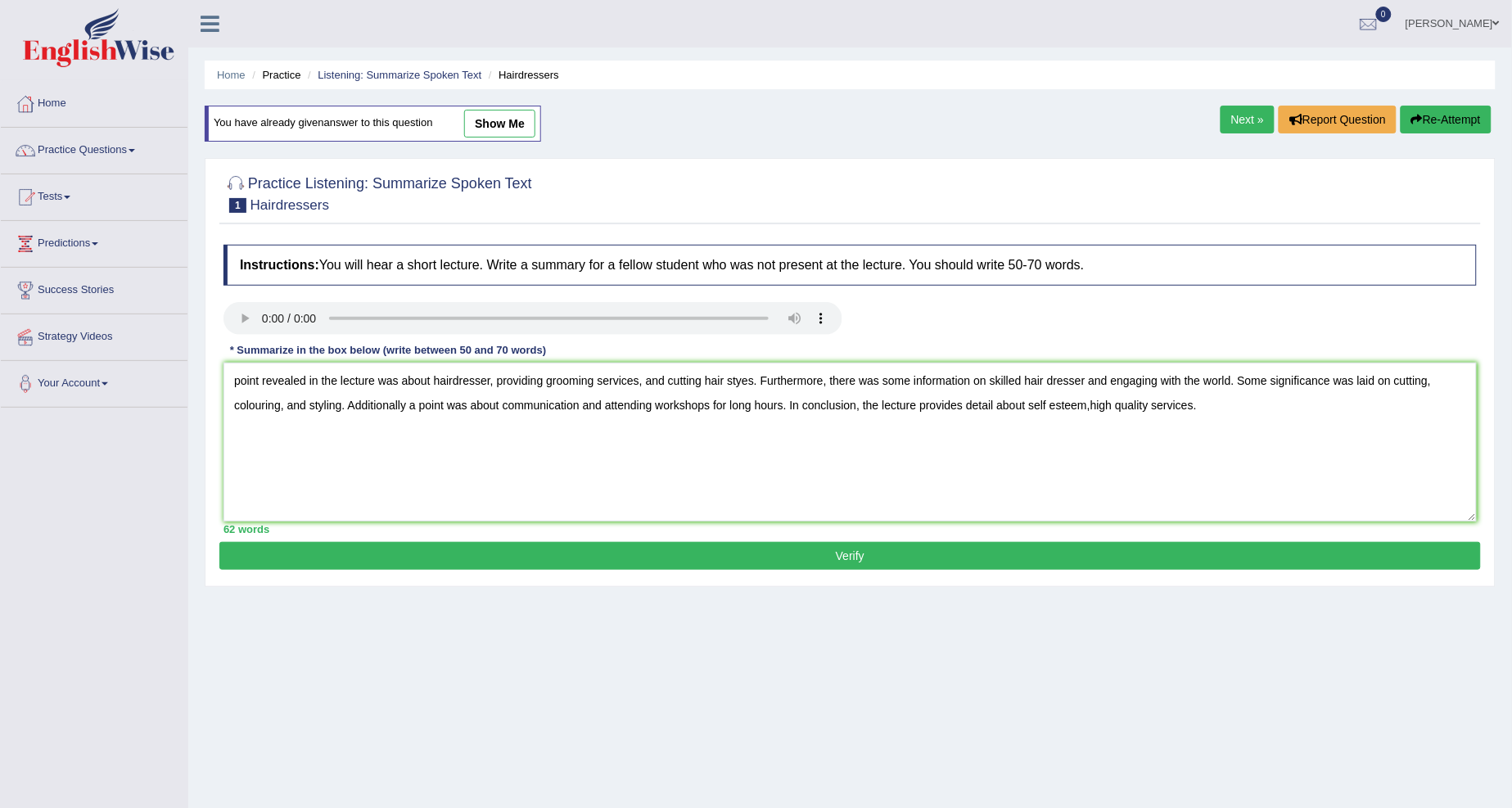
click at [1090, 404] on textarea "point revealed in the lecture was about hairdresser, providing grooming service…" at bounding box center [850, 442] width 1253 height 159
type textarea "point revealed in the lecture was about hairdresser, providing grooming service…"
click at [1009, 553] on button "Verify" at bounding box center [850, 556] width 1261 height 28
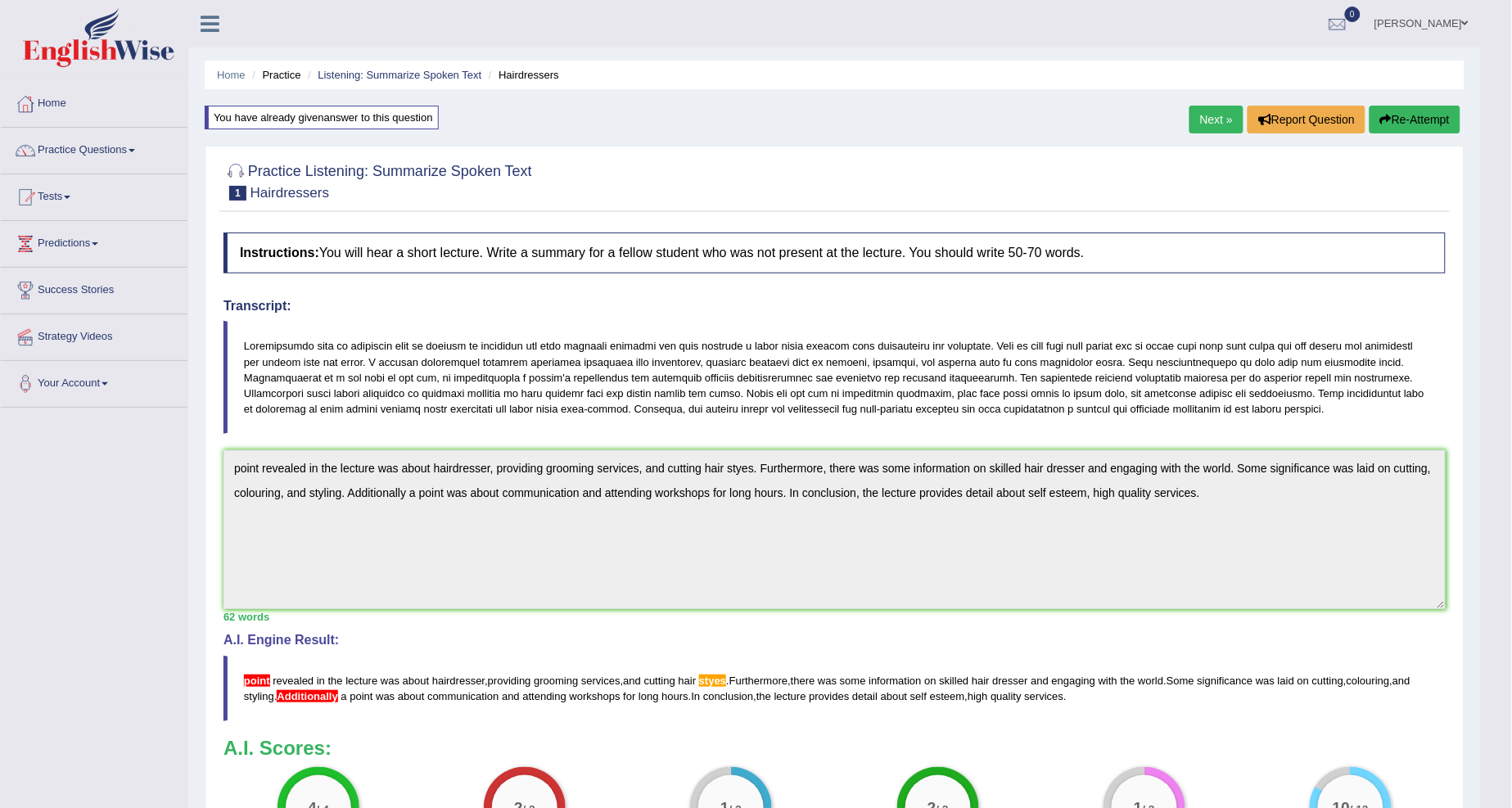
click at [1440, 126] on button "Re-Attempt" at bounding box center [1414, 119] width 90 height 28
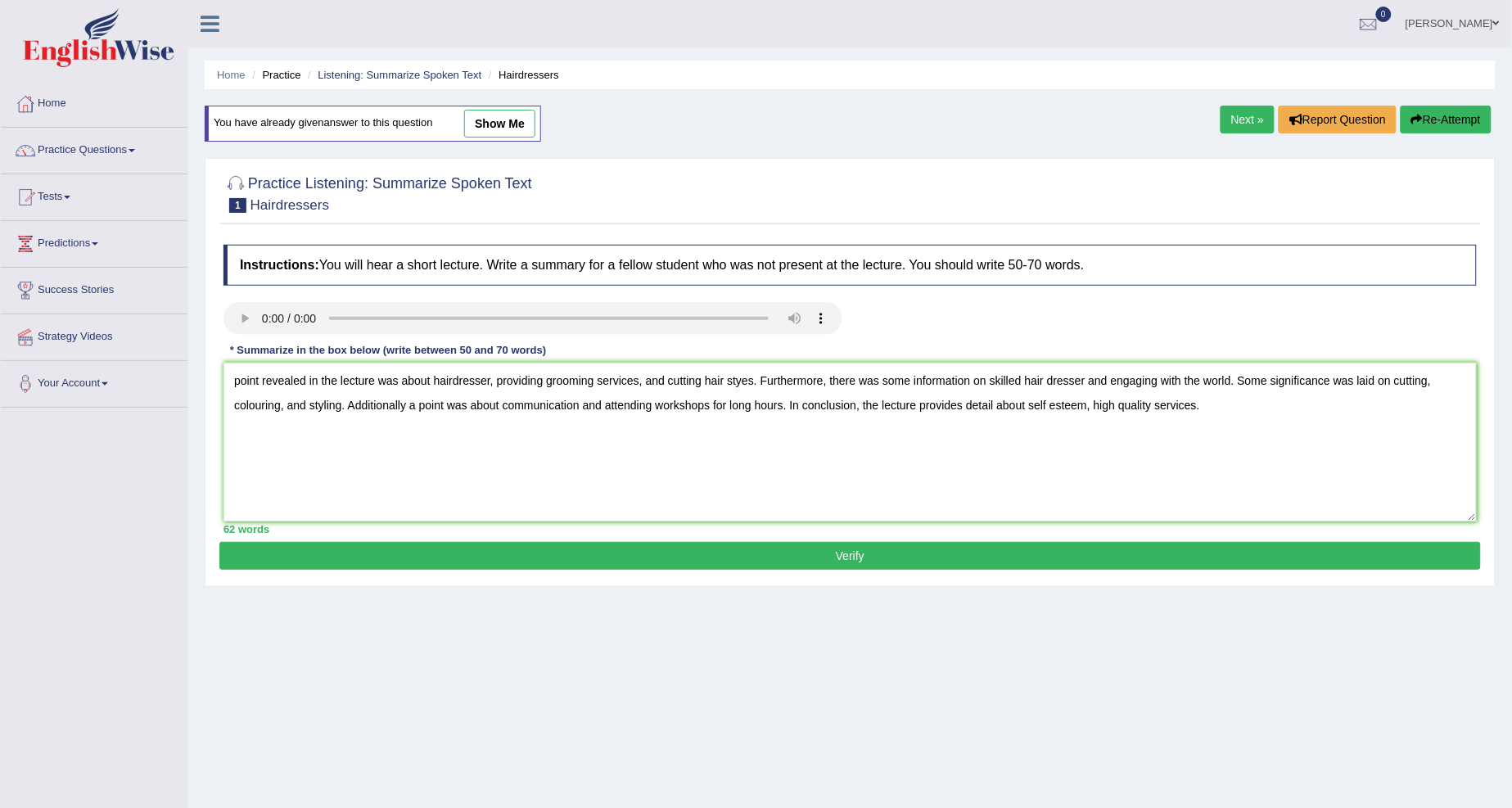
click at [232, 384] on textarea "point revealed in the lecture was about hairdresser, providing grooming service…" at bounding box center [850, 442] width 1253 height 159
click at [347, 406] on textarea "A point revealed in the lecture was about hairdresser, providing grooming servi…" at bounding box center [850, 442] width 1253 height 159
click at [751, 378] on textarea "A point revealed in the lecture was about hairdresser, providing grooming servi…" at bounding box center [850, 442] width 1253 height 159
type textarea "A point revealed in the lecture was about hairdresser, providing grooming servi…"
click at [756, 550] on button "Verify" at bounding box center [850, 556] width 1261 height 28
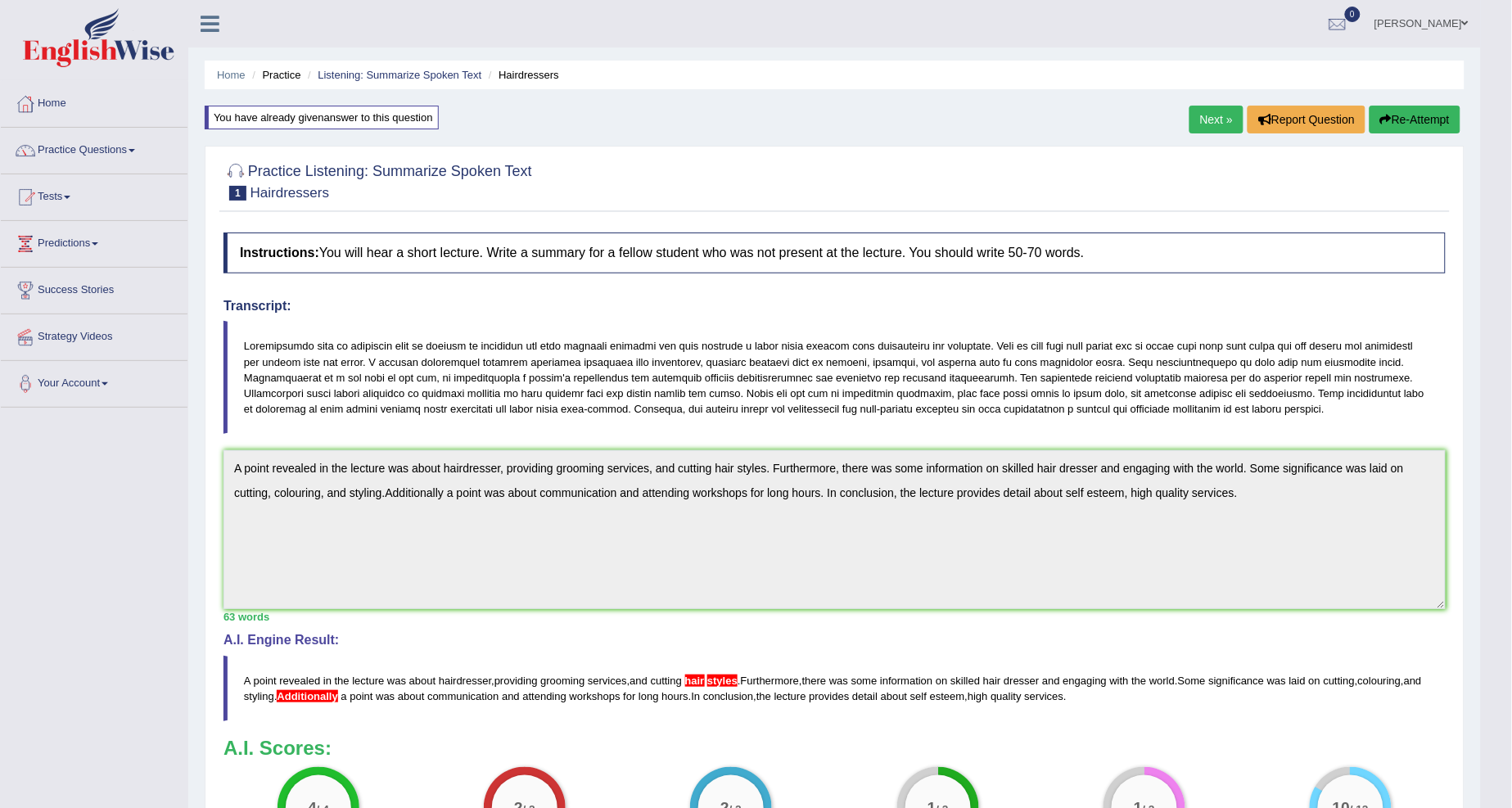
click at [1422, 614] on div "Instructions: You will hear a short lecture. Write a summary for a fellow stude…" at bounding box center [834, 550] width 1230 height 653
click at [1443, 121] on button "Re-Attempt" at bounding box center [1414, 119] width 90 height 28
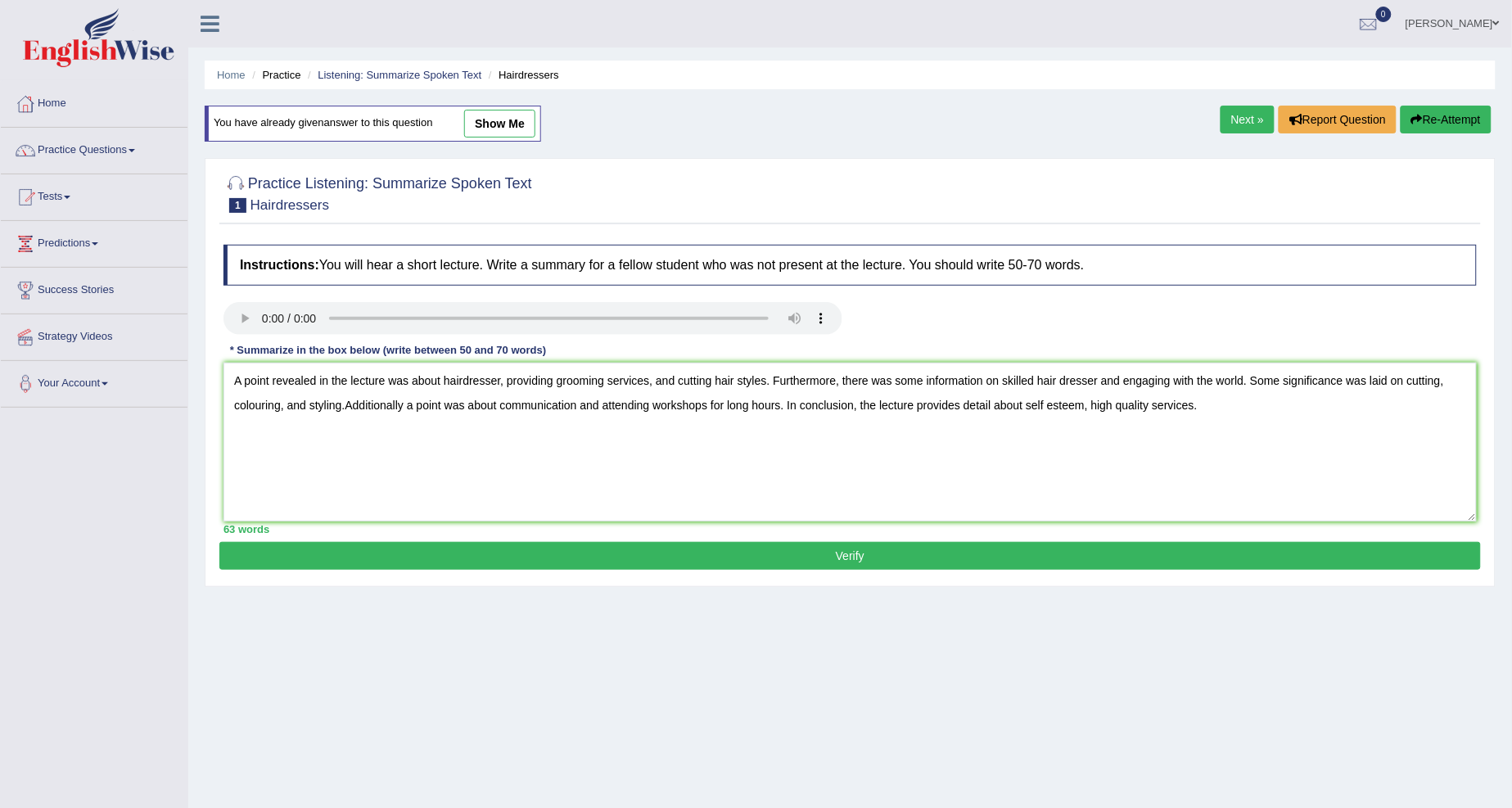
click at [344, 406] on textarea "A point revealed in the lecture was about hairdresser, providing grooming servi…" at bounding box center [850, 442] width 1253 height 159
click at [397, 404] on textarea "A point revealed in the lecture was about hairdresser, providing grooming servi…" at bounding box center [850, 442] width 1253 height 159
type textarea "A point revealed in the lecture was about hairdresser, providing grooming servi…"
click at [518, 554] on button "Verify" at bounding box center [850, 556] width 1261 height 28
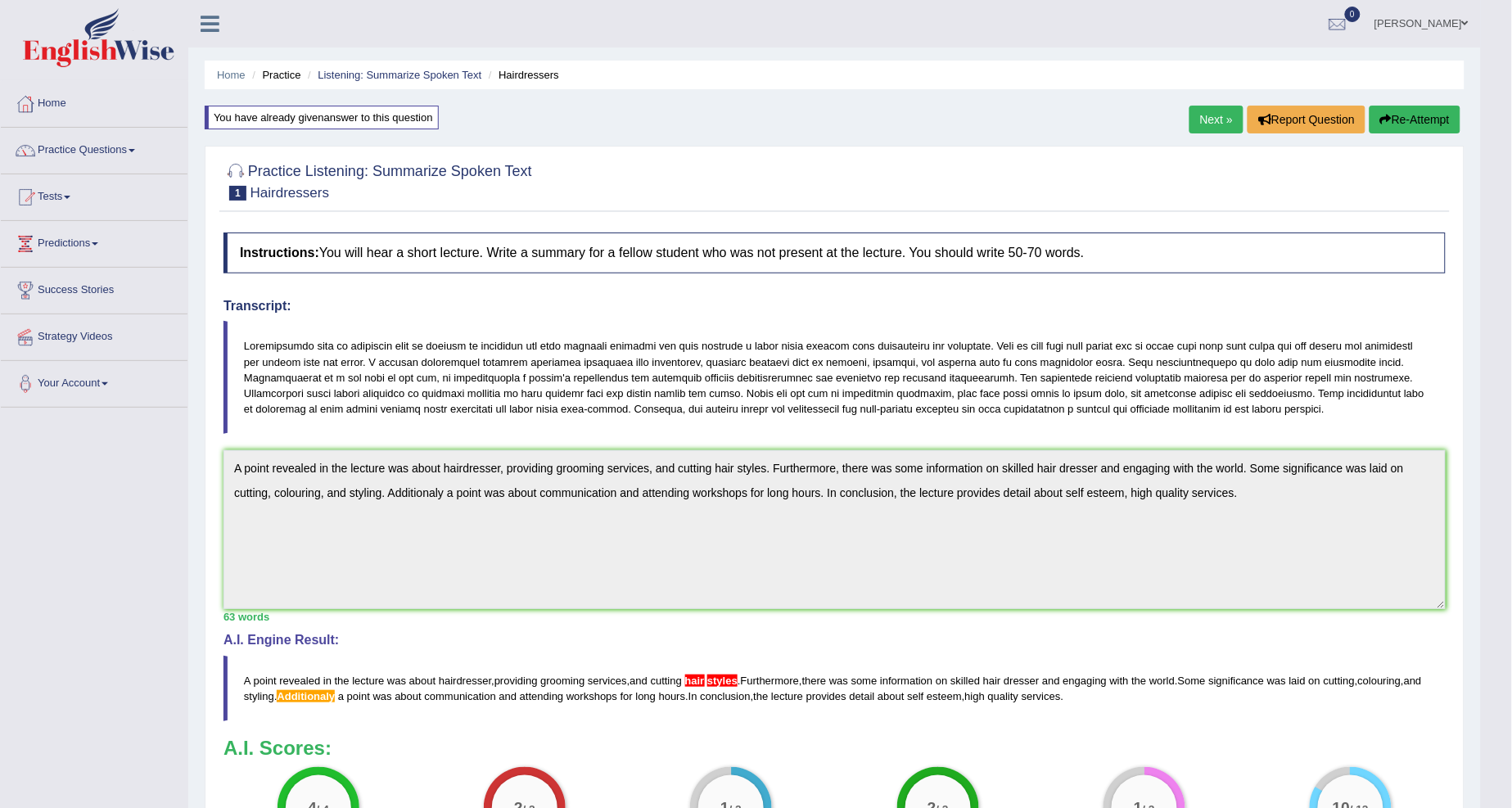
click at [1446, 120] on button "Re-Attempt" at bounding box center [1414, 119] width 90 height 28
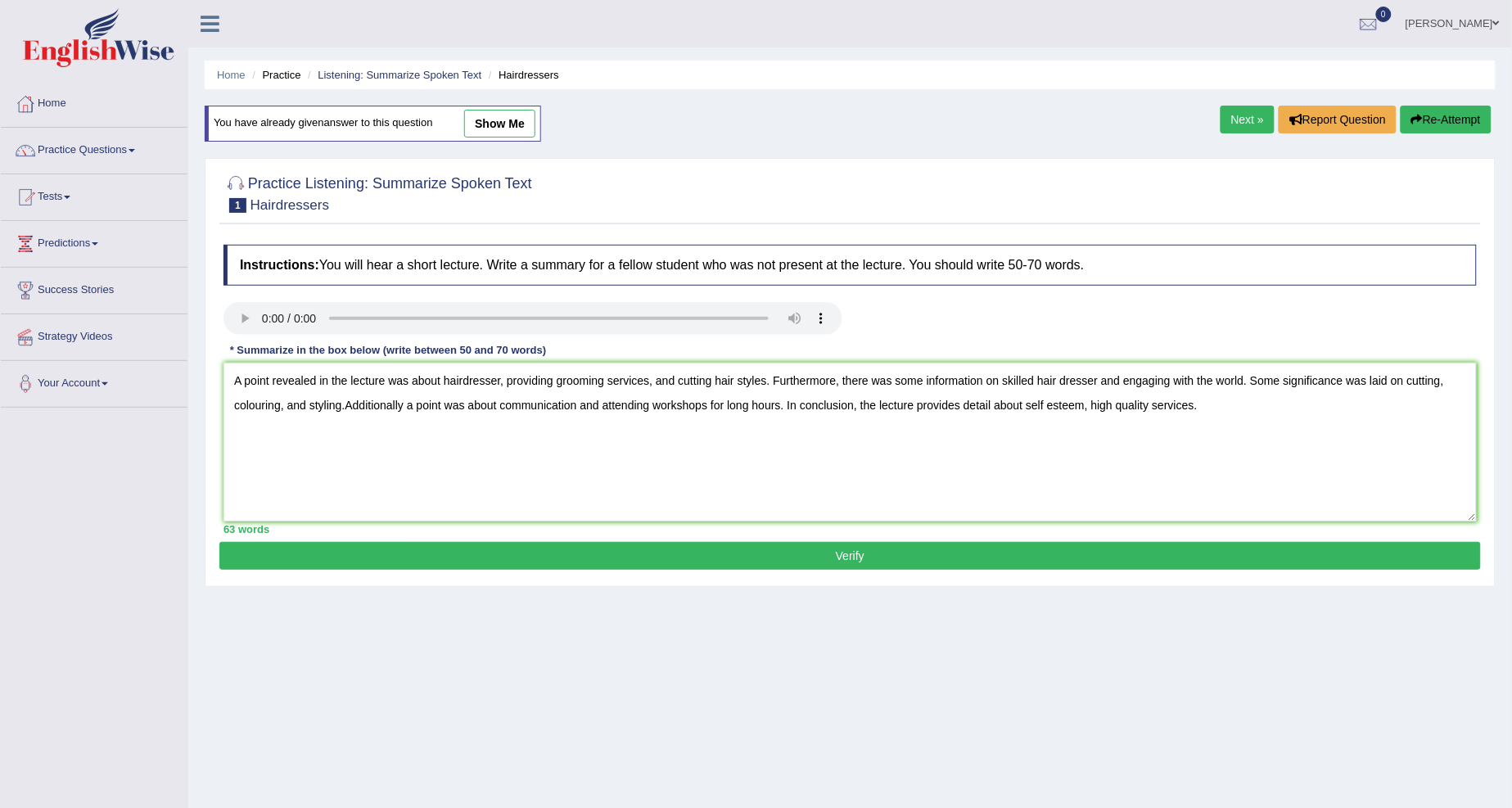
click at [344, 403] on textarea "A point revealed in the lecture was about hairdresser, providing grooming servi…" at bounding box center [850, 442] width 1253 height 159
click at [399, 404] on textarea "A point revealed in the lecture was about hairdresser, providing grooming servi…" at bounding box center [850, 442] width 1253 height 159
click at [404, 408] on textarea "A point revealed in the lecture was about hairdresser, providing grooming servi…" at bounding box center [850, 442] width 1253 height 159
type textarea "A point revealed in the lecture was about hairdresser, providing grooming servi…"
click at [984, 560] on button "Verify" at bounding box center [850, 556] width 1261 height 28
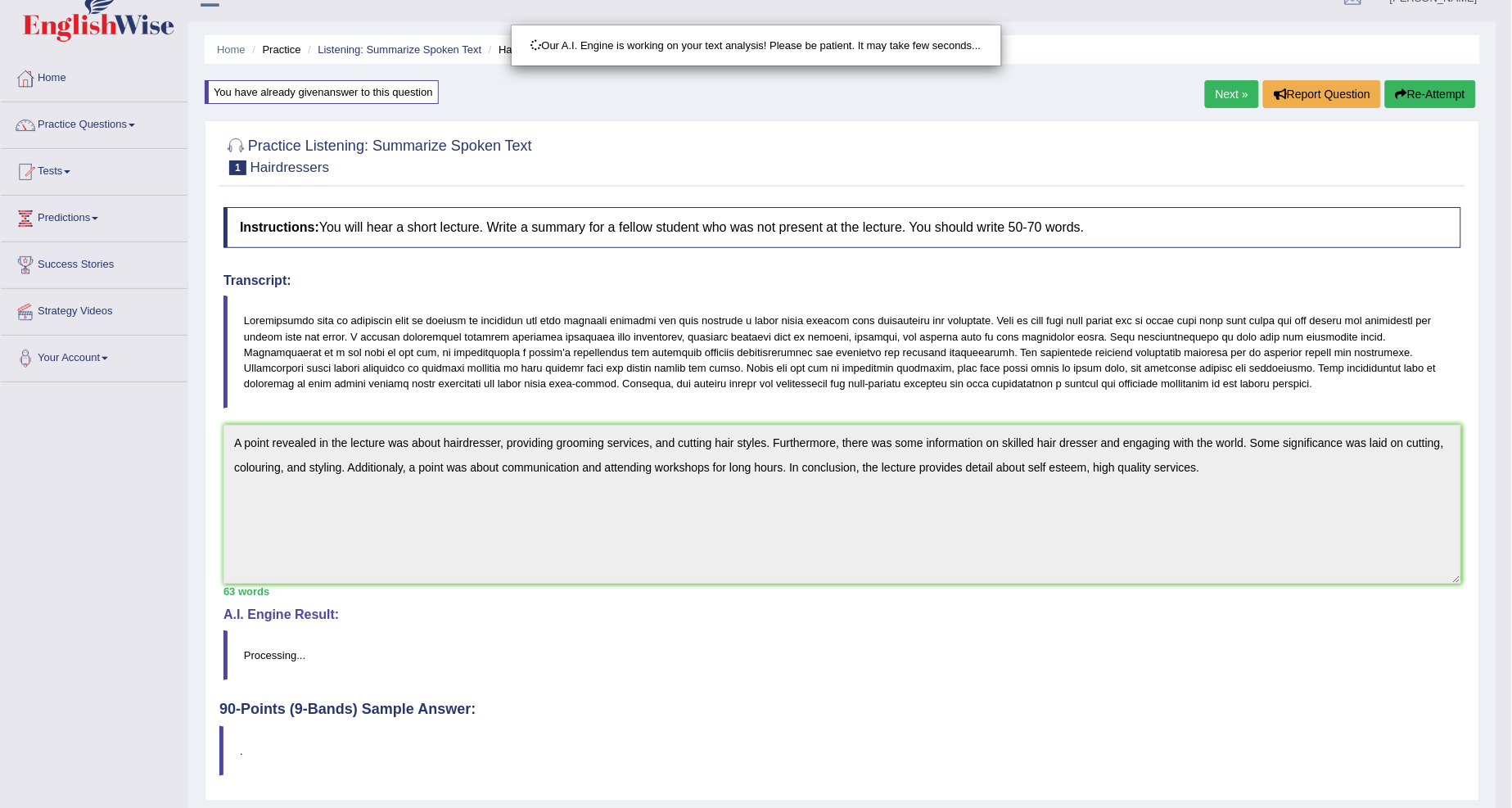
scroll to position [71, 0]
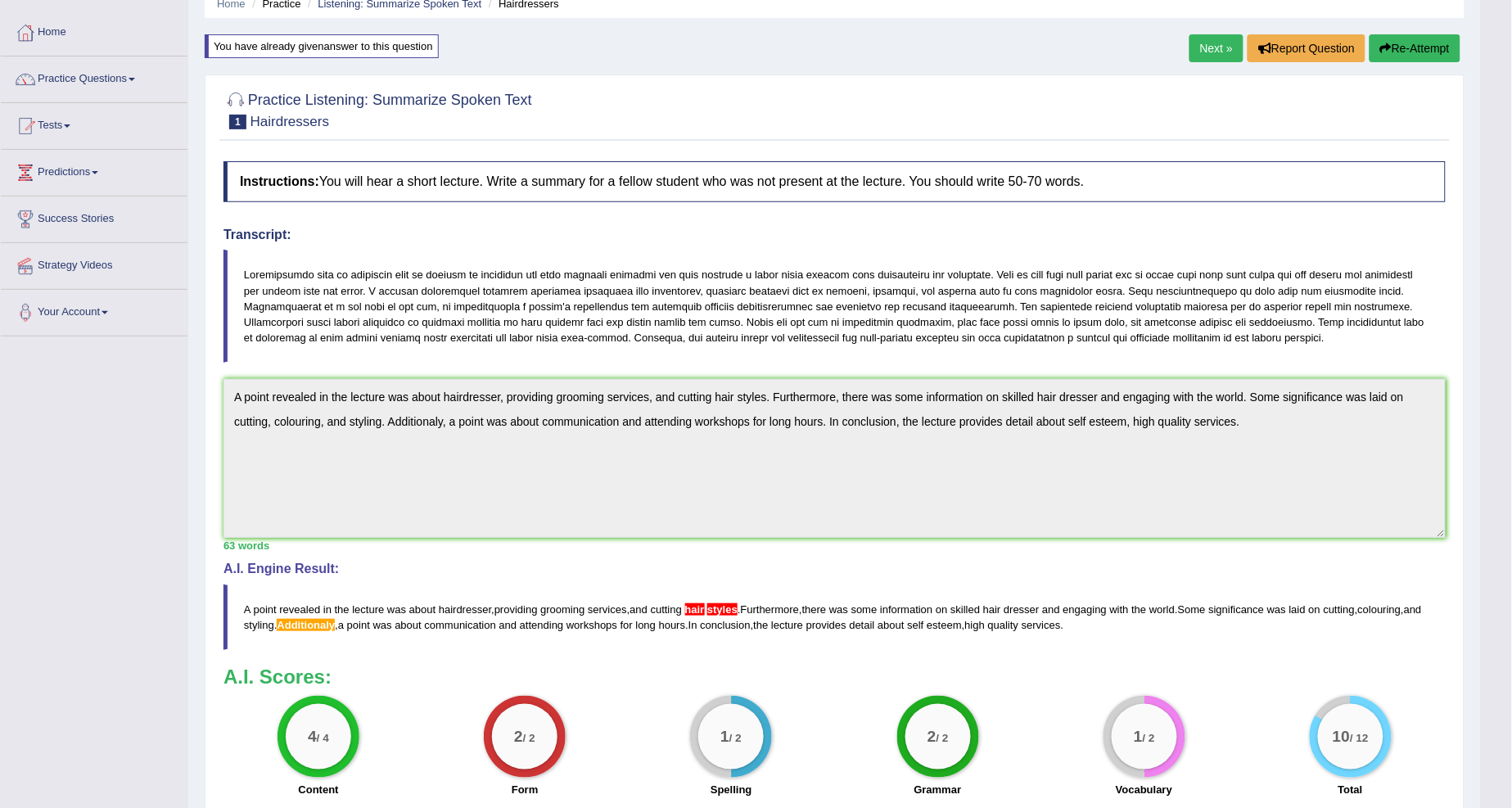
click at [1338, 537] on div "Instructions: You will hear a short lecture. Write a summary for a fellow stude…" at bounding box center [834, 480] width 1230 height 653
drag, startPoint x: 1425, startPoint y: 41, endPoint x: 1311, endPoint y: 92, distance: 124.9
click at [1405, 51] on button "Re-Attempt" at bounding box center [1414, 49] width 90 height 28
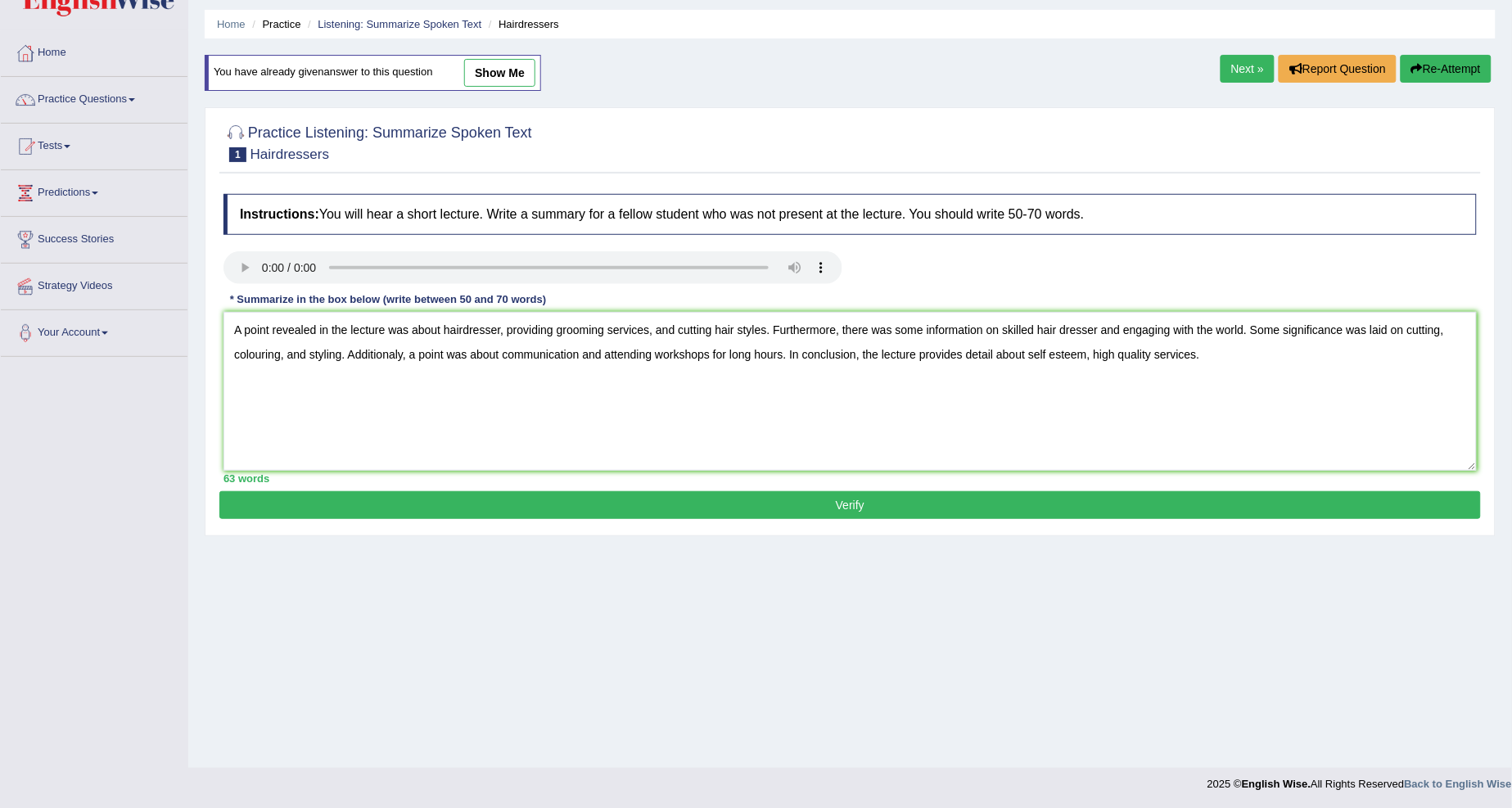
click at [393, 352] on textarea "A point revealed in the lecture was about hairdresser, providing grooming servi…" at bounding box center [850, 391] width 1253 height 159
type textarea "A point revealed in the lecture was about hairdresser, providing grooming servi…"
click at [747, 495] on button "Verify" at bounding box center [850, 505] width 1261 height 28
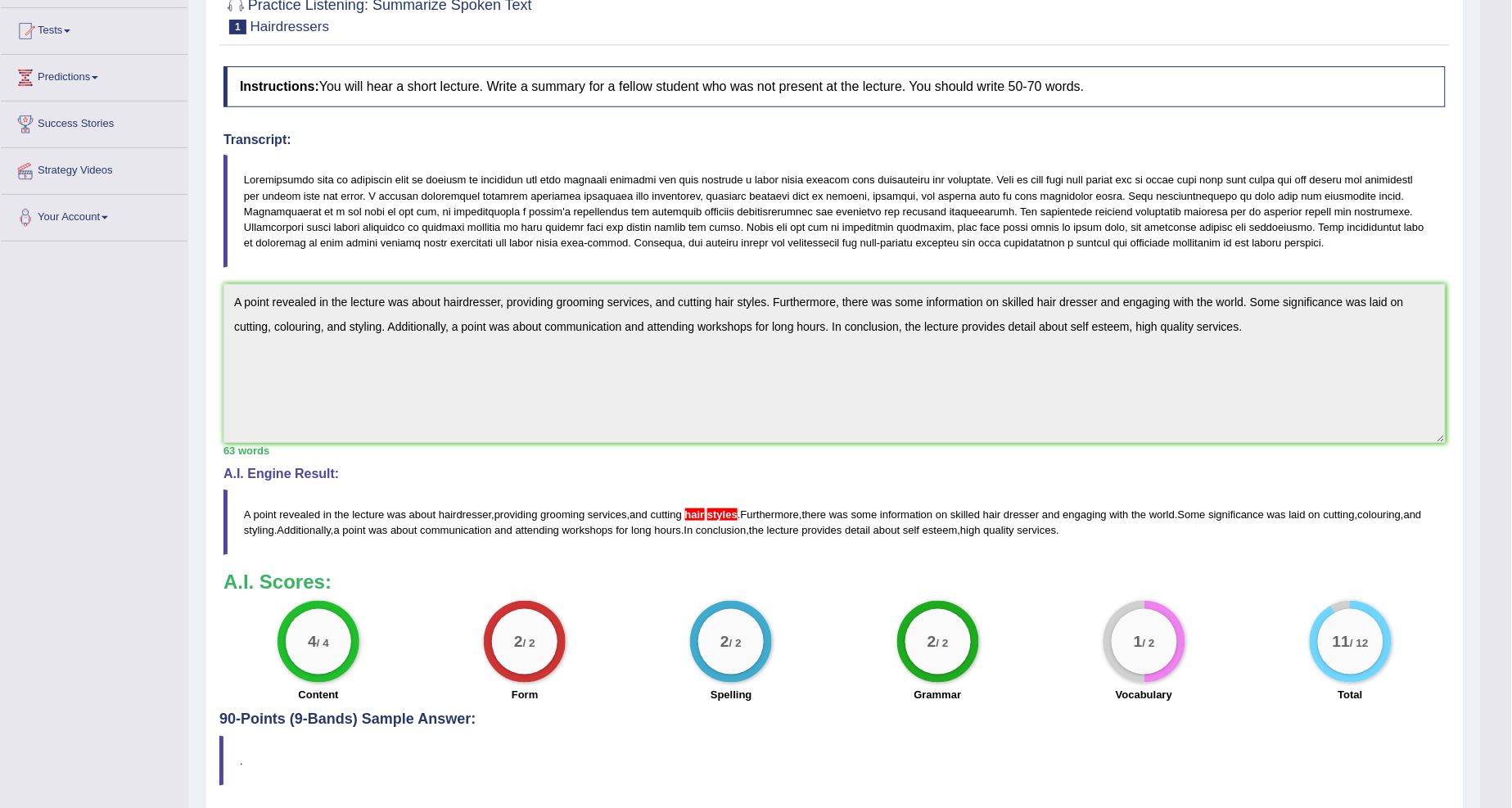
scroll to position [41, 0]
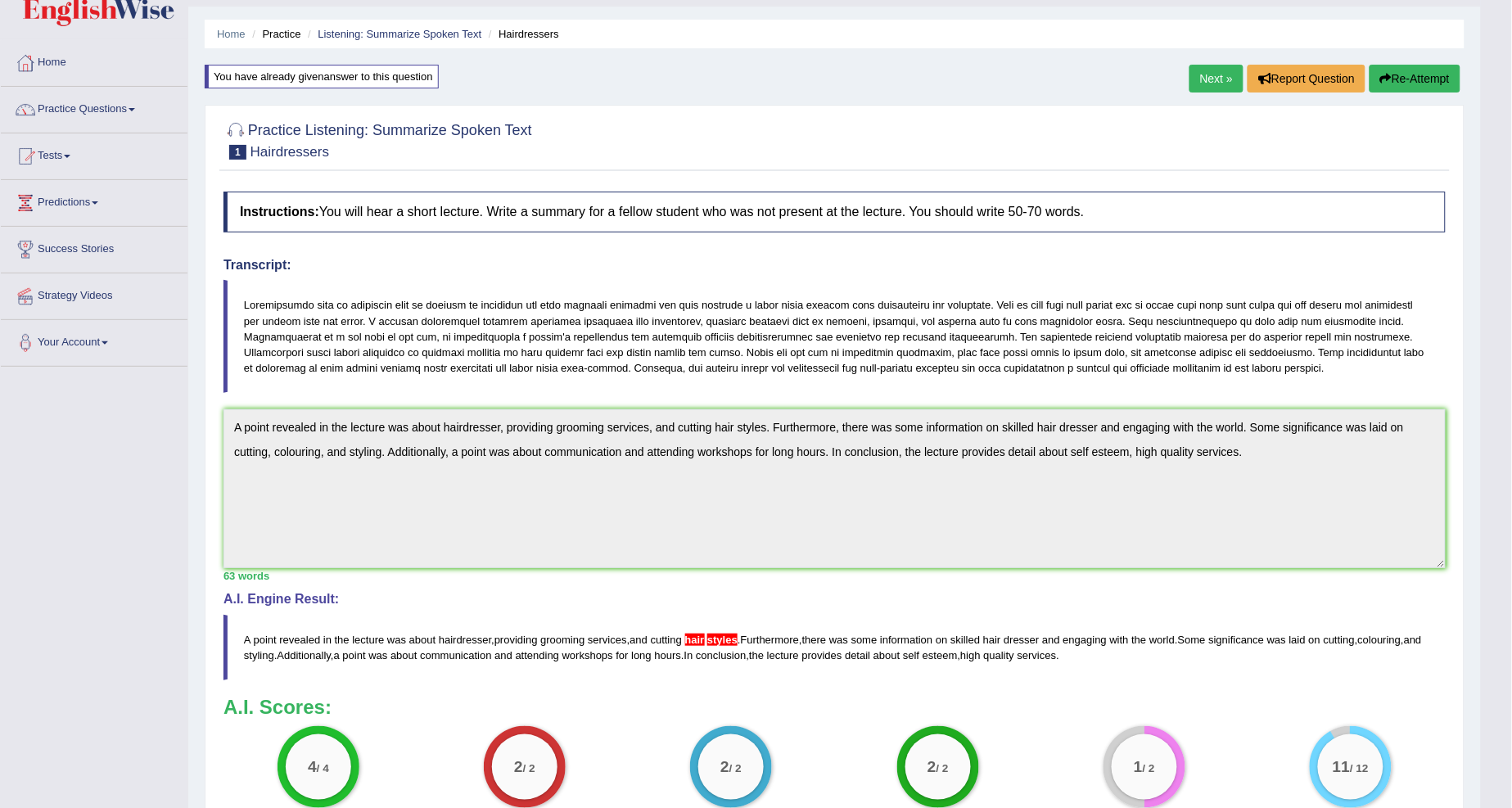
click at [1193, 70] on link "Next »" at bounding box center [1216, 78] width 54 height 28
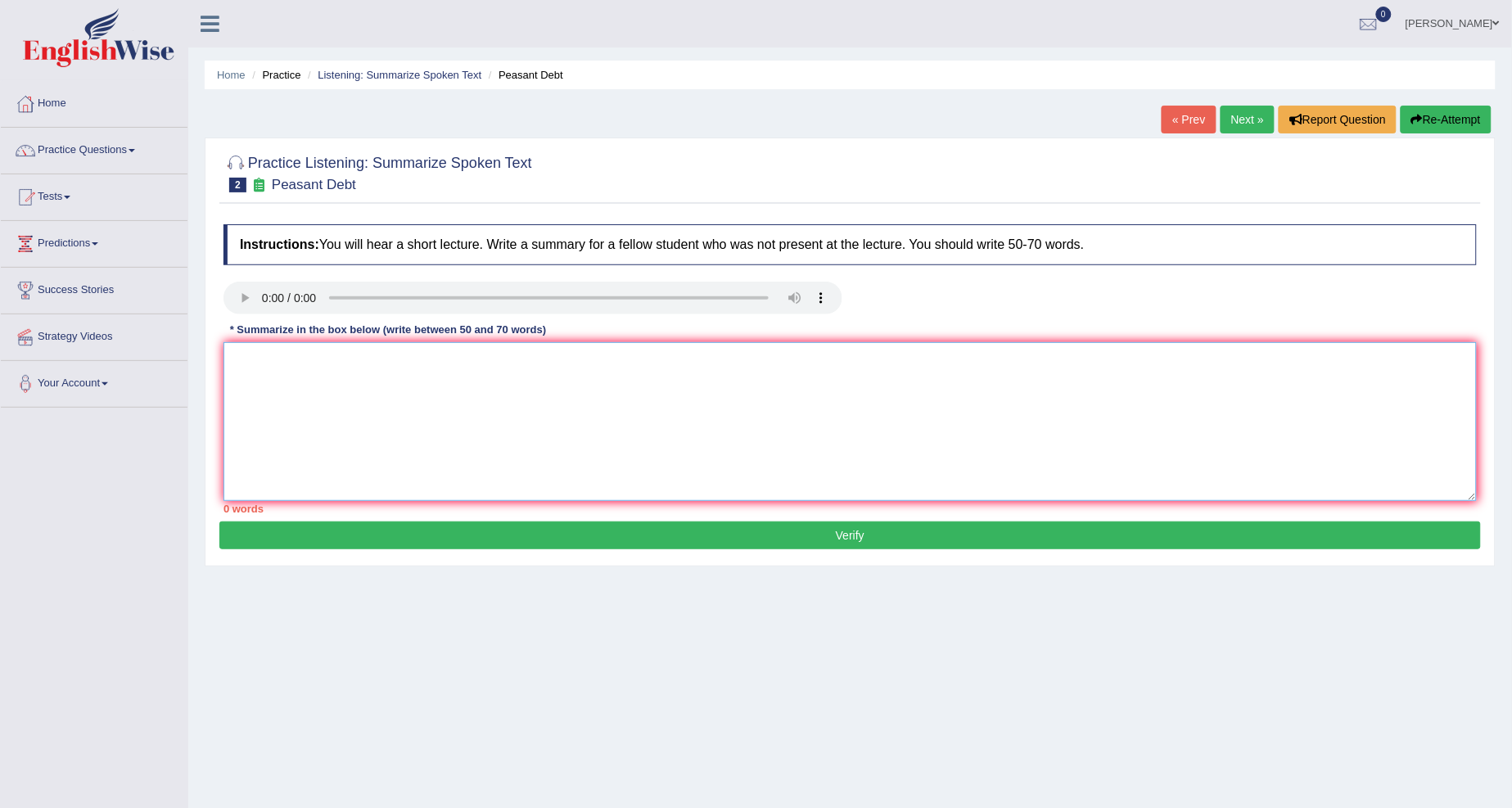
click at [263, 375] on textarea at bounding box center [850, 422] width 1253 height 159
type textarea "a"
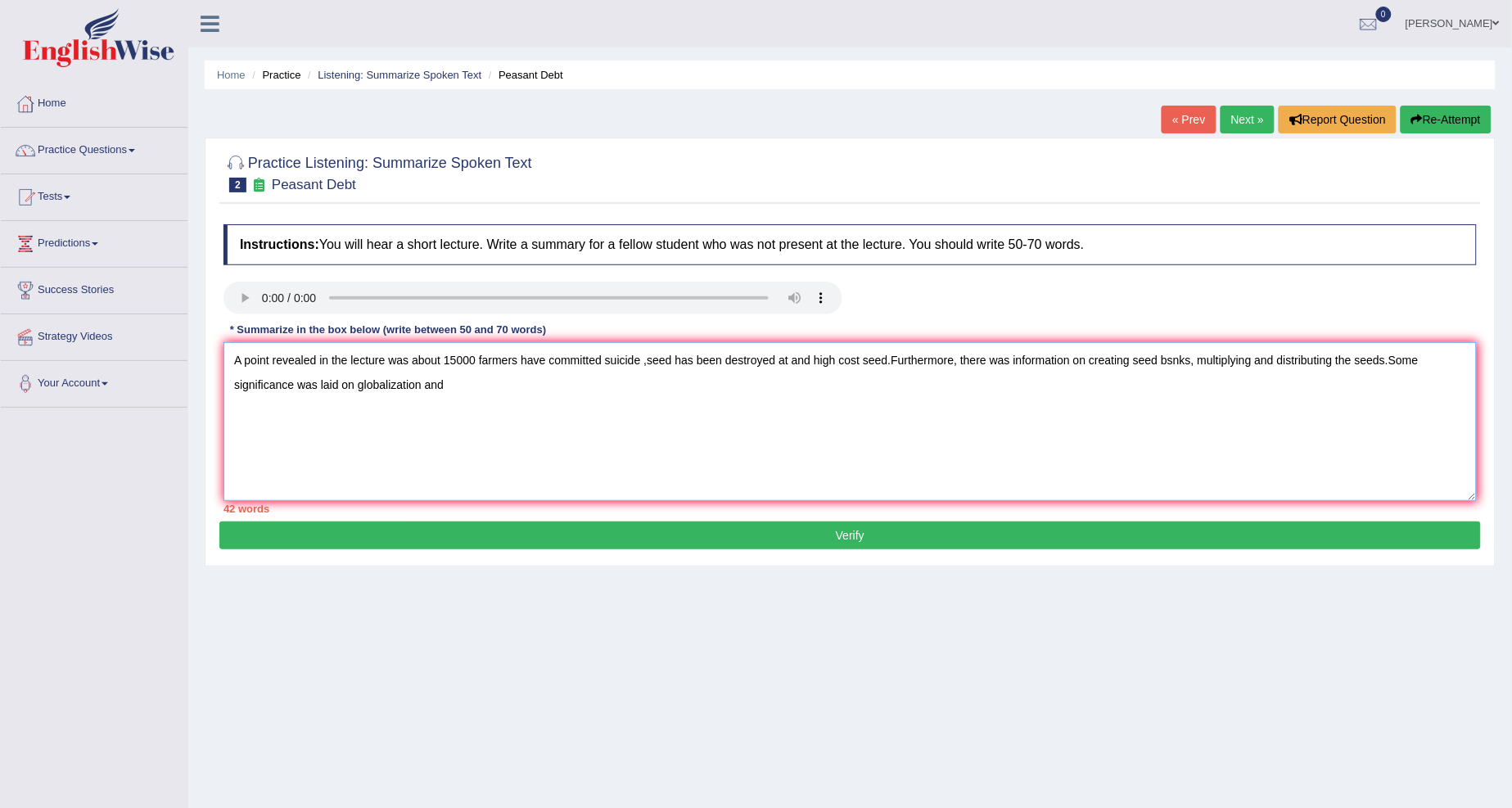
click at [1180, 364] on textarea "A point revealed in the lecture was about 15000 farmers have committed suicide …" at bounding box center [850, 422] width 1253 height 159
click at [1172, 360] on textarea "A point revealed in the lecture was about 15000 farmers have committed suicide …" at bounding box center [850, 422] width 1253 height 159
drag, startPoint x: 453, startPoint y: 381, endPoint x: 431, endPoint y: 362, distance: 29.1
click at [454, 384] on textarea "A point revealed in the lecture was about 15000 farmers have committed suicide …" at bounding box center [850, 422] width 1253 height 159
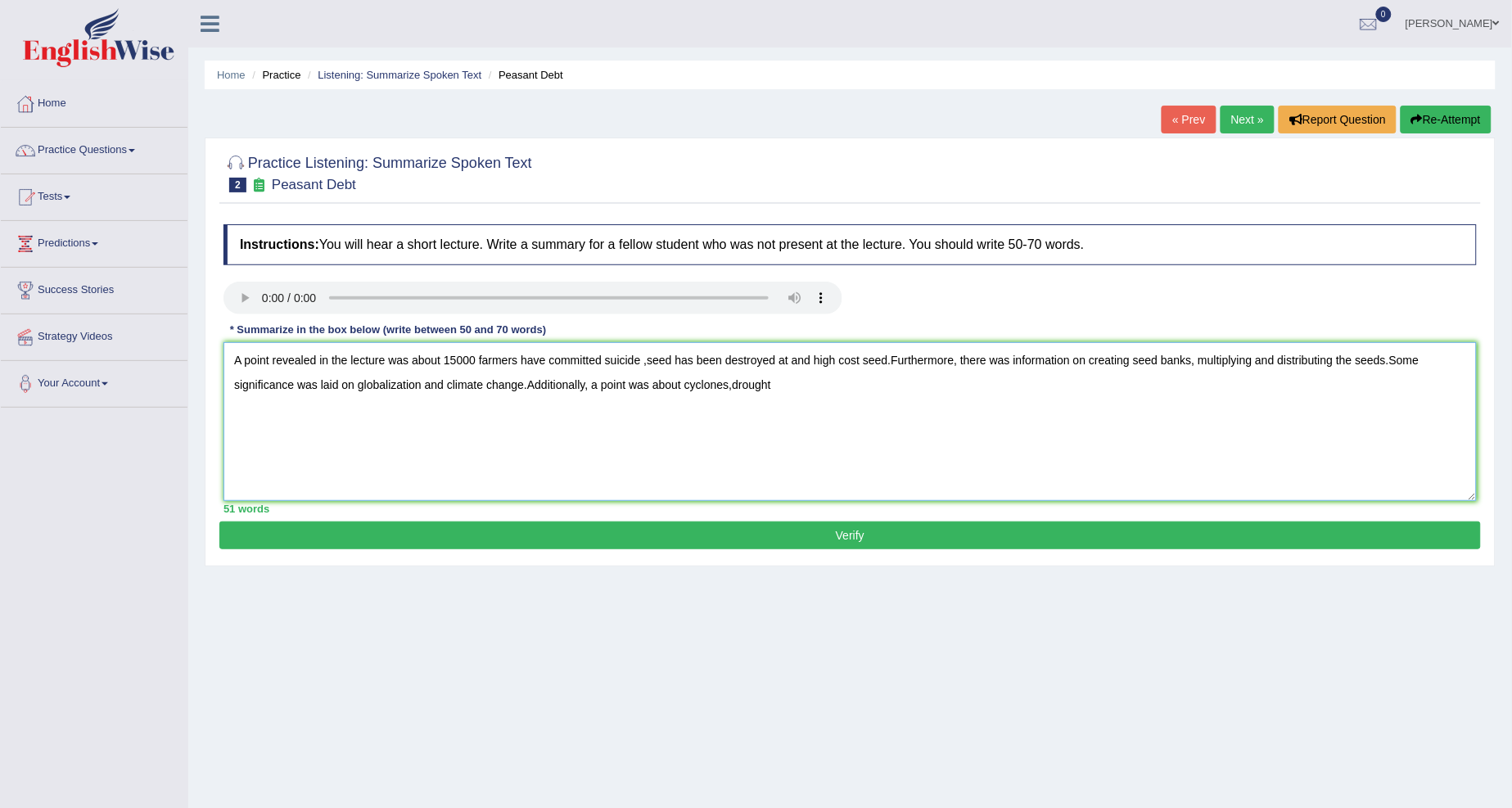
click at [732, 390] on textarea "A point revealed in the lecture was about 15000 farmers have committed suicide …" at bounding box center [850, 422] width 1253 height 159
click at [781, 379] on textarea "A point revealed in the lecture was about 15000 farmers have committed suicide …" at bounding box center [850, 422] width 1253 height 159
click at [646, 364] on textarea "A point revealed in the lecture was about 15000 farmers have committed suicide …" at bounding box center [850, 422] width 1253 height 159
click at [639, 361] on textarea "A point revealed in the lecture was about 15000 farmers have committed suicide …" at bounding box center [850, 422] width 1253 height 159
click at [655, 364] on textarea "A point revealed in the lecture was about 15000 farmers have committed suicide …" at bounding box center [850, 422] width 1253 height 159
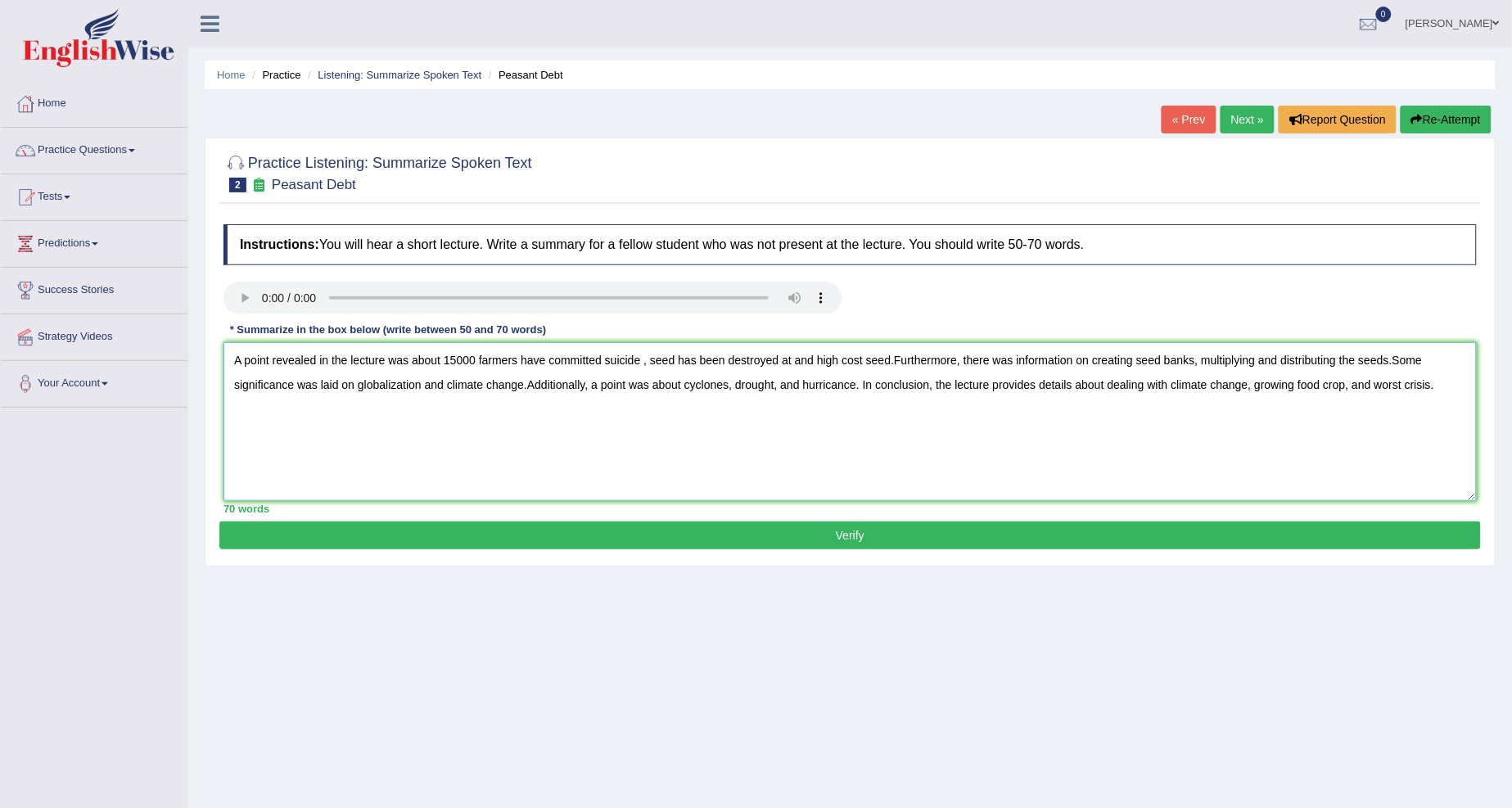
click at [645, 364] on textarea "A point revealed in the lecture was about 15000 farmers have committed suicide …" at bounding box center [850, 422] width 1253 height 159
click at [889, 357] on textarea "A point revealed in the lecture was about 15000 farmers have committed suicide,…" at bounding box center [850, 422] width 1253 height 159
click at [1396, 363] on textarea "A point revealed in the lecture was about 15000 farmers have committed suicide,…" at bounding box center [850, 422] width 1253 height 159
click at [525, 385] on textarea "A point revealed in the lecture was about 15000 farmers have committed suicide,…" at bounding box center [850, 422] width 1253 height 159
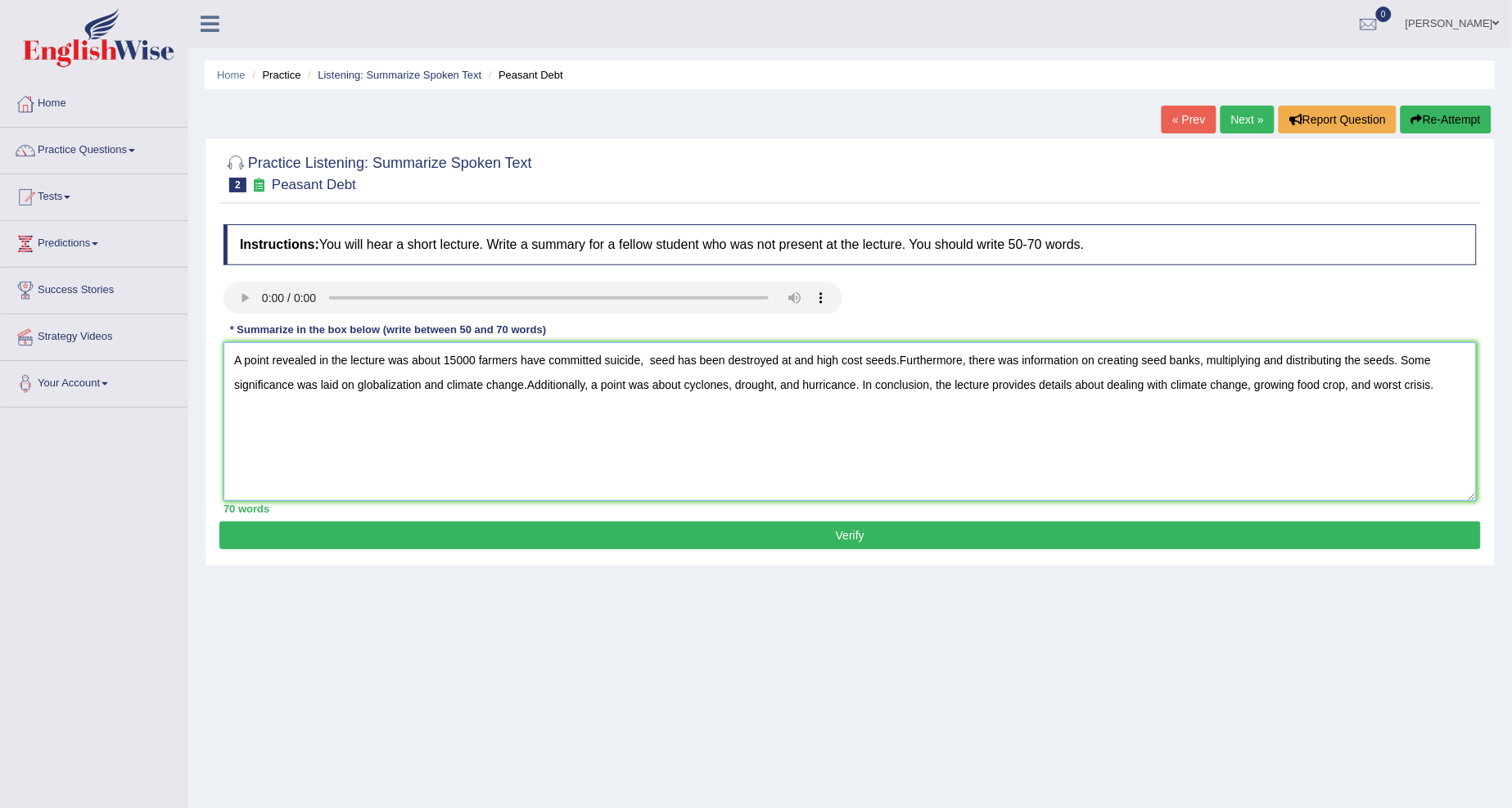
click at [528, 385] on textarea "A point revealed in the lecture was about 15000 farmers have committed suicide,…" at bounding box center [850, 422] width 1253 height 159
type textarea "A point revealed in the lecture was about 15000 farmers have committed suicide,…"
click at [798, 525] on button "Verify" at bounding box center [850, 536] width 1261 height 28
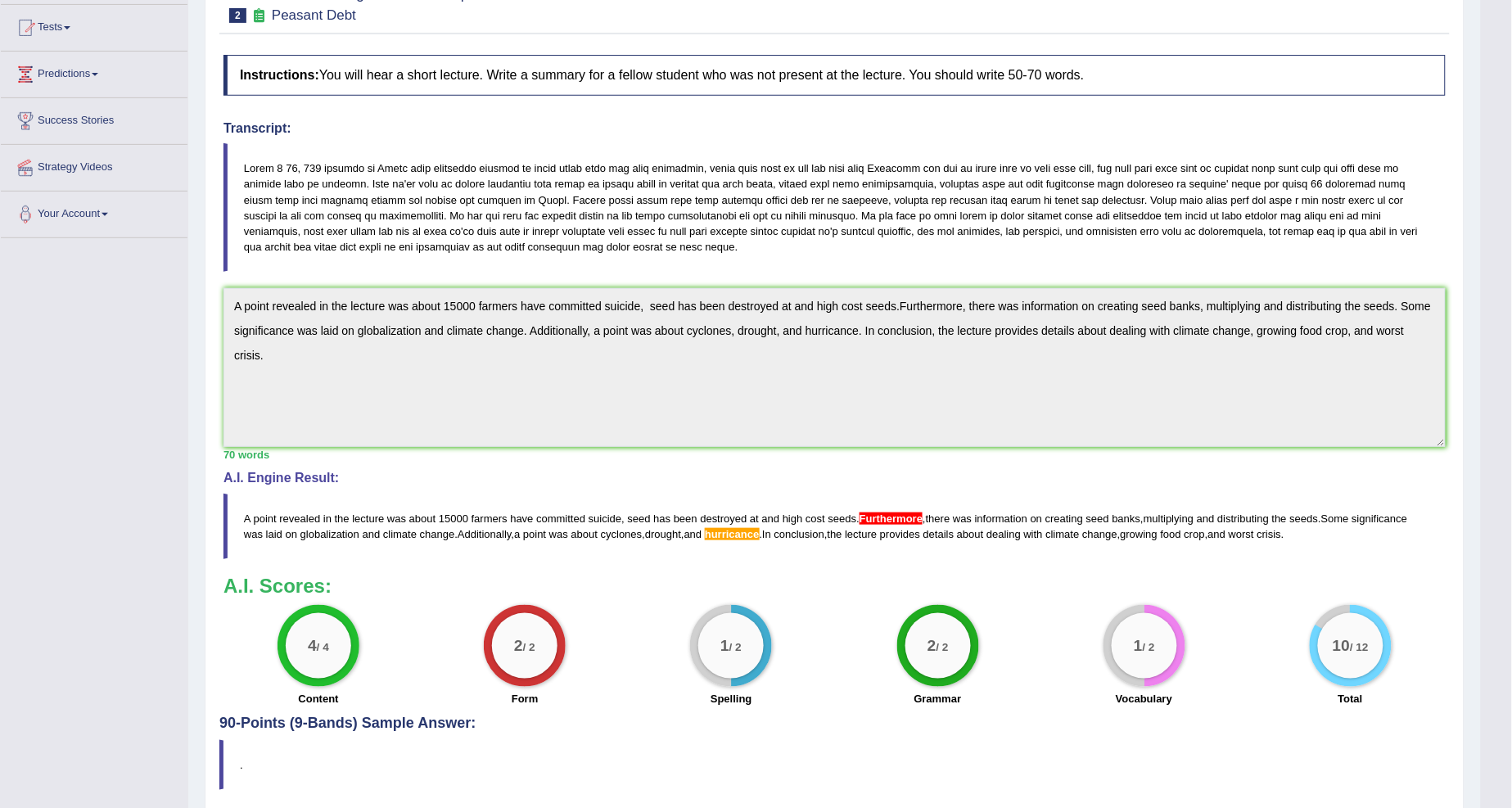
scroll to position [230, 0]
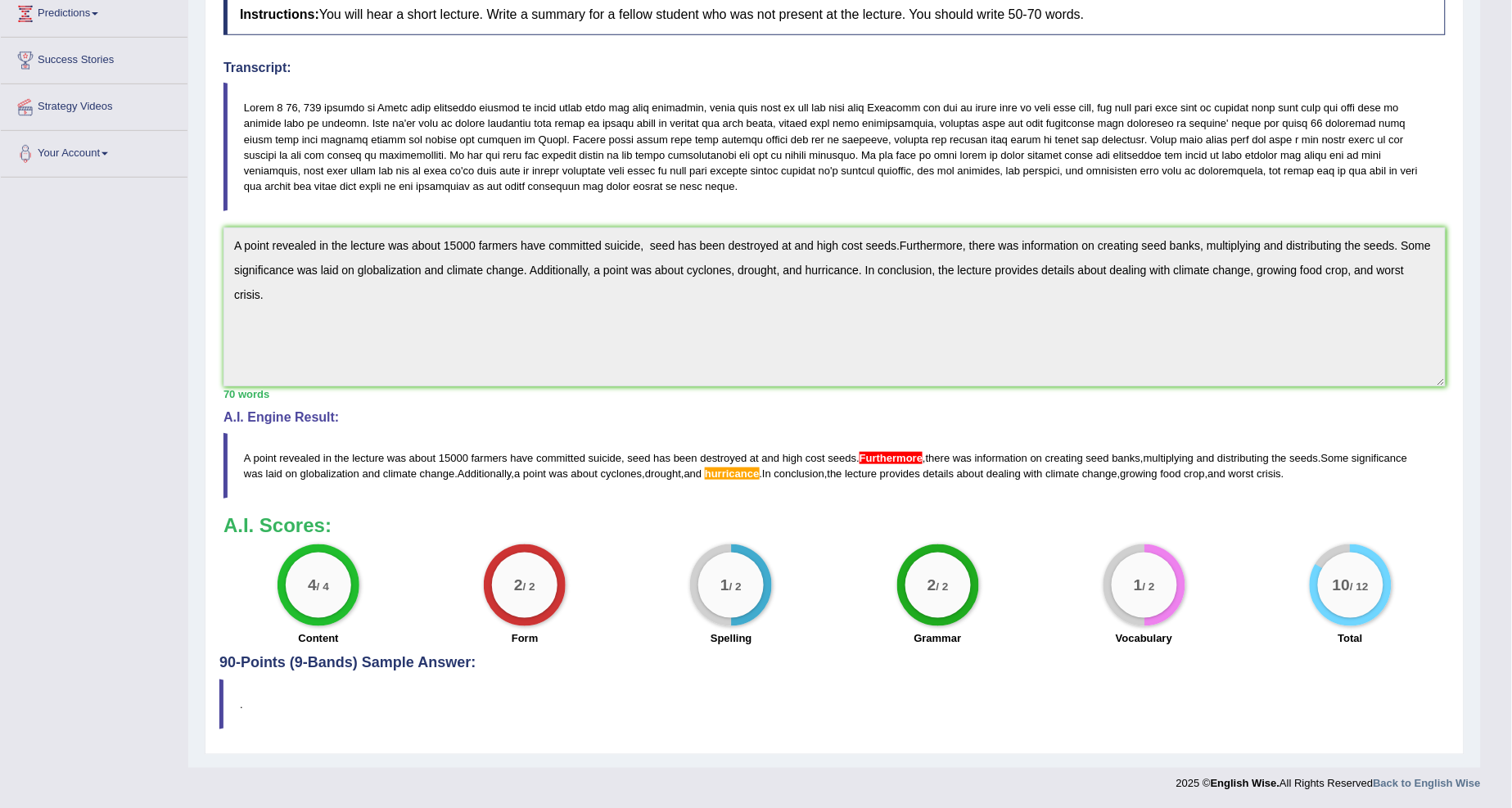
click at [749, 478] on span "hurricance" at bounding box center [731, 473] width 54 height 12
click at [749, 475] on span "hurricance" at bounding box center [731, 473] width 54 height 12
click at [1511, 388] on html "Toggle navigation Home Practice Questions Speaking Practice Read Aloud Repeat S…" at bounding box center [756, 174] width 1512 height 808
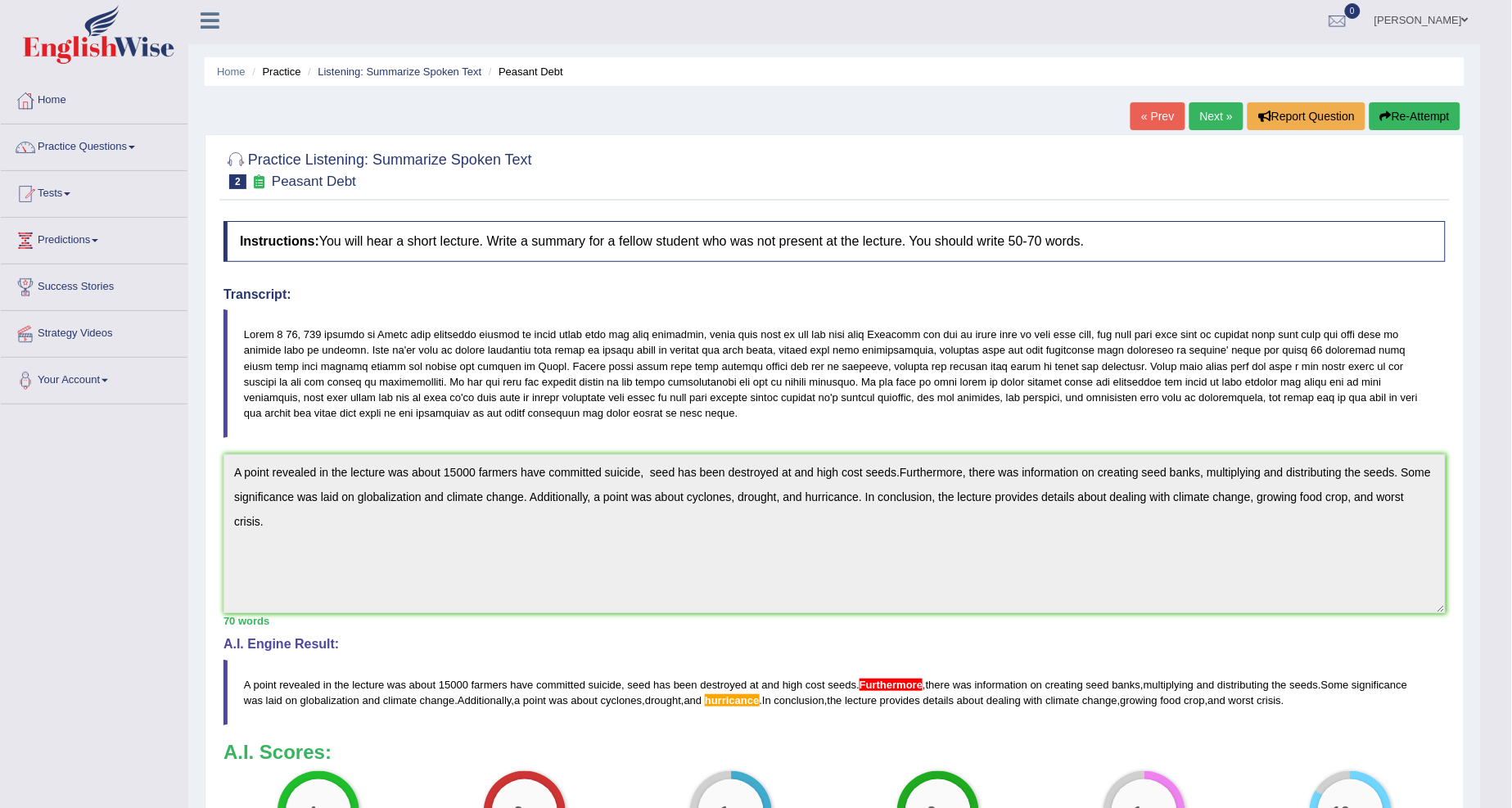
scroll to position [0, 0]
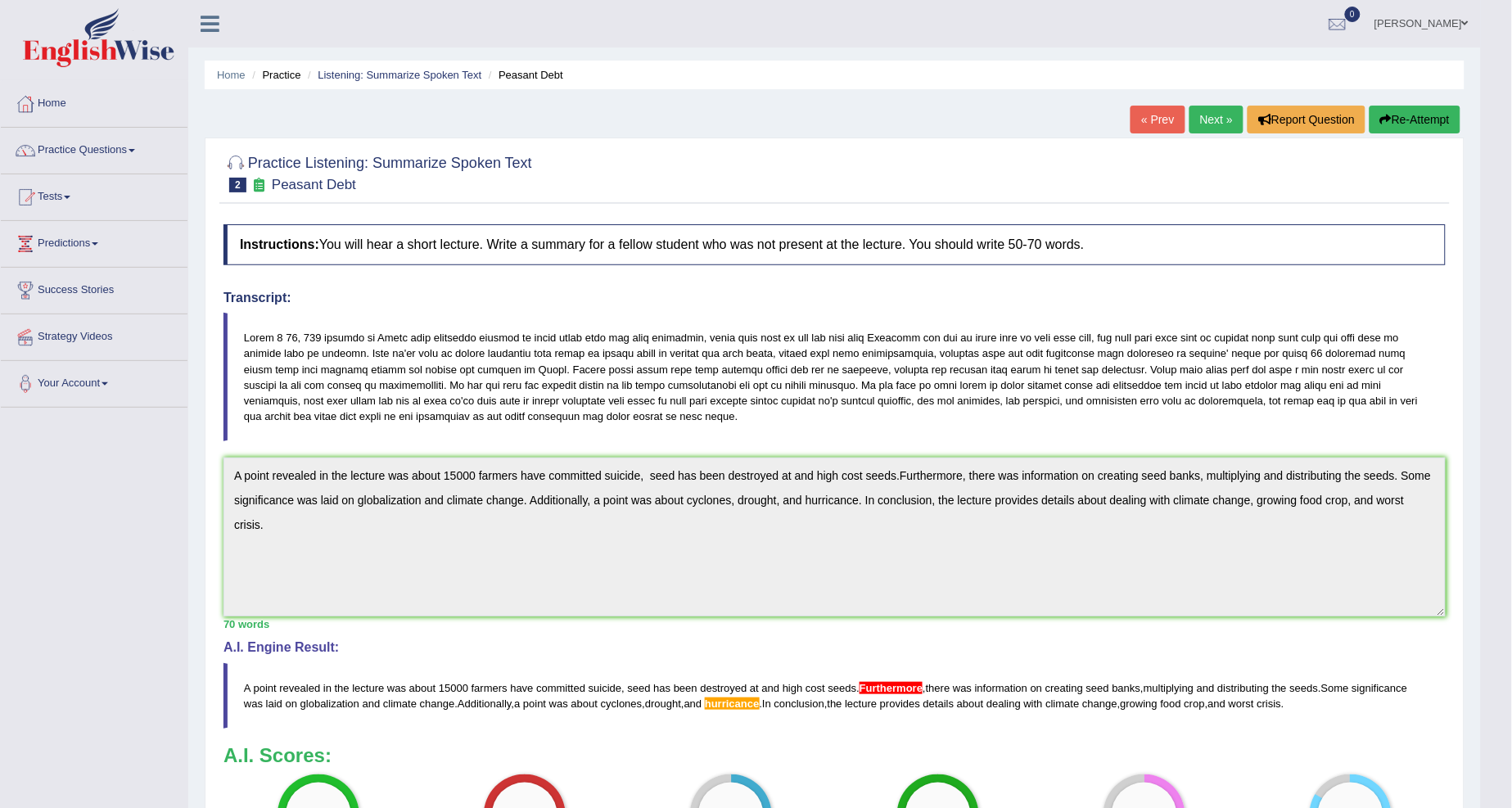
click at [1404, 121] on button "Re-Attempt" at bounding box center [1414, 119] width 90 height 28
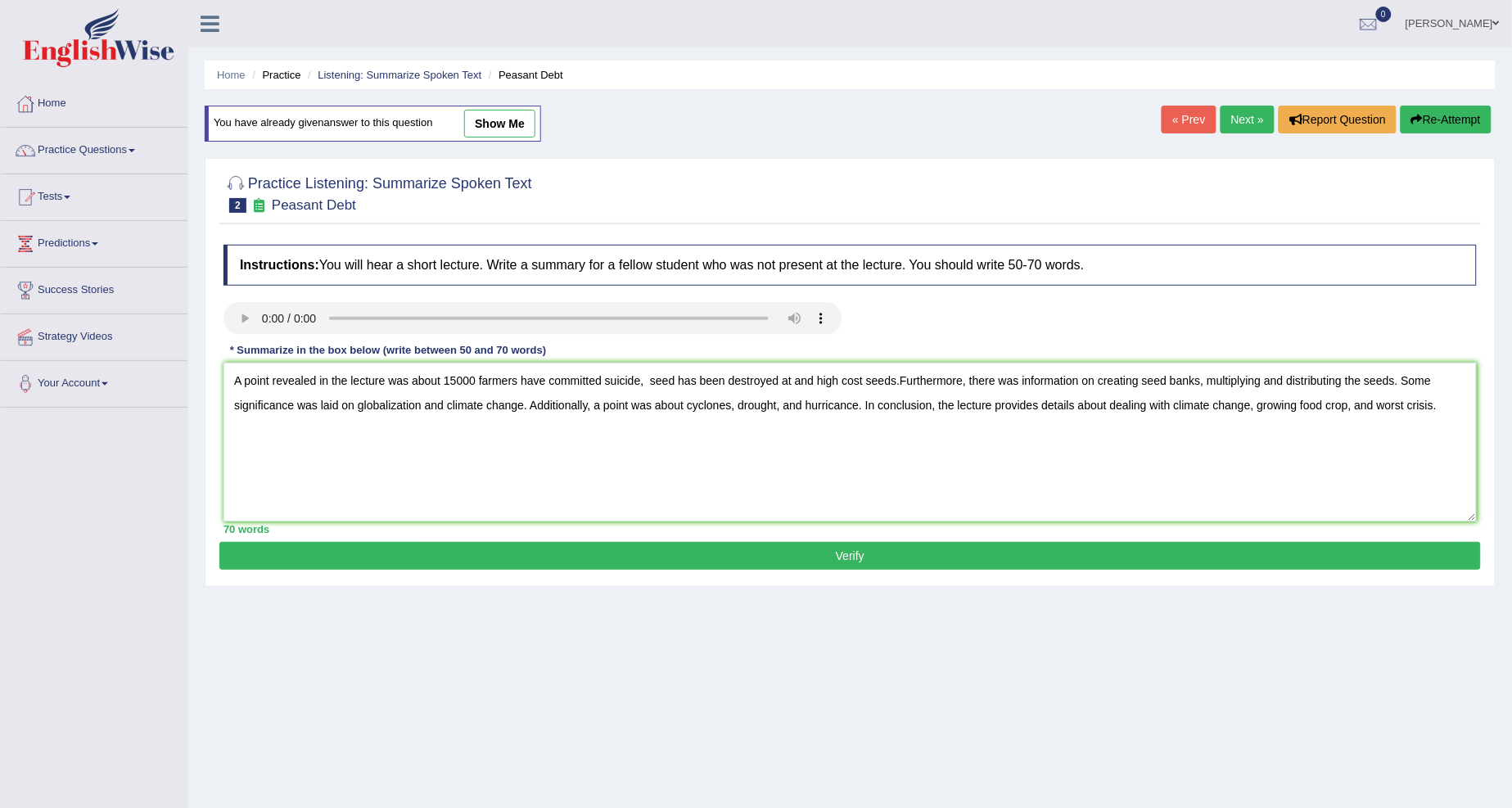
drag, startPoint x: 226, startPoint y: 378, endPoint x: 1468, endPoint y: 418, distance: 1242.6
click at [1467, 417] on textarea "A point revealed in the lecture was about 15000 farmers have committed suicide,…" at bounding box center [850, 442] width 1253 height 159
drag, startPoint x: 690, startPoint y: 430, endPoint x: 508, endPoint y: 495, distance: 193.3
click at [508, 495] on textarea "A point revealed in the lecture was about 15000 farmers have committed suicide,…" at bounding box center [850, 442] width 1253 height 159
click at [537, 481] on textarea "A point revealed in the lecture was about 15000 farmers have committed suicide,…" at bounding box center [850, 442] width 1253 height 159
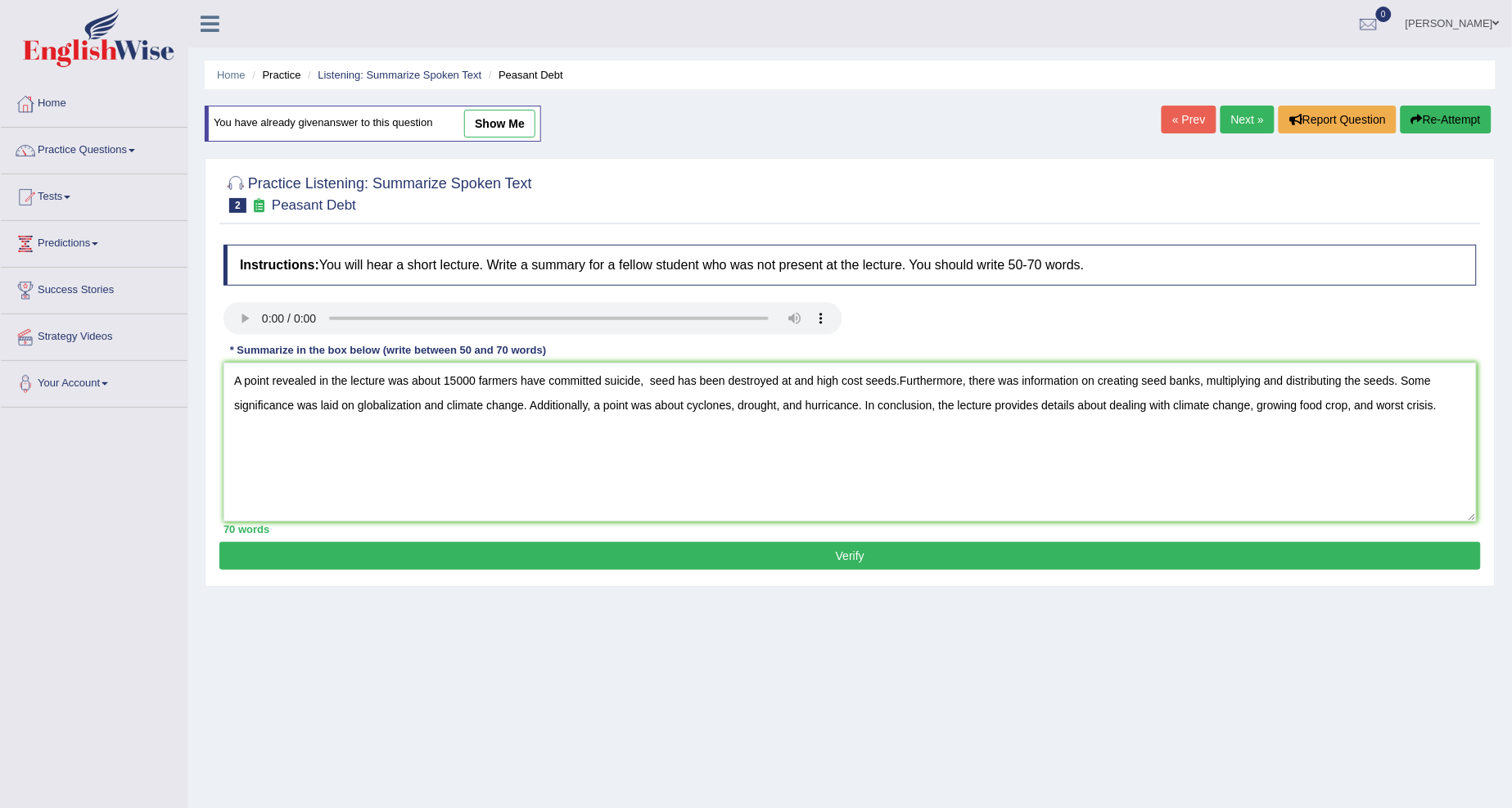
click at [898, 378] on textarea "A point revealed in the lecture was about 15000 farmers have committed suicide,…" at bounding box center [850, 442] width 1253 height 159
type textarea "A point revealed in the lecture was about 15000 farmers have committed suicide,…"
click at [855, 544] on button "Verify" at bounding box center [850, 556] width 1261 height 28
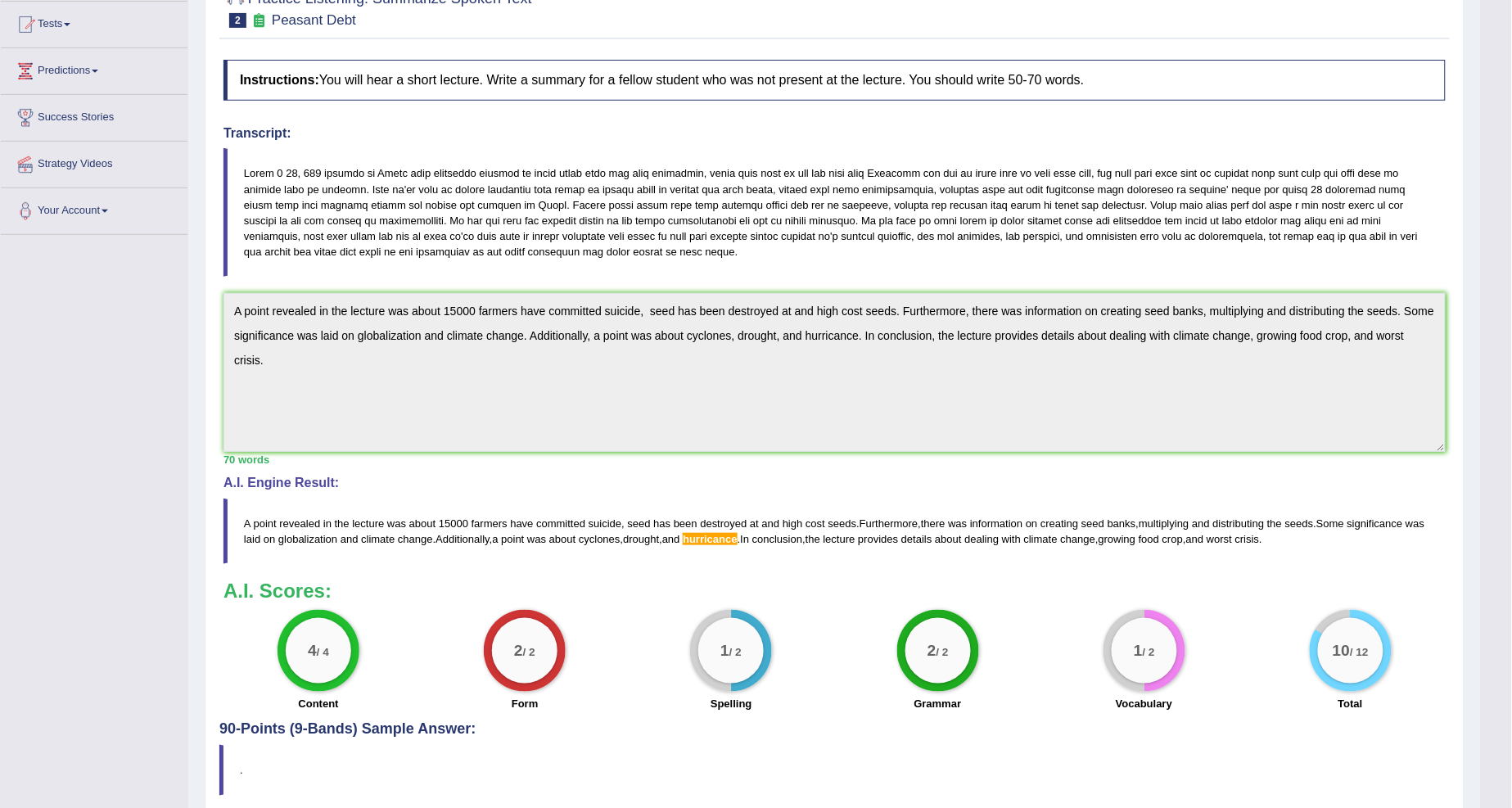
scroll to position [177, 0]
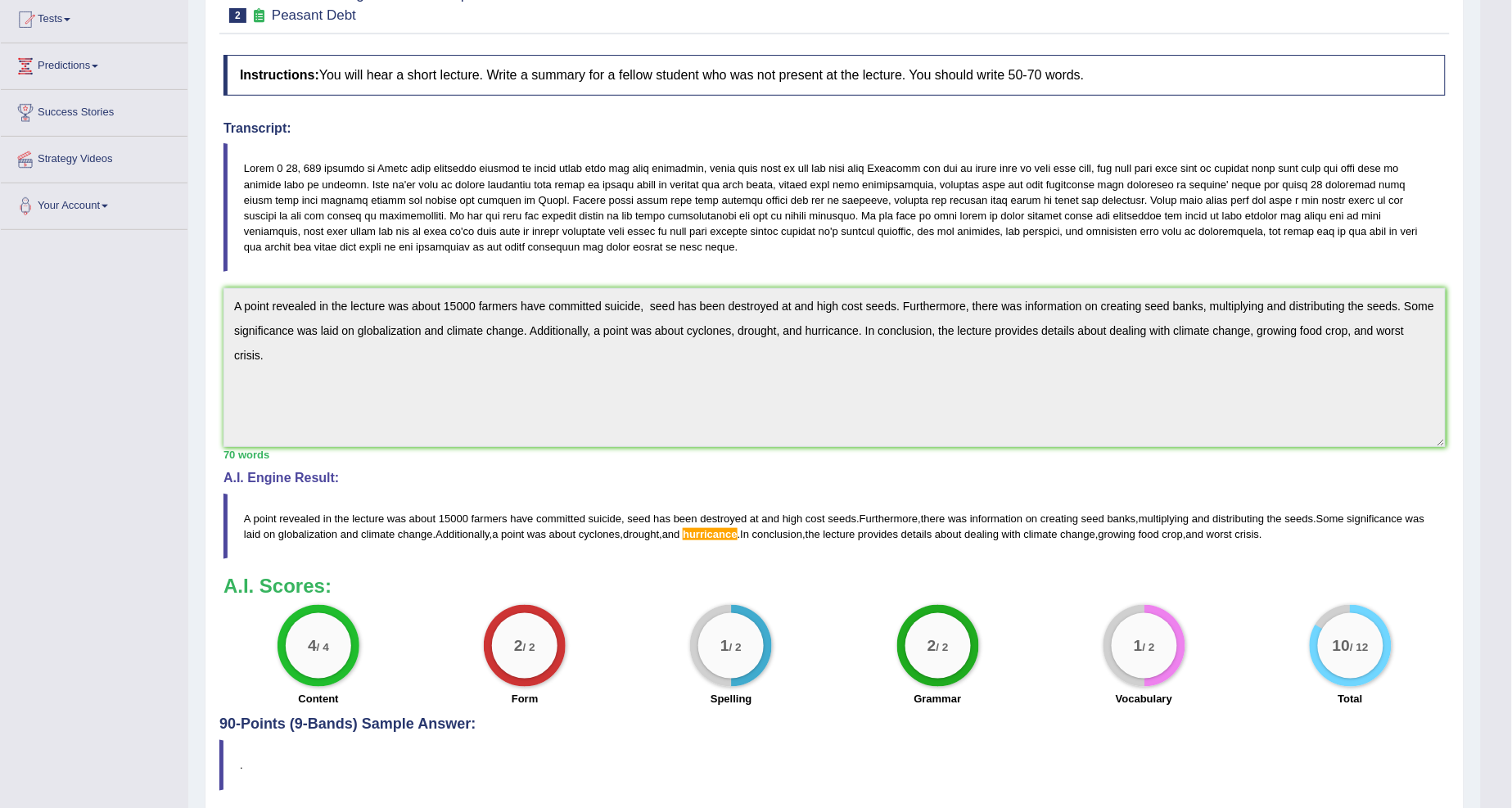
click at [1511, 429] on html "Toggle navigation Home Practice Questions Speaking Practice Read Aloud Repeat S…" at bounding box center [756, 227] width 1512 height 808
drag, startPoint x: 1466, startPoint y: 430, endPoint x: 1414, endPoint y: 424, distance: 52.3
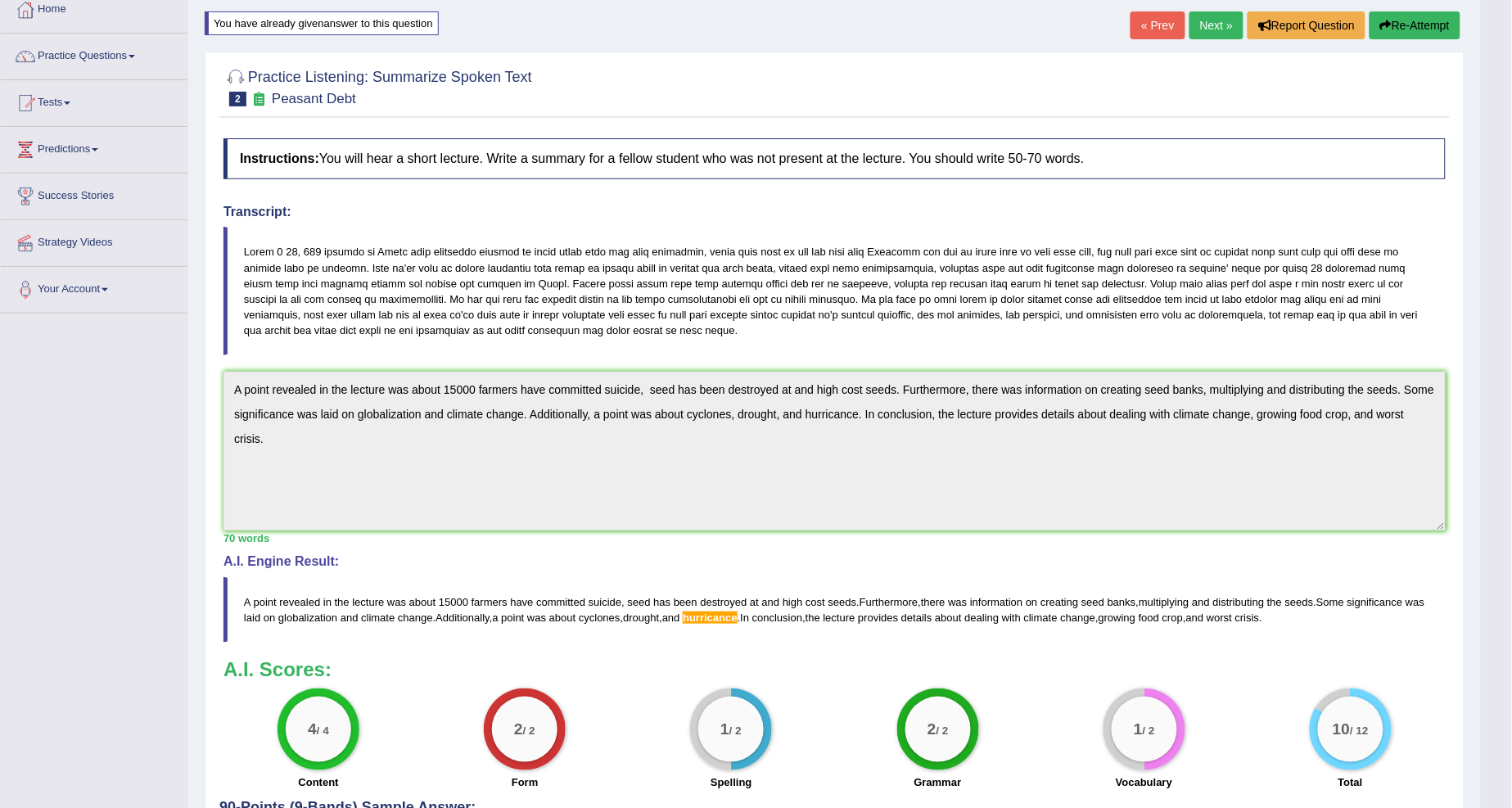
scroll to position [0, 0]
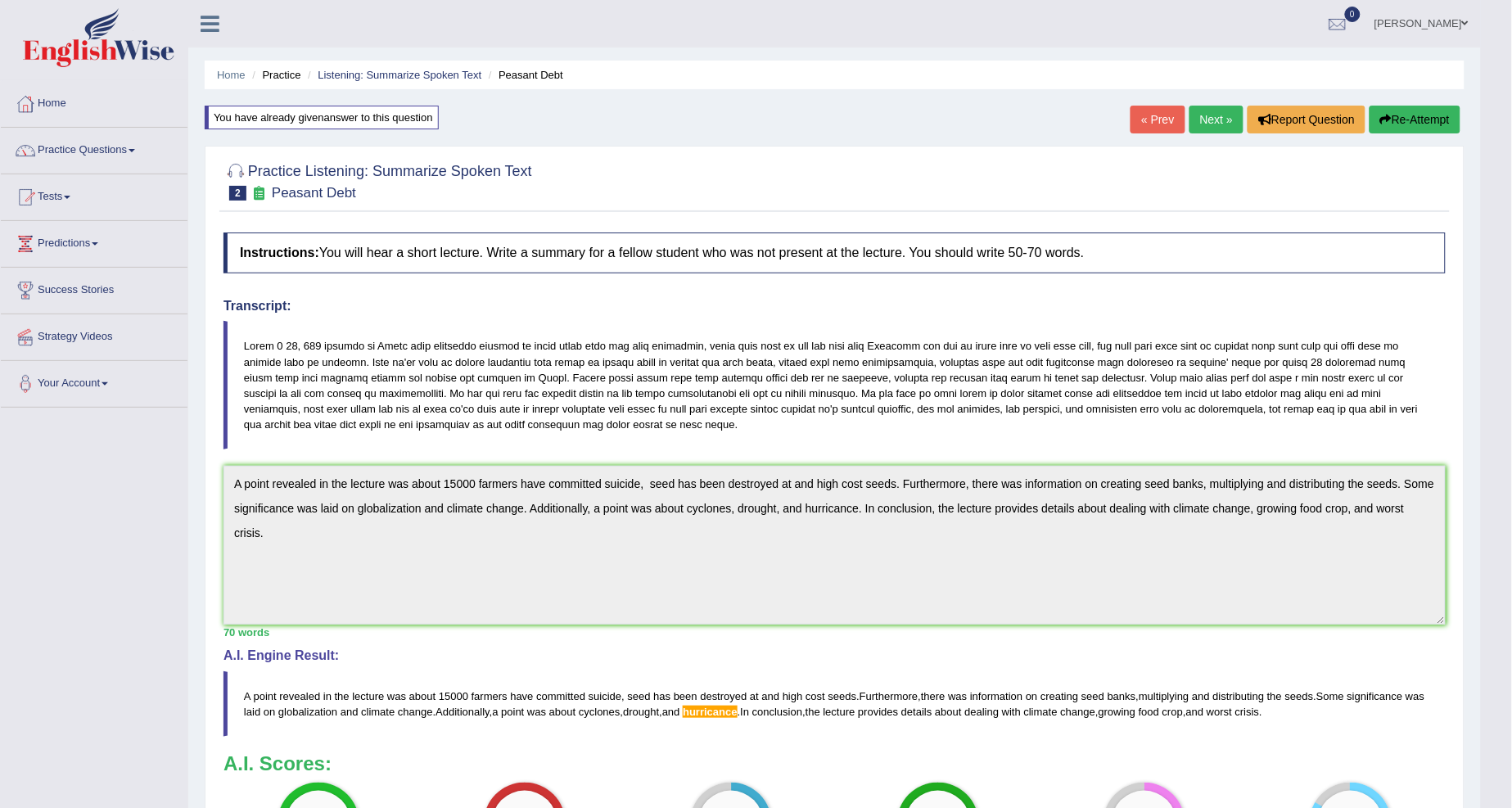
click at [1401, 117] on button "Re-Attempt" at bounding box center [1414, 119] width 90 height 28
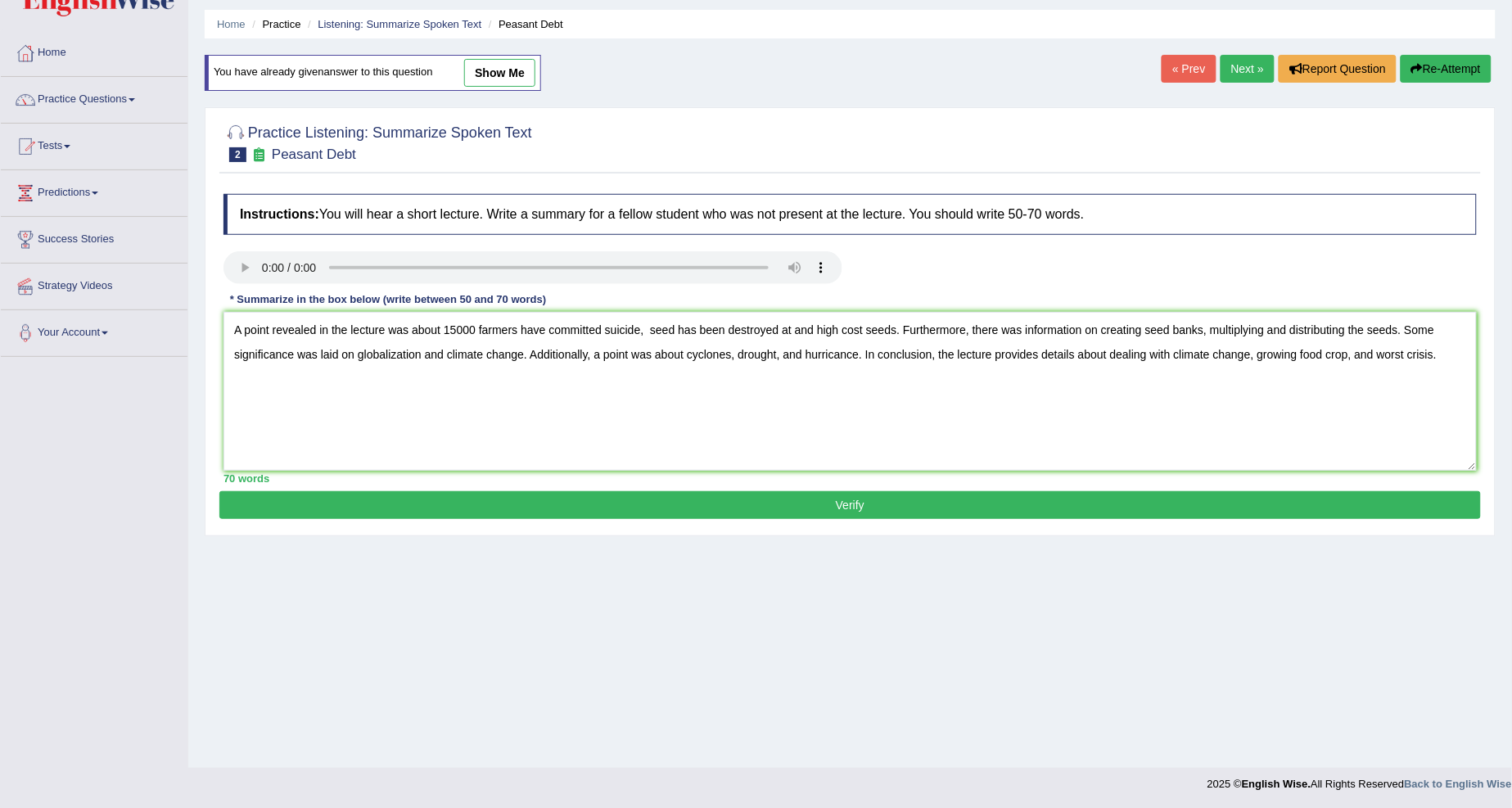
click at [849, 349] on textarea "A point revealed in the lecture was about 15000 farmers have committed suicide,…" at bounding box center [850, 391] width 1253 height 159
click at [854, 355] on textarea "A point revealed in the lecture was about 15000 farmers have committed suicide,…" at bounding box center [850, 391] width 1253 height 159
click at [850, 351] on textarea "A point revealed in the lecture was about 15000 farmers have committed suicide,…" at bounding box center [850, 391] width 1253 height 159
type textarea "A point revealed in the lecture was about 15000 farmers have committed suicide,…"
click at [852, 355] on textarea "A point revealed in the lecture was about 15000 farmers have committed suicide,…" at bounding box center [850, 391] width 1253 height 159
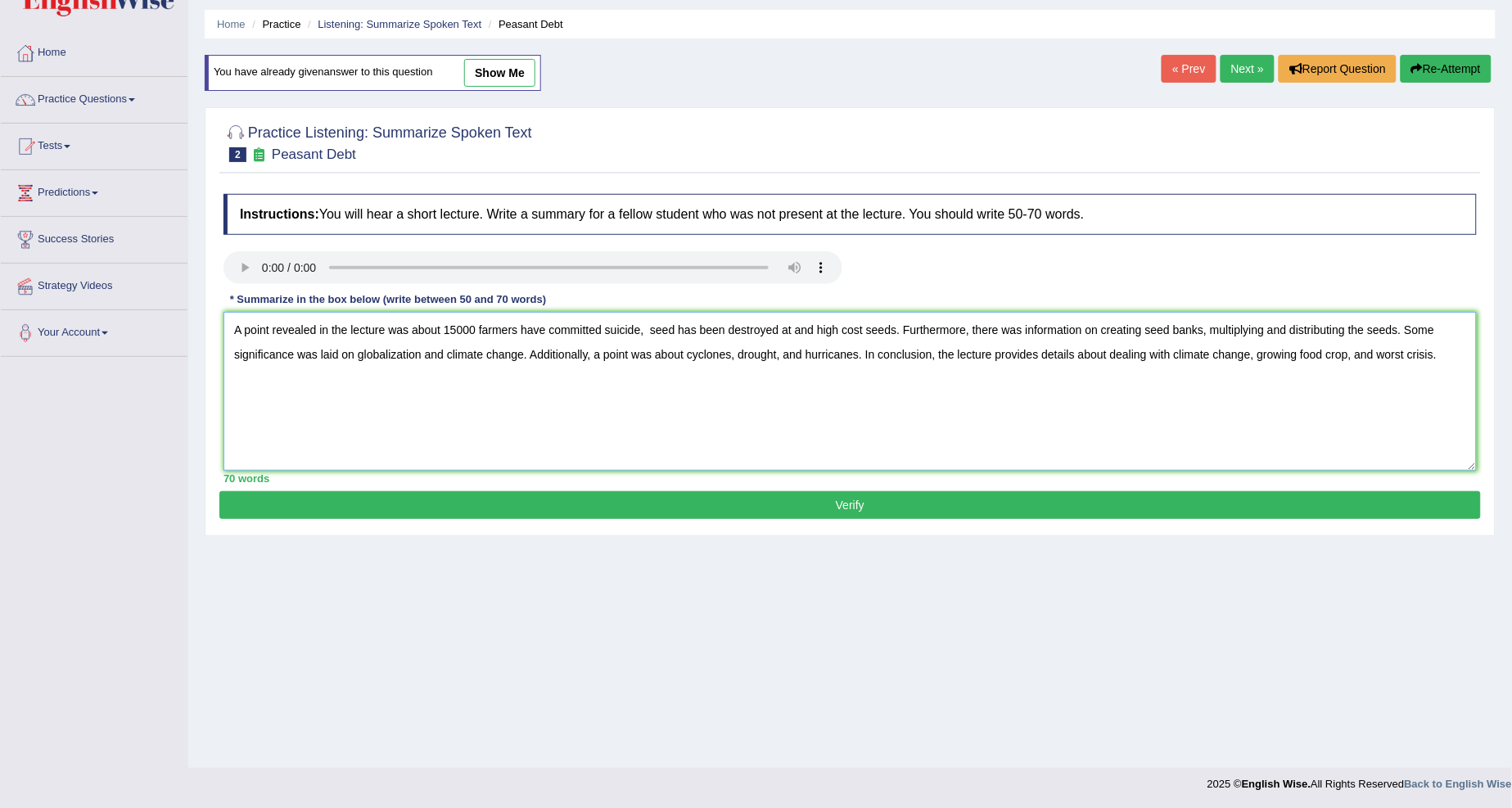
click at [775, 351] on textarea "A point revealed in the lecture was about 15000 farmers have committed suicide,…" at bounding box center [850, 391] width 1253 height 159
type textarea "A point revealed in the lecture was about 15000 farmers have committed suicide,…"
click at [771, 497] on button "Verify" at bounding box center [850, 505] width 1261 height 28
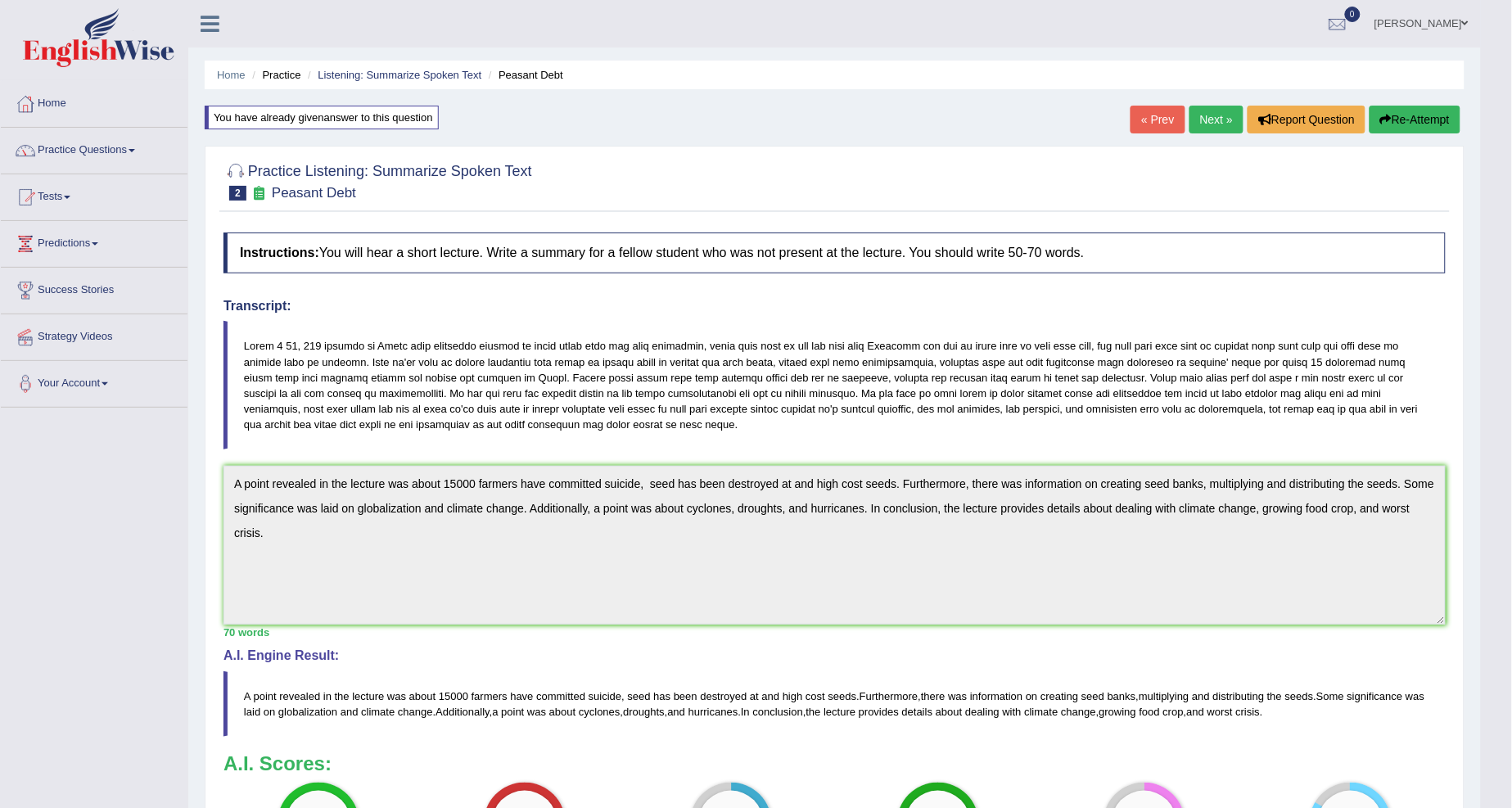
click at [1214, 123] on link "Next »" at bounding box center [1216, 119] width 54 height 28
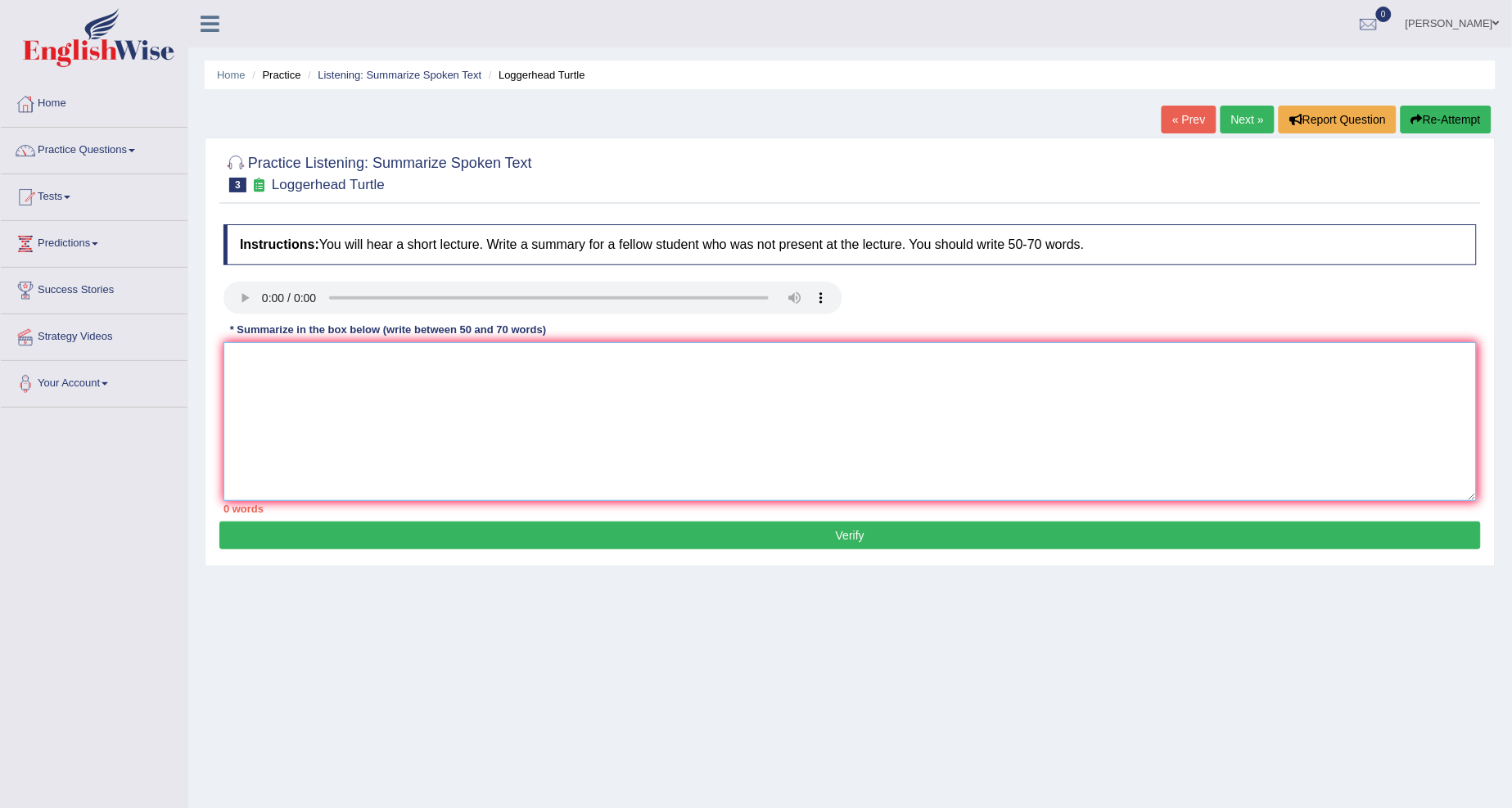
click at [276, 372] on textarea at bounding box center [850, 422] width 1253 height 159
click at [262, 369] on textarea at bounding box center [850, 422] width 1253 height 159
type textarea "a"
click at [479, 360] on textarea "A point revealed in the lecture was about gather children and putting them into…" at bounding box center [850, 422] width 1253 height 159
click at [637, 363] on textarea "A point revealed in the lecture was about children and putting them into the ta…" at bounding box center [850, 422] width 1253 height 159
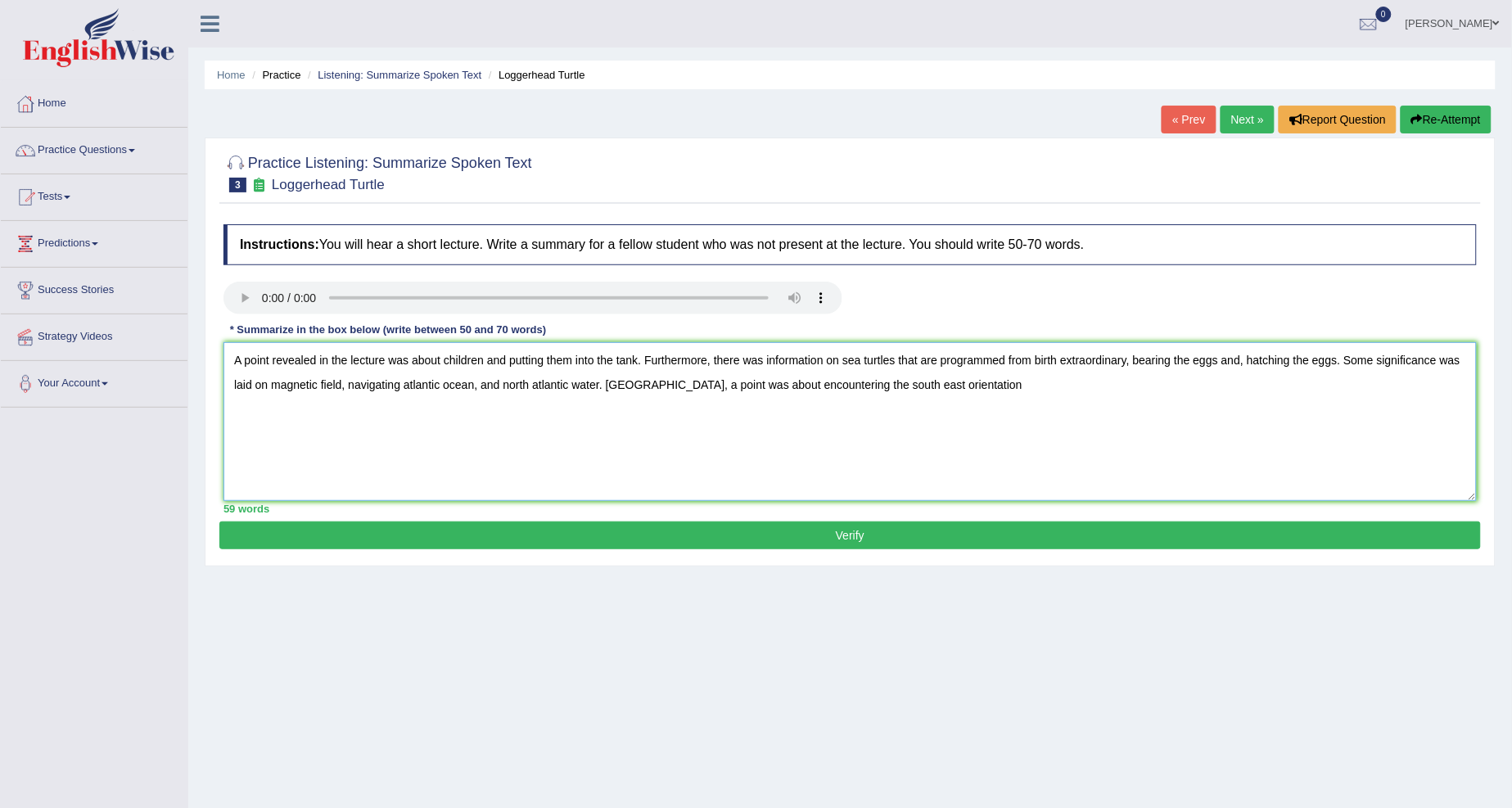
click at [756, 388] on textarea "A point revealed in the lecture was about children and putting them into the ta…" at bounding box center [850, 422] width 1253 height 159
click at [1036, 385] on textarea "A point revealed in the lecture was about children and putting them into the ta…" at bounding box center [850, 422] width 1253 height 159
click at [1039, 385] on textarea "A point revealed in the lecture was about children and putting them into the ta…" at bounding box center [850, 422] width 1253 height 159
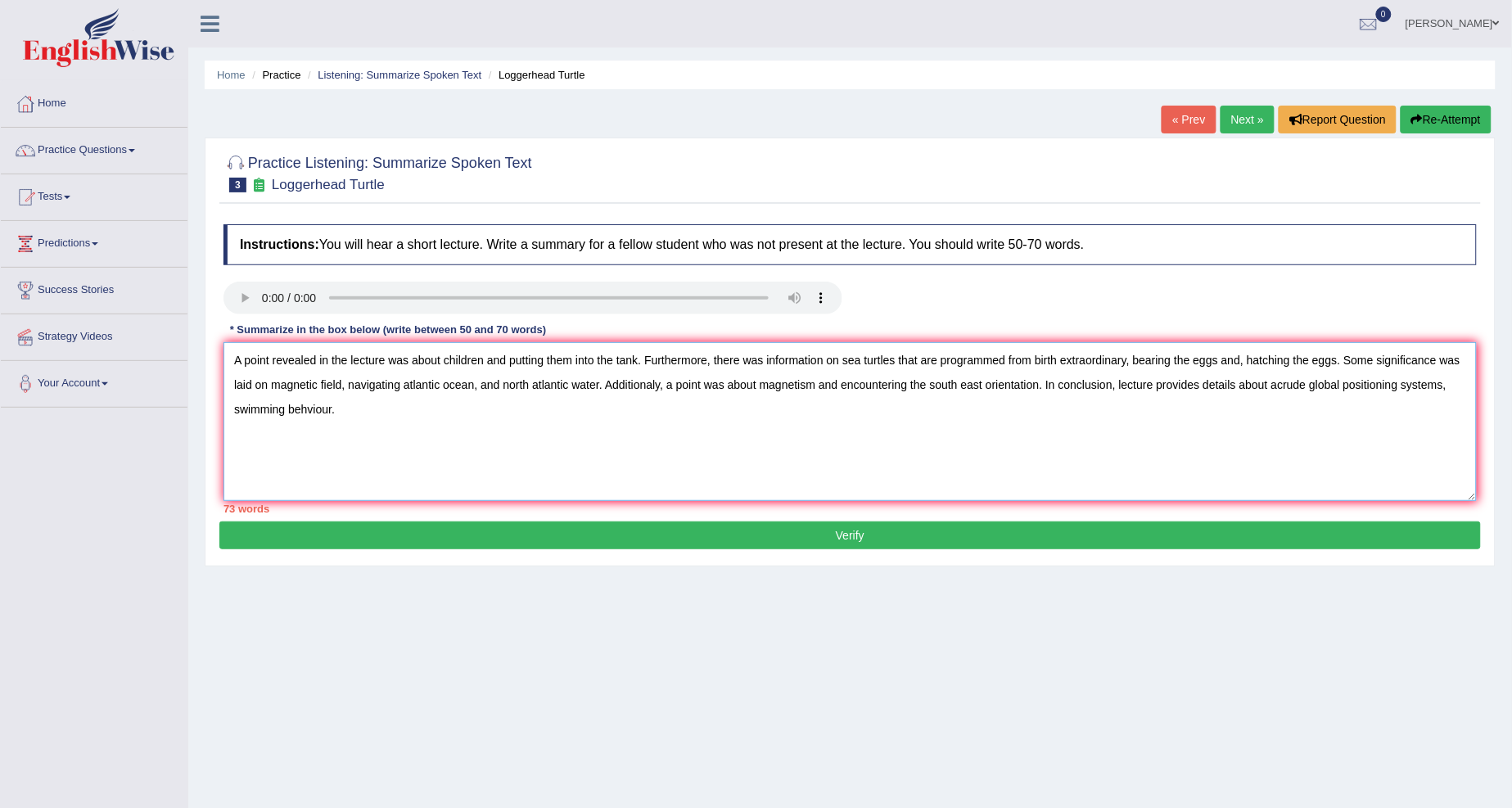
click at [1451, 385] on textarea "A point revealed in the lecture was about children and putting them into the ta…" at bounding box center [850, 422] width 1253 height 159
click at [1403, 387] on textarea "A point revealed in the lecture was about children and putting them into the ta…" at bounding box center [850, 422] width 1253 height 159
click at [274, 406] on textarea "A point revealed in the lecture was about children and putting them into the ta…" at bounding box center [850, 422] width 1253 height 159
click at [354, 404] on textarea "A point revealed in the lecture was about children and putting them into the ta…" at bounding box center [850, 422] width 1253 height 159
type textarea "A point revealed in the lecture was about children and putting them into the ta…"
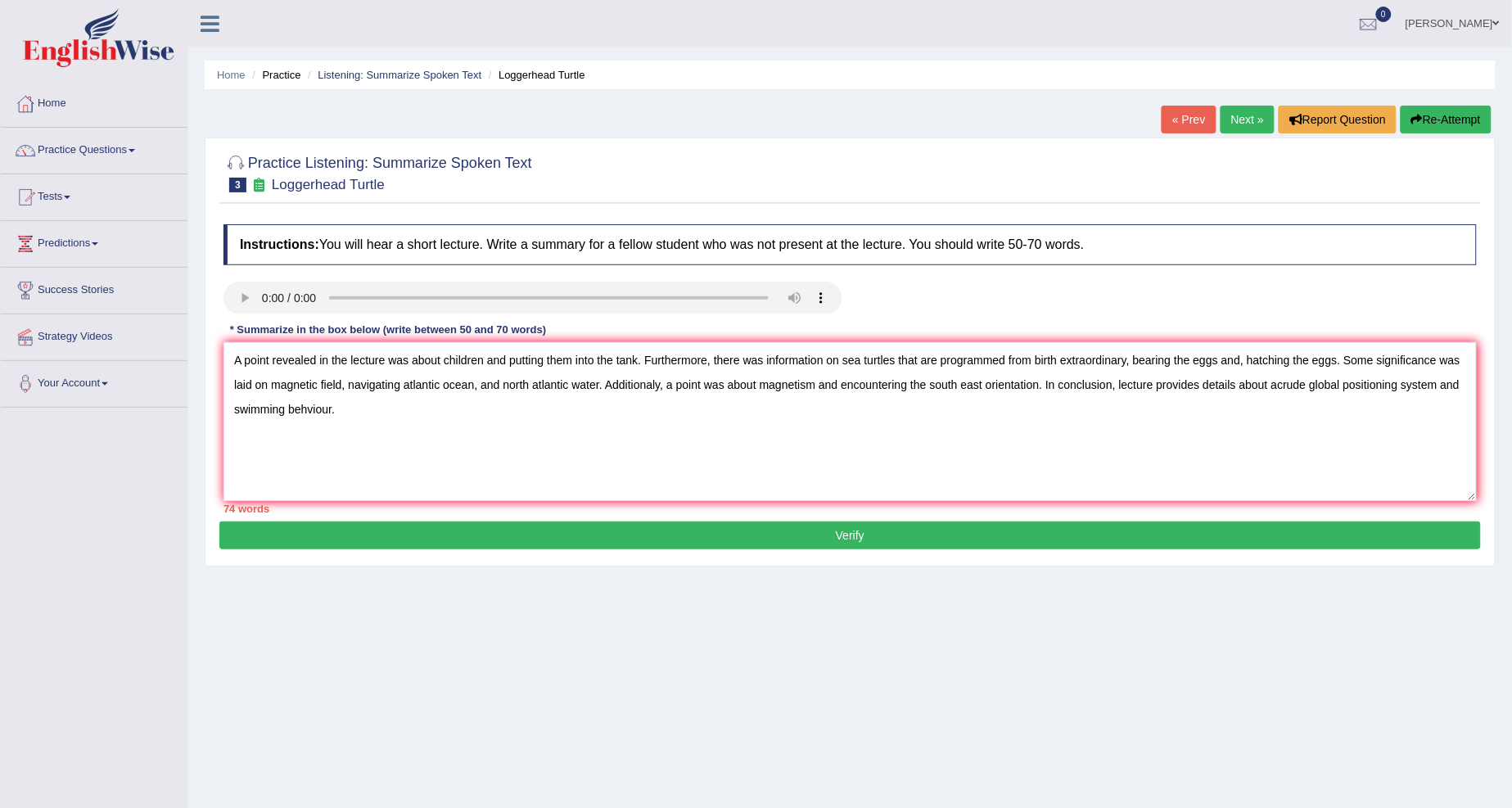
click at [534, 538] on button "Verify" at bounding box center [850, 536] width 1261 height 28
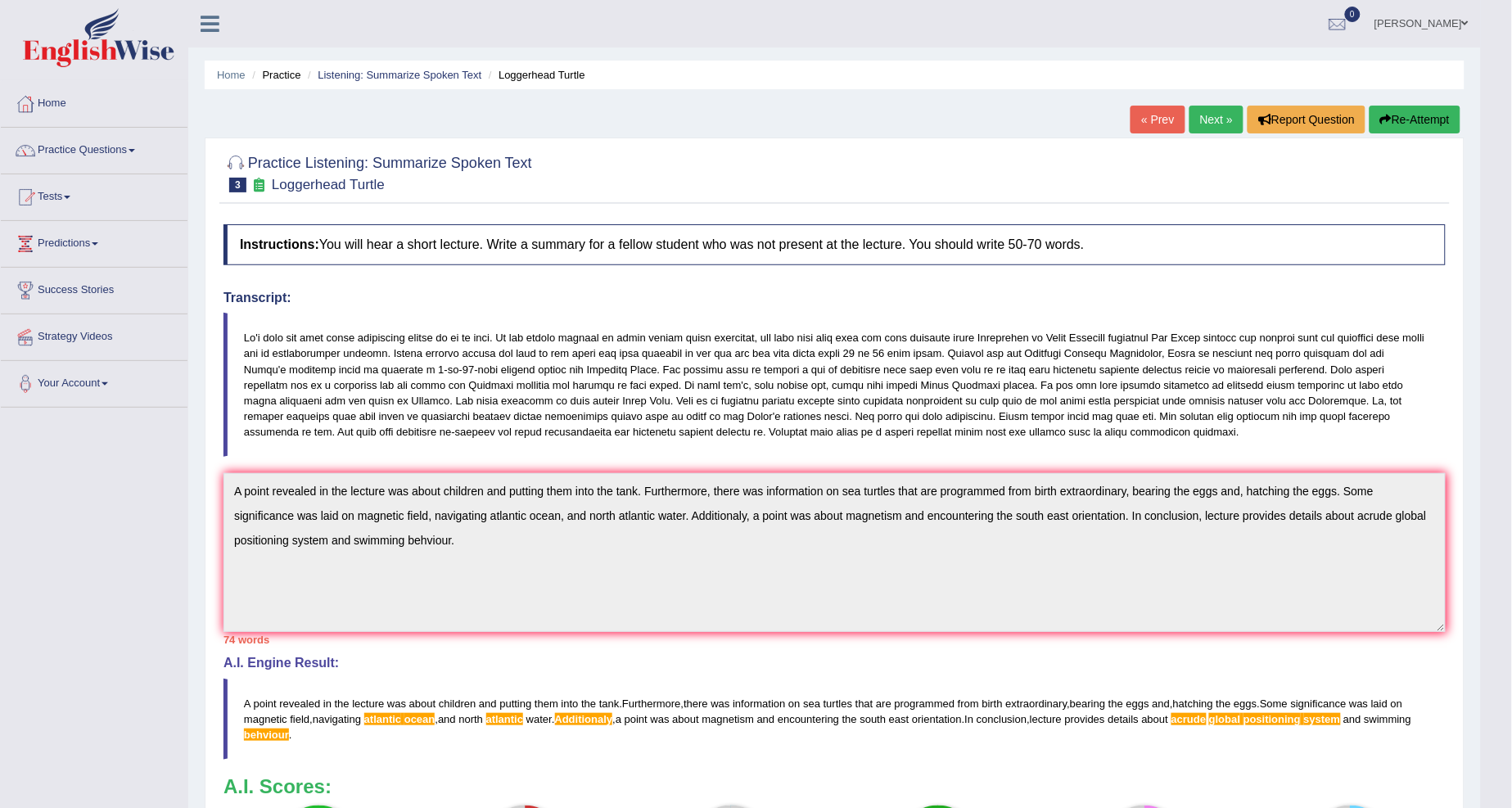
click at [1192, 112] on link "Next »" at bounding box center [1216, 119] width 54 height 28
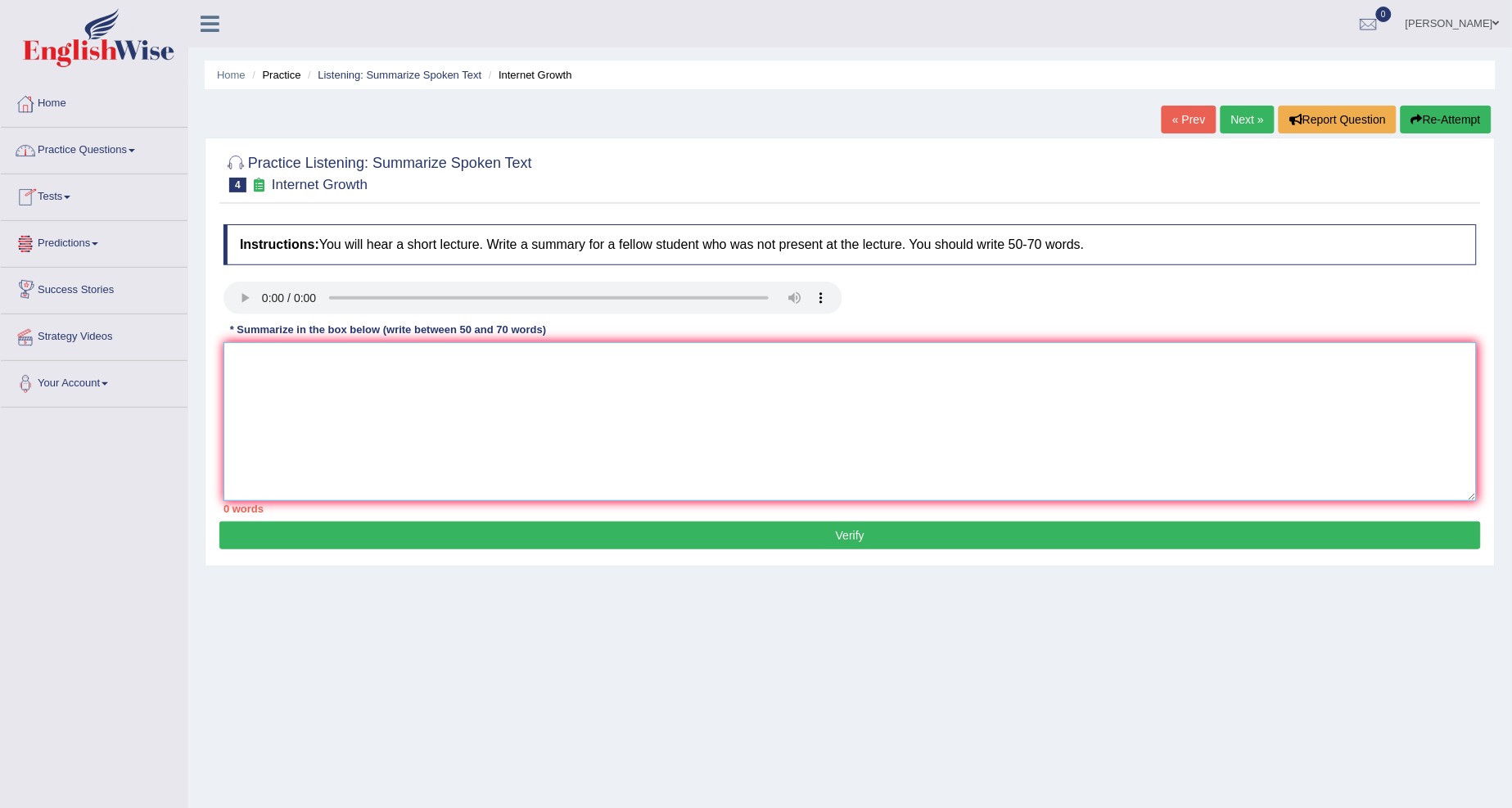
click at [295, 375] on textarea at bounding box center [850, 422] width 1253 height 159
click at [263, 379] on textarea at bounding box center [850, 422] width 1253 height 159
click at [647, 358] on textarea "A point revealed in the lecture was about internet, online research and informa…" at bounding box center [850, 422] width 1253 height 159
click at [716, 360] on textarea "A point revealed in the lecture was about internet, online research and informa…" at bounding box center [850, 422] width 1253 height 159
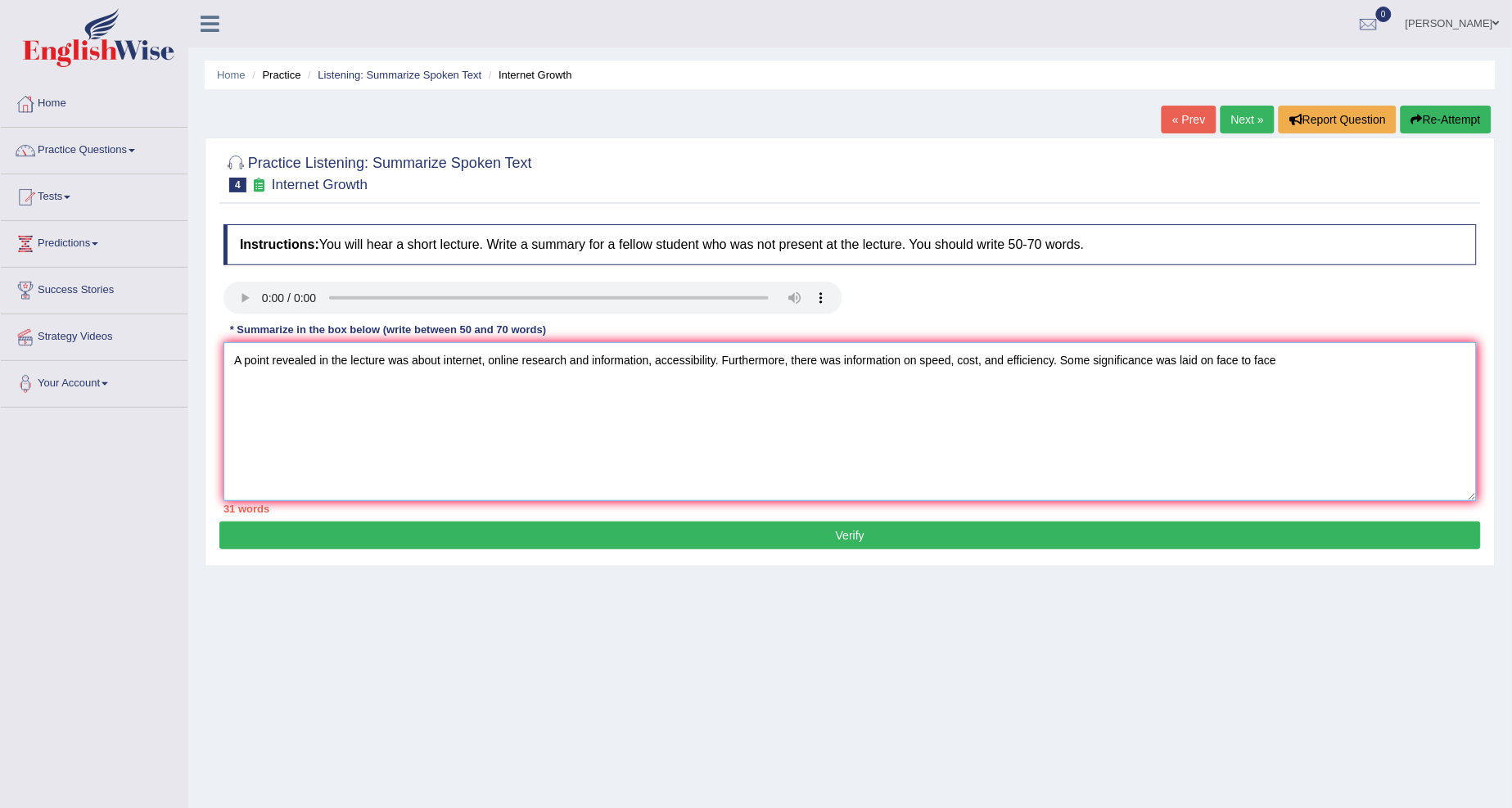
type textarea "A point revealed in the lecture was about internet, online research and informa…"
click at [1275, 360] on textarea "A point revealed in the lecture was about internet, online research and informa…" at bounding box center [850, 422] width 1253 height 159
click at [1366, 358] on textarea "A point revealed in the lecture was about internet, online research and informa…" at bounding box center [850, 422] width 1253 height 159
click at [1360, 362] on textarea "A point revealed in the lecture was about internet, online research and informa…" at bounding box center [850, 422] width 1253 height 159
click at [306, 389] on textarea "A point revealed in the lecture was about internet, online research and informa…" at bounding box center [850, 422] width 1253 height 159
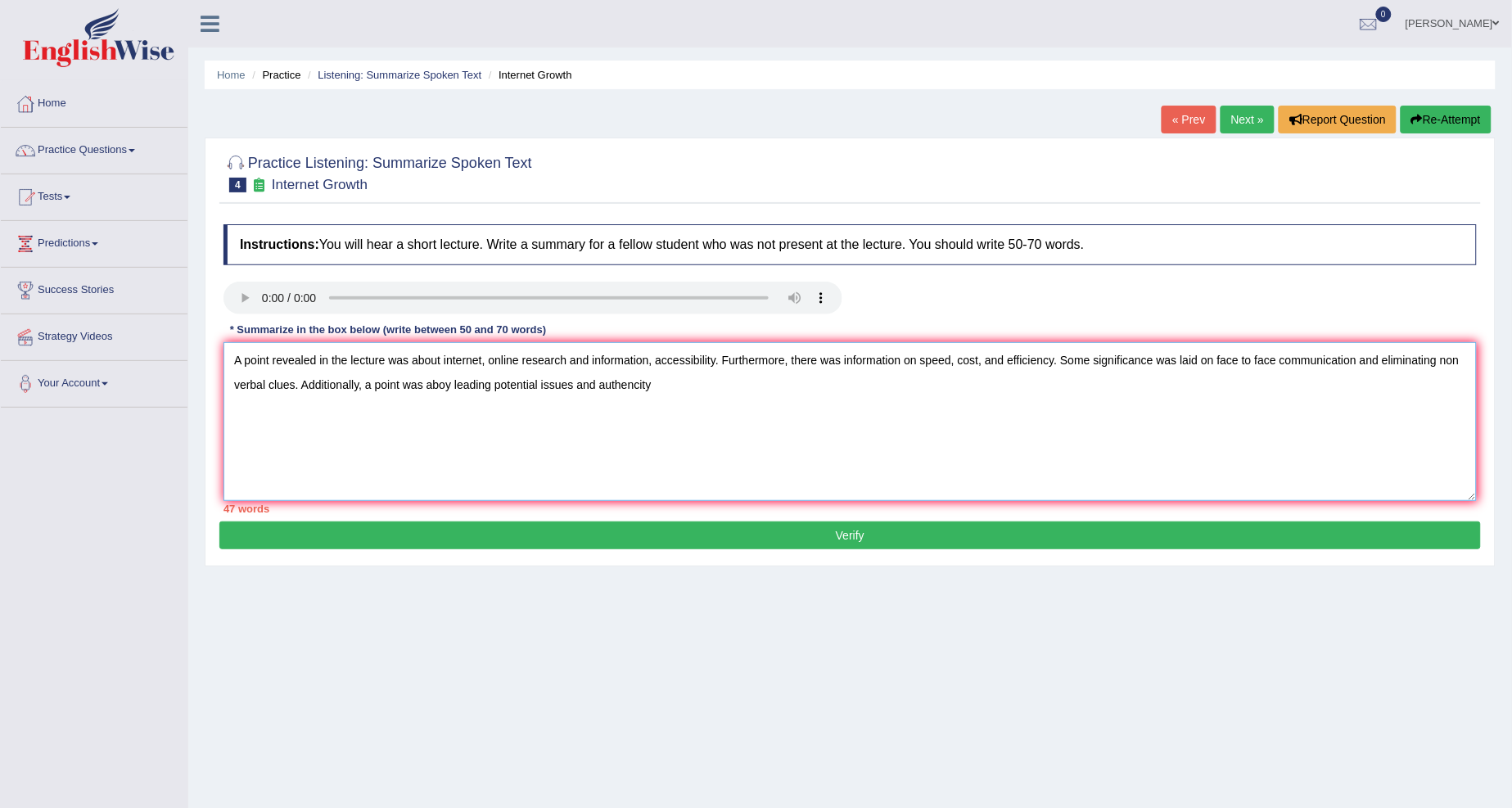
click at [451, 386] on textarea "A point revealed in the lecture was about internet, online research and informa…" at bounding box center [850, 422] width 1253 height 159
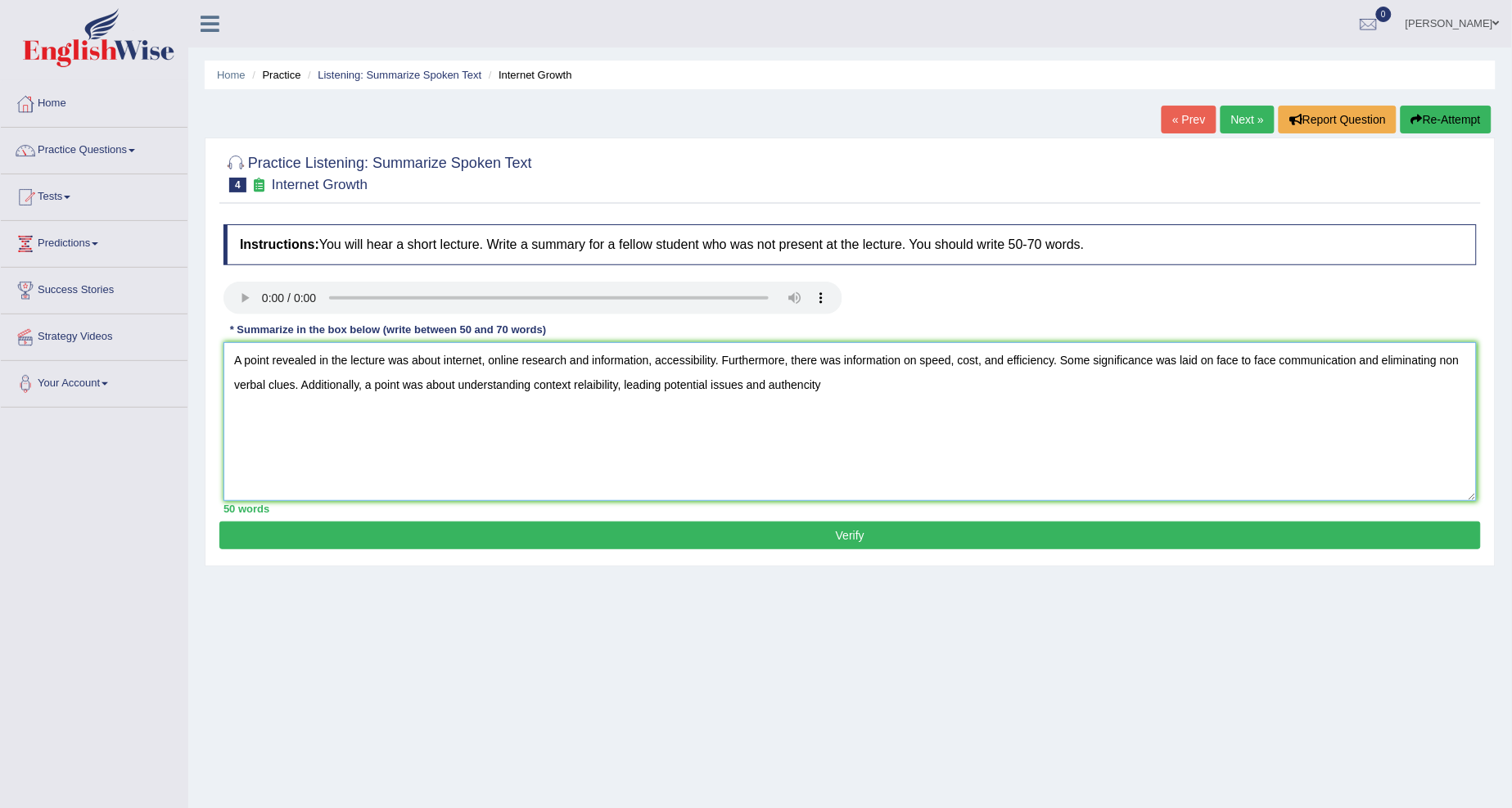
click at [742, 387] on textarea "A point revealed in the lecture was about internet, online research and informa…" at bounding box center [850, 422] width 1253 height 159
click at [824, 381] on textarea "A point revealed in the lecture was about internet, online research and informa…" at bounding box center [850, 422] width 1253 height 159
drag, startPoint x: 1144, startPoint y: 383, endPoint x: 1151, endPoint y: 391, distance: 10.6
click at [1147, 384] on textarea "A point revealed in the lecture was about internet, online research and informa…" at bounding box center [850, 422] width 1253 height 159
click at [1258, 383] on textarea "A point revealed in the lecture was about internet, online research and informa…" at bounding box center [850, 422] width 1253 height 159
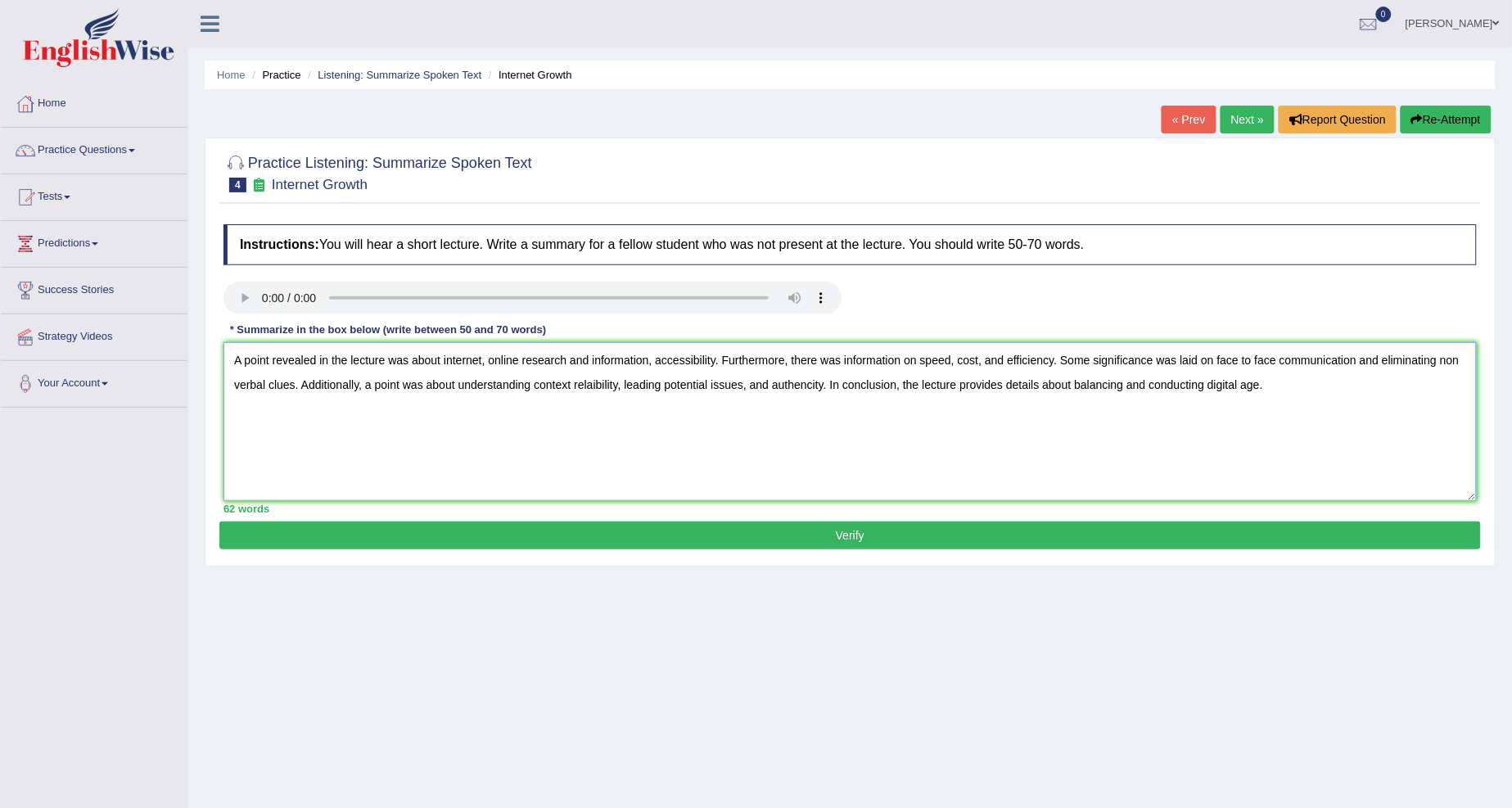
type textarea "A point revealed in the lecture was about internet, online research and informa…"
click at [1080, 536] on button "Verify" at bounding box center [850, 536] width 1261 height 28
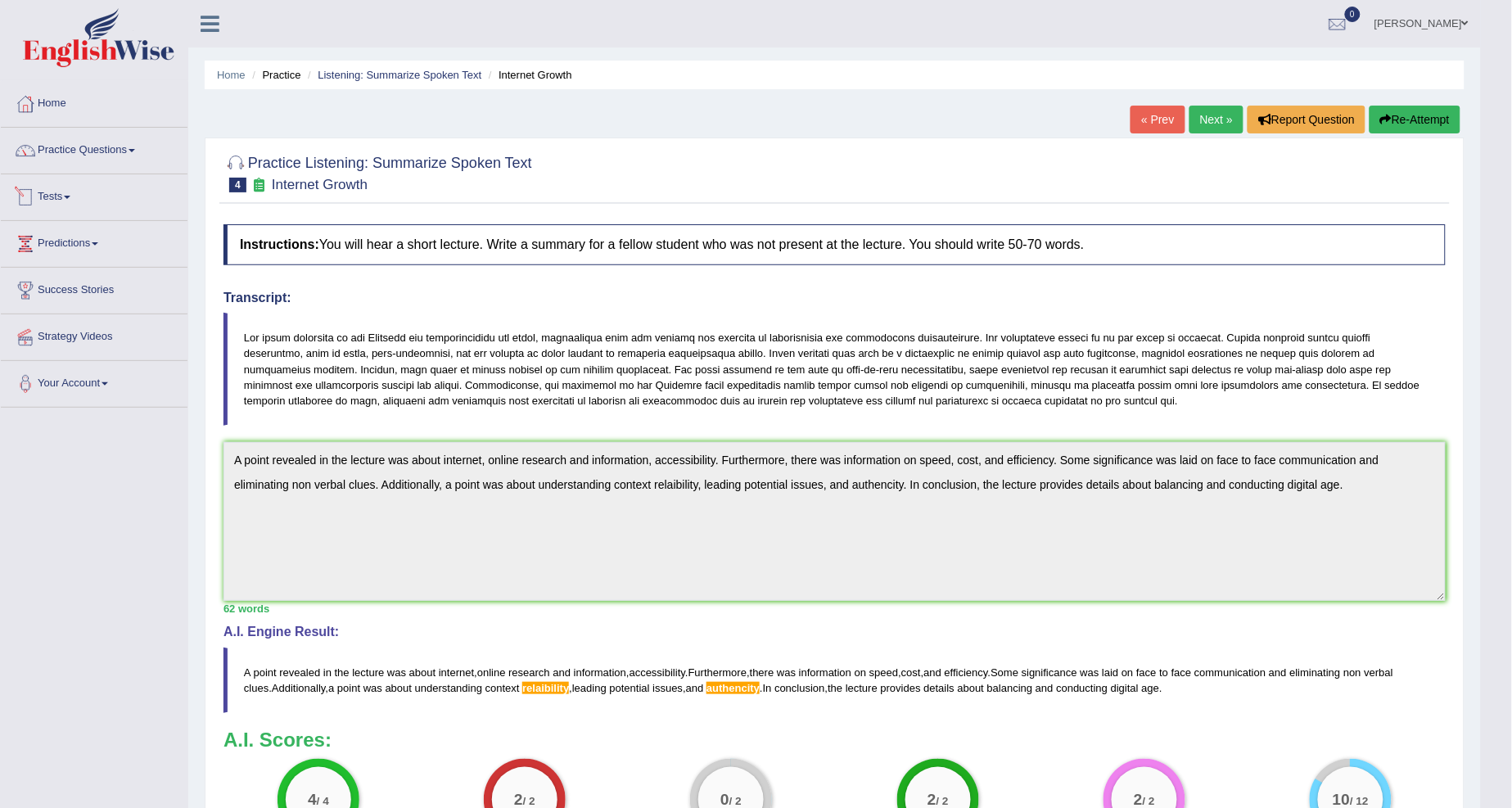
click at [63, 195] on link "Tests" at bounding box center [94, 195] width 187 height 41
click at [63, 195] on link "Tests" at bounding box center [92, 195] width 183 height 41
click at [63, 195] on link "Tests" at bounding box center [94, 195] width 187 height 41
click at [80, 265] on link "Take Mock Test" at bounding box center [106, 265] width 153 height 30
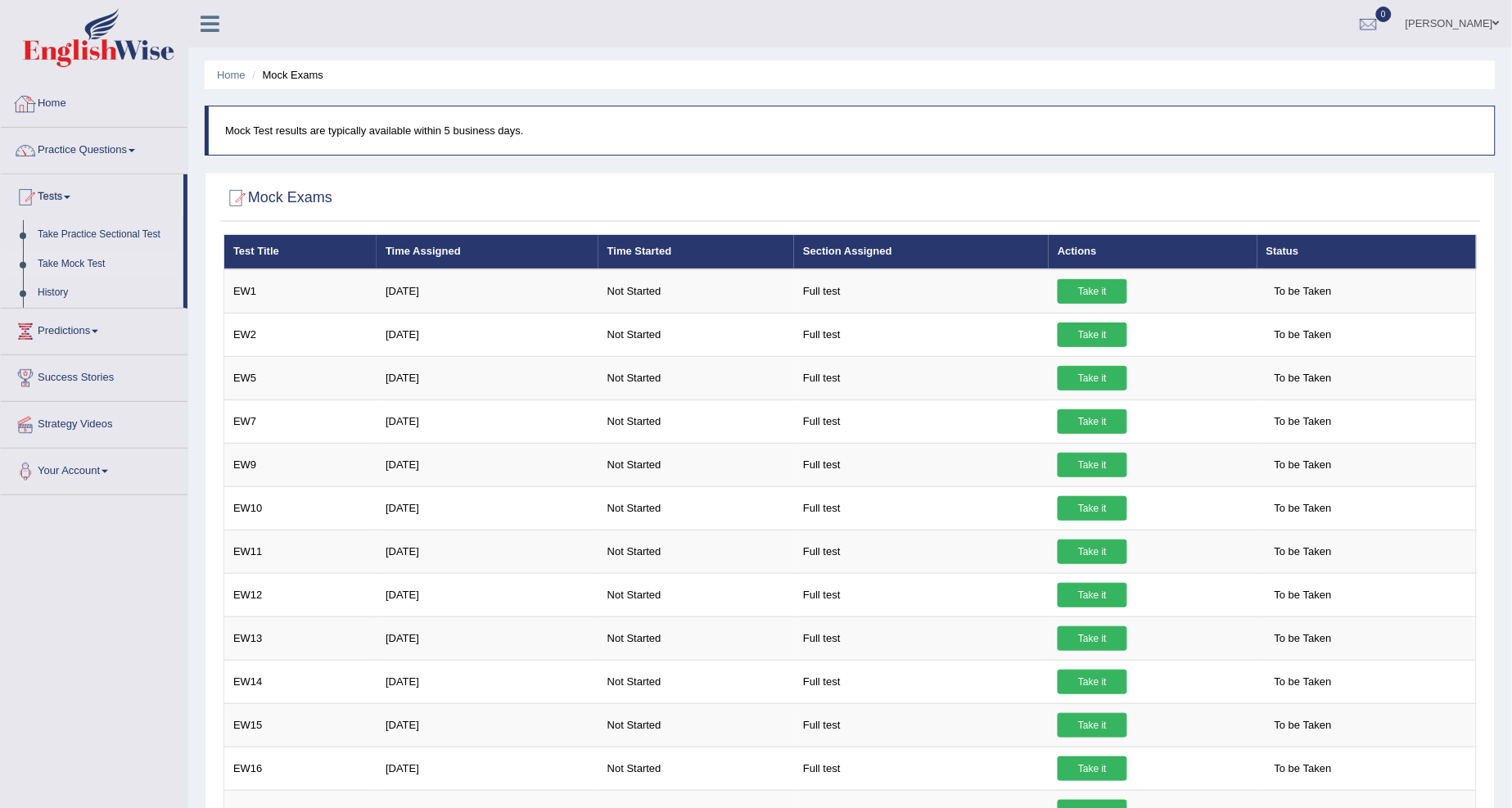
click at [50, 104] on link "Home" at bounding box center [94, 102] width 187 height 41
